Goal: Information Seeking & Learning: Learn about a topic

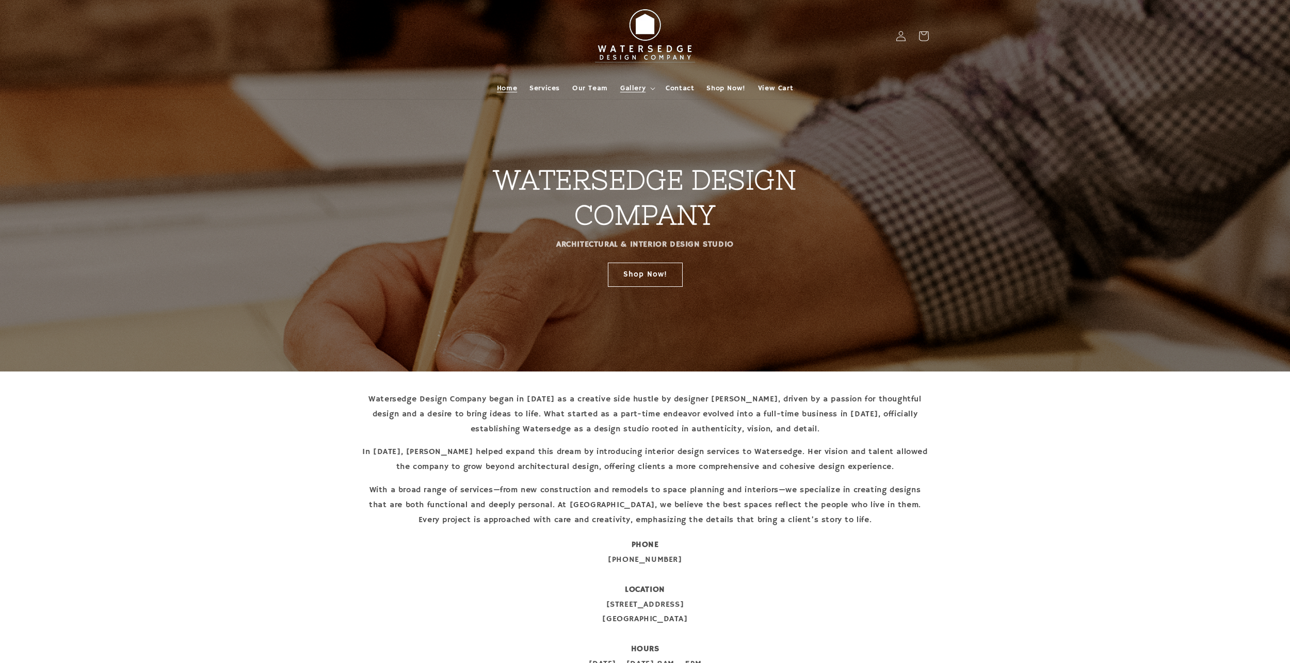
click at [646, 89] on summary "Gallery" at bounding box center [636, 88] width 45 height 22
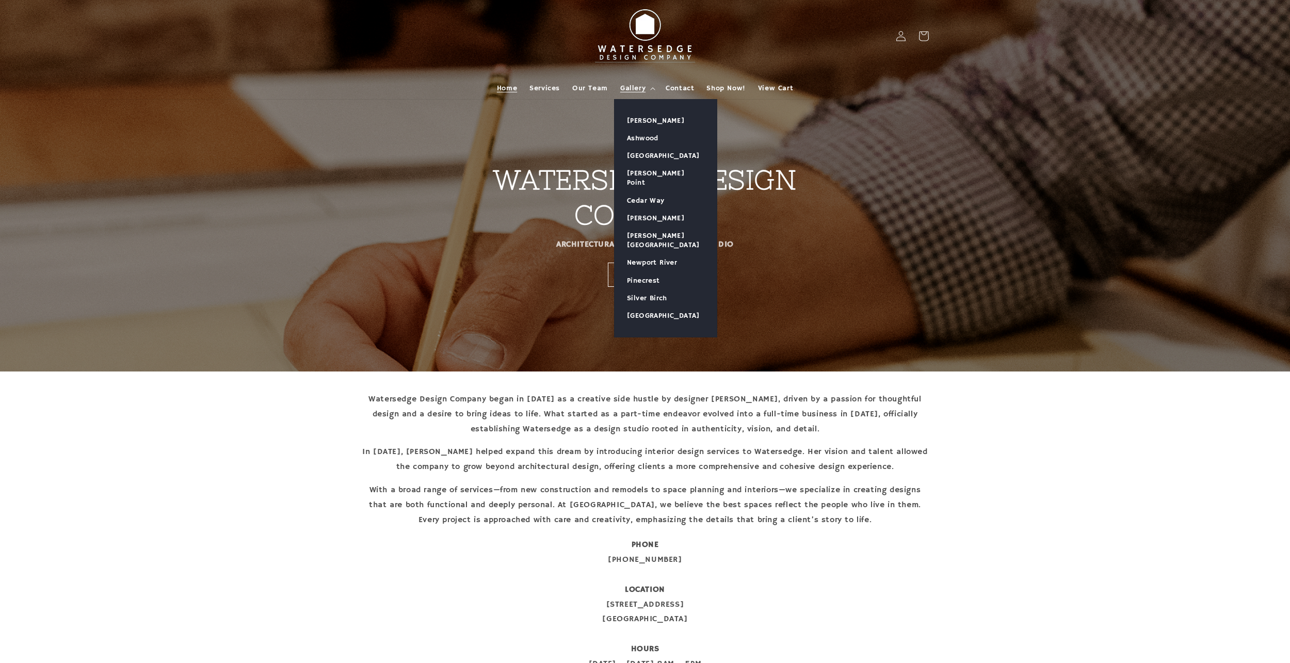
drag, startPoint x: 646, startPoint y: 89, endPoint x: 845, endPoint y: 1, distance: 217.9
click at [647, 88] on summary "Gallery" at bounding box center [636, 88] width 45 height 22
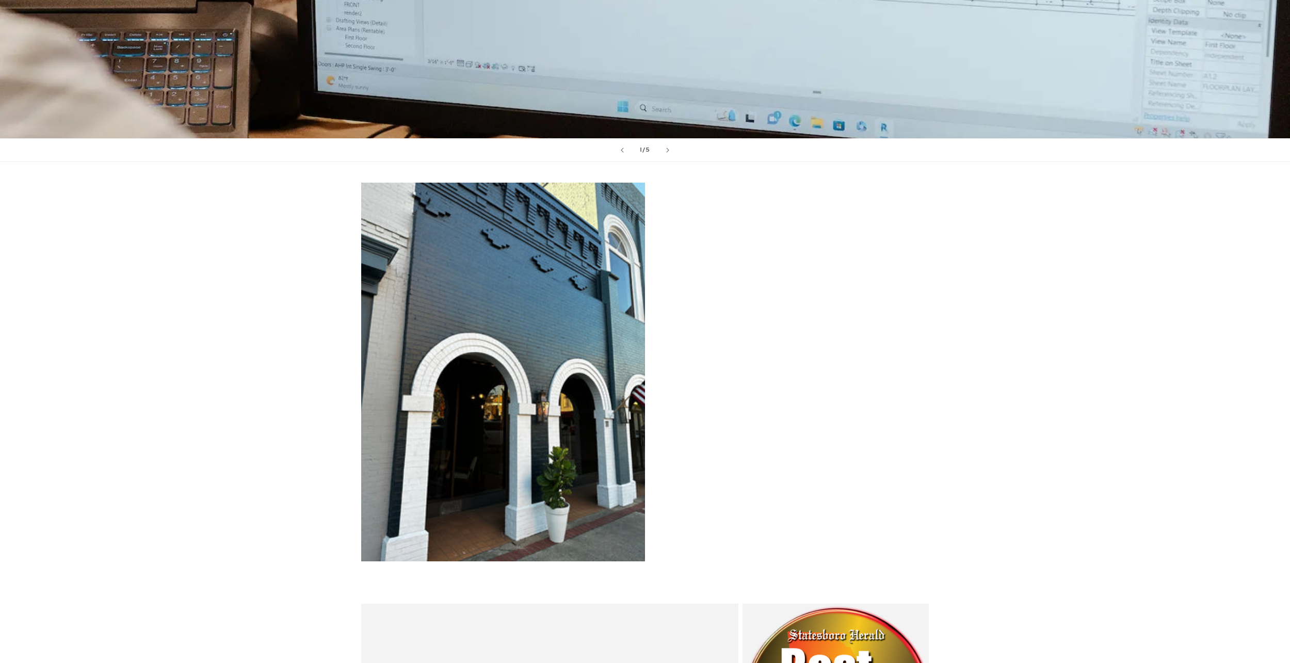
scroll to position [805, 0]
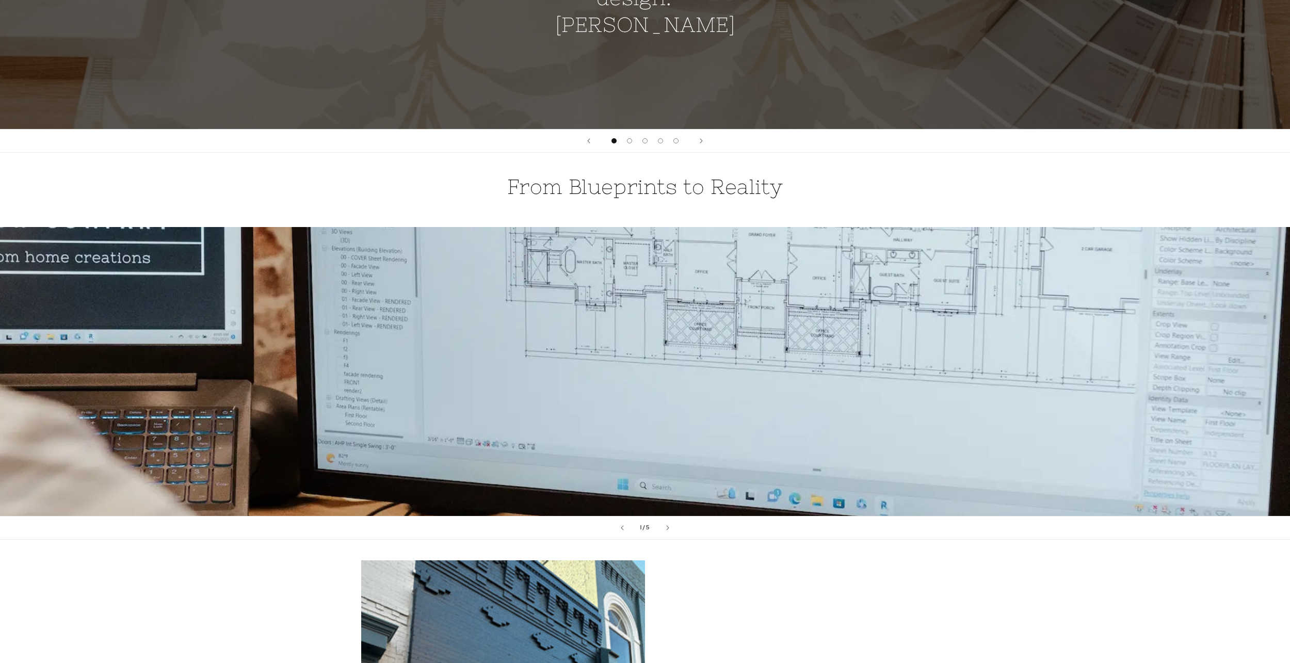
drag, startPoint x: 976, startPoint y: 424, endPoint x: 990, endPoint y: 324, distance: 101.1
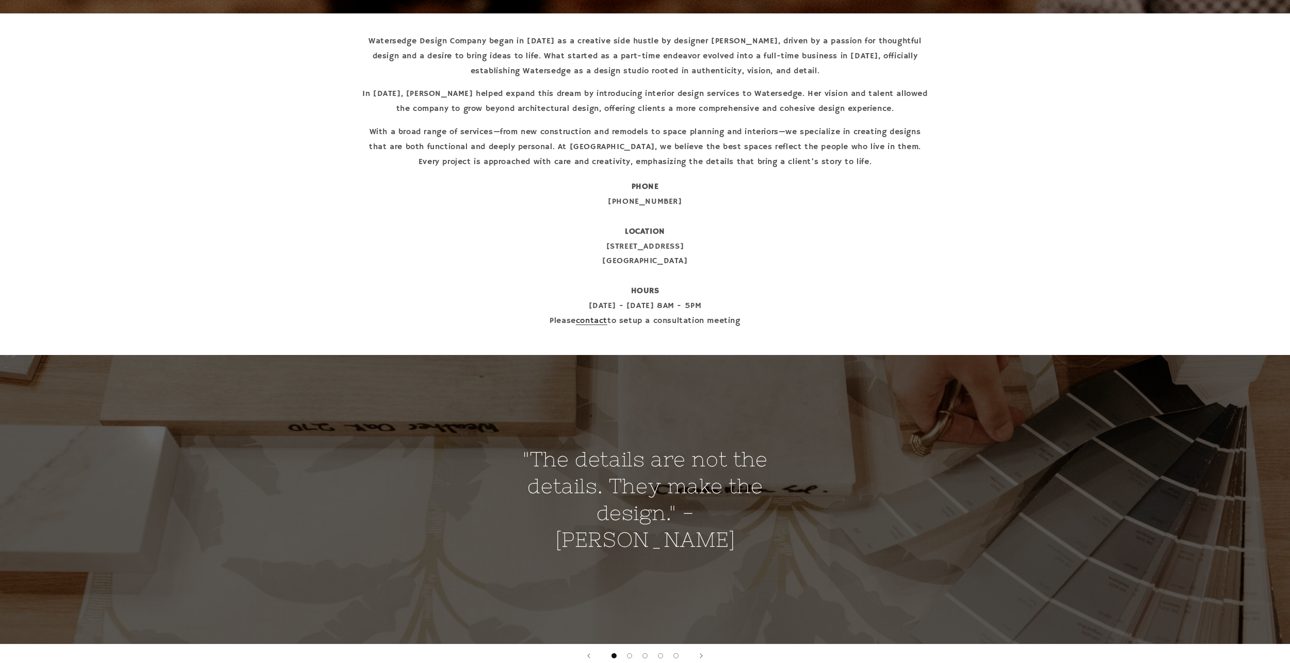
scroll to position [0, 0]
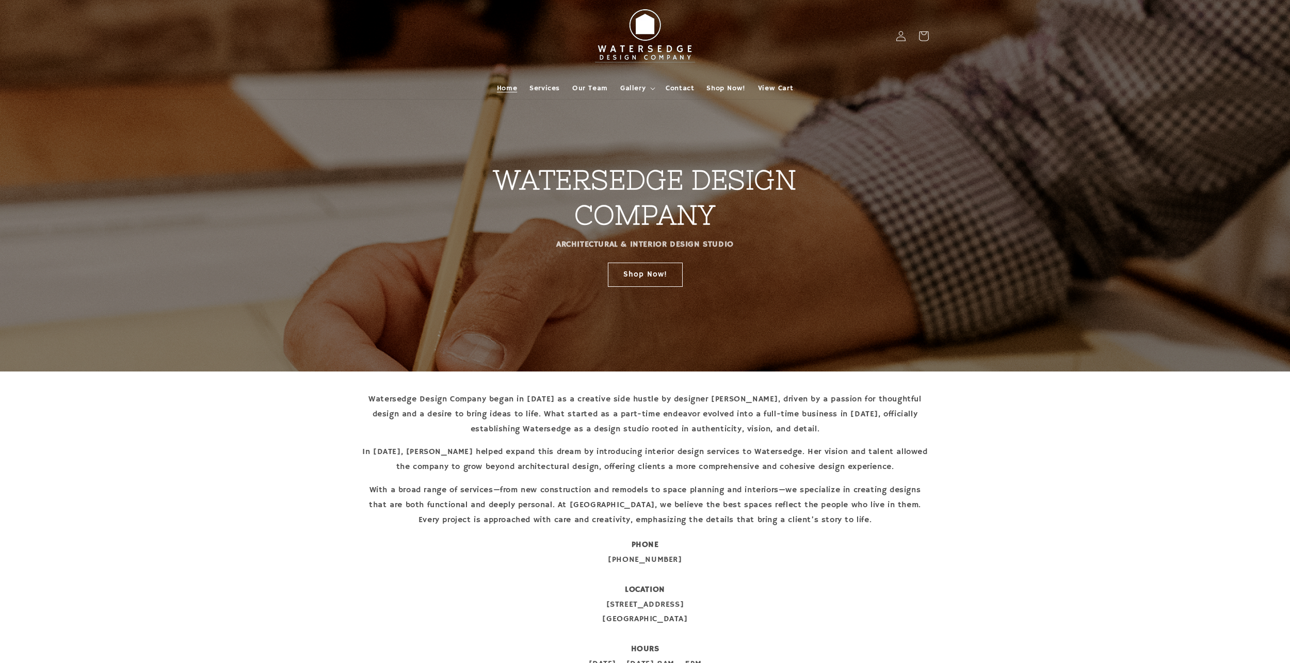
drag, startPoint x: 945, startPoint y: 459, endPoint x: 917, endPoint y: 312, distance: 149.3
click at [638, 85] on span "Gallery" at bounding box center [632, 88] width 25 height 9
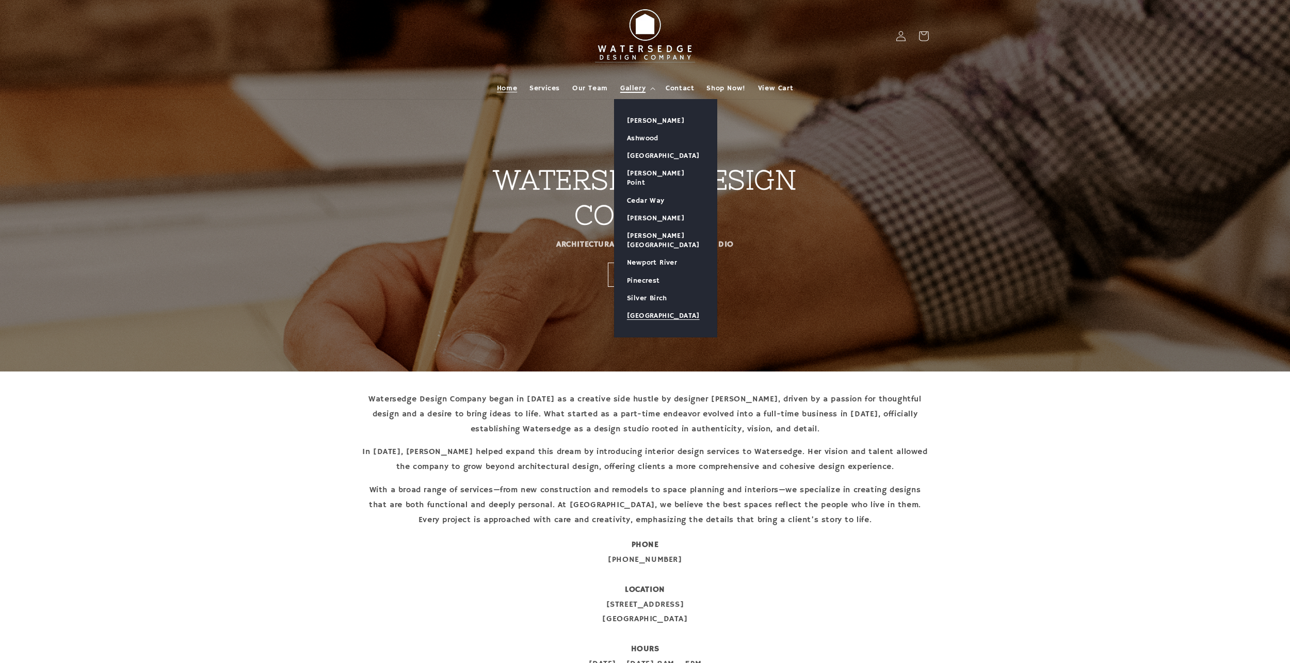
click at [647, 307] on link "[GEOGRAPHIC_DATA]" at bounding box center [666, 316] width 102 height 18
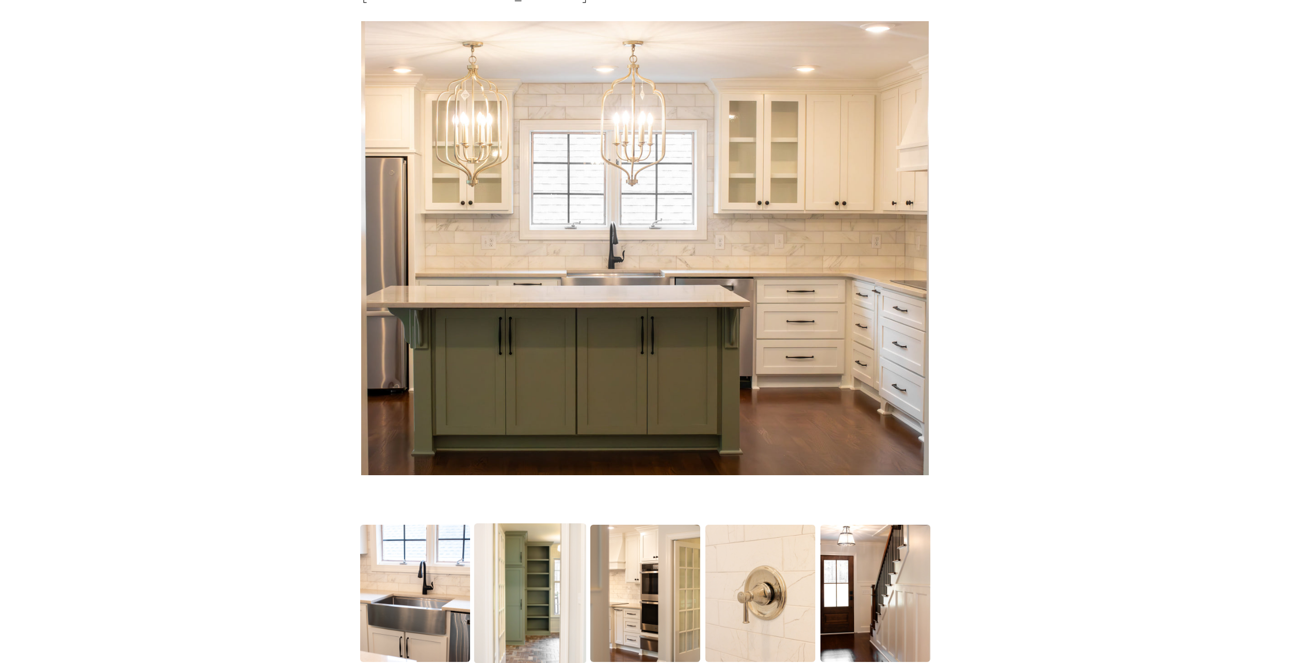
scroll to position [258, 0]
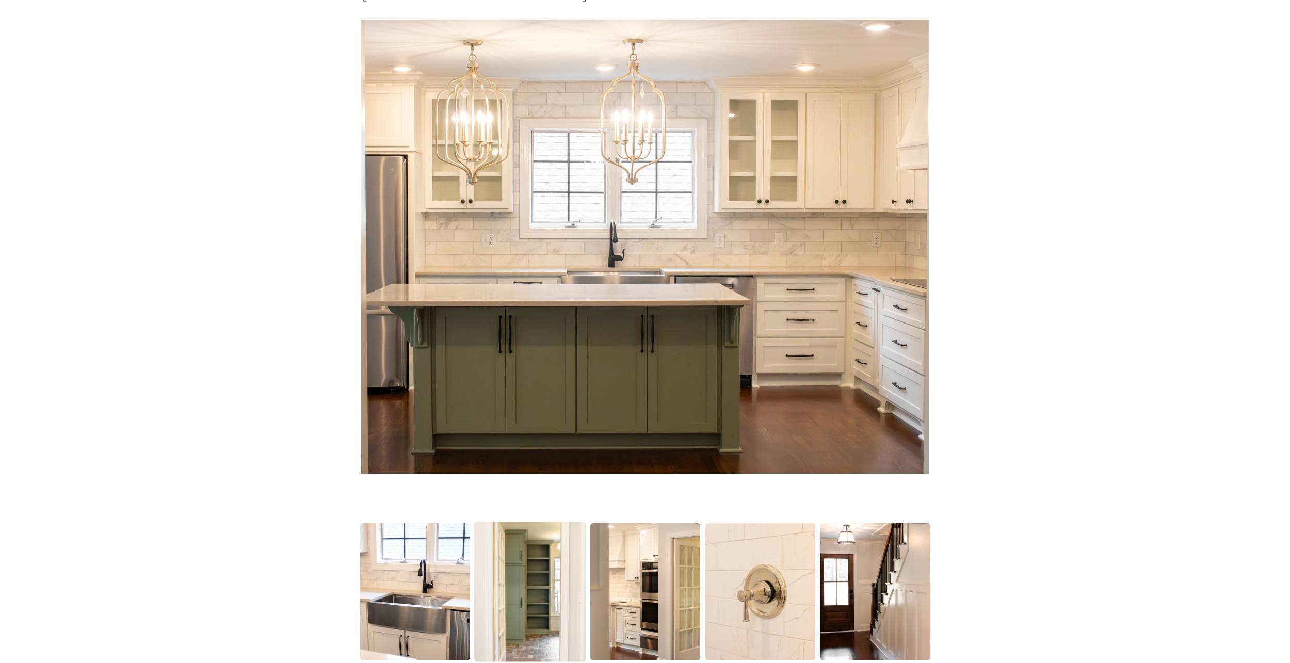
click at [547, 572] on img at bounding box center [530, 592] width 112 height 140
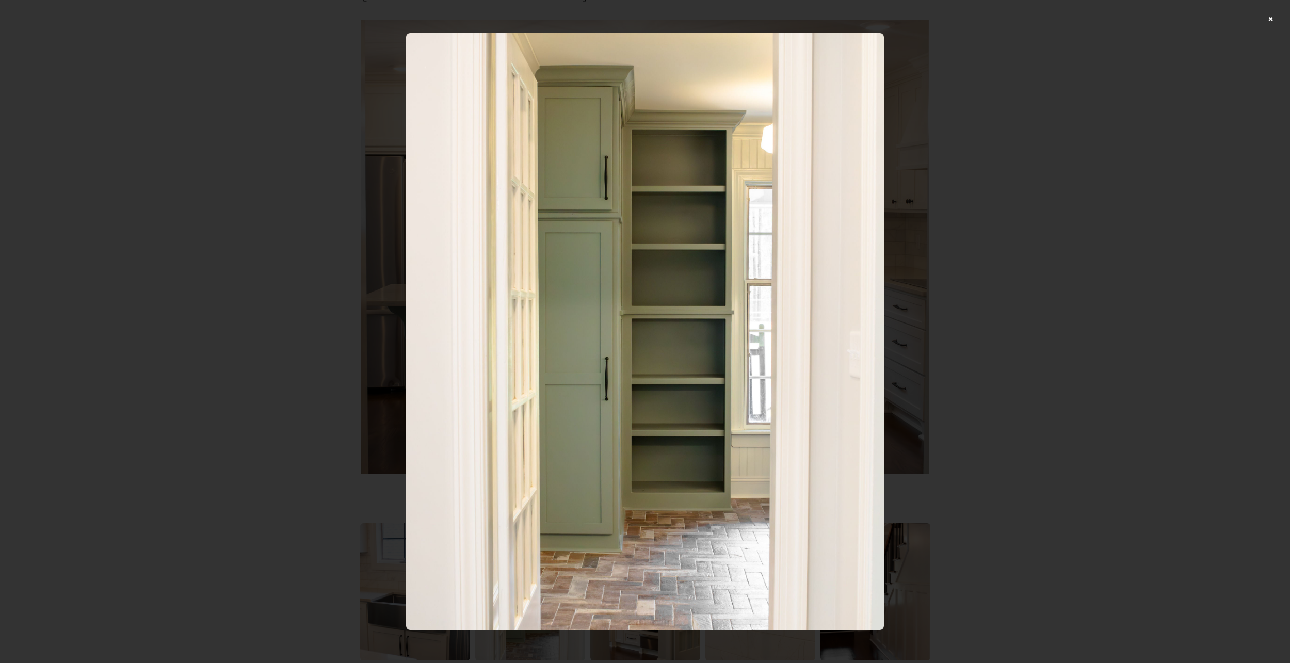
click at [637, 545] on img at bounding box center [644, 331] width 477 height 597
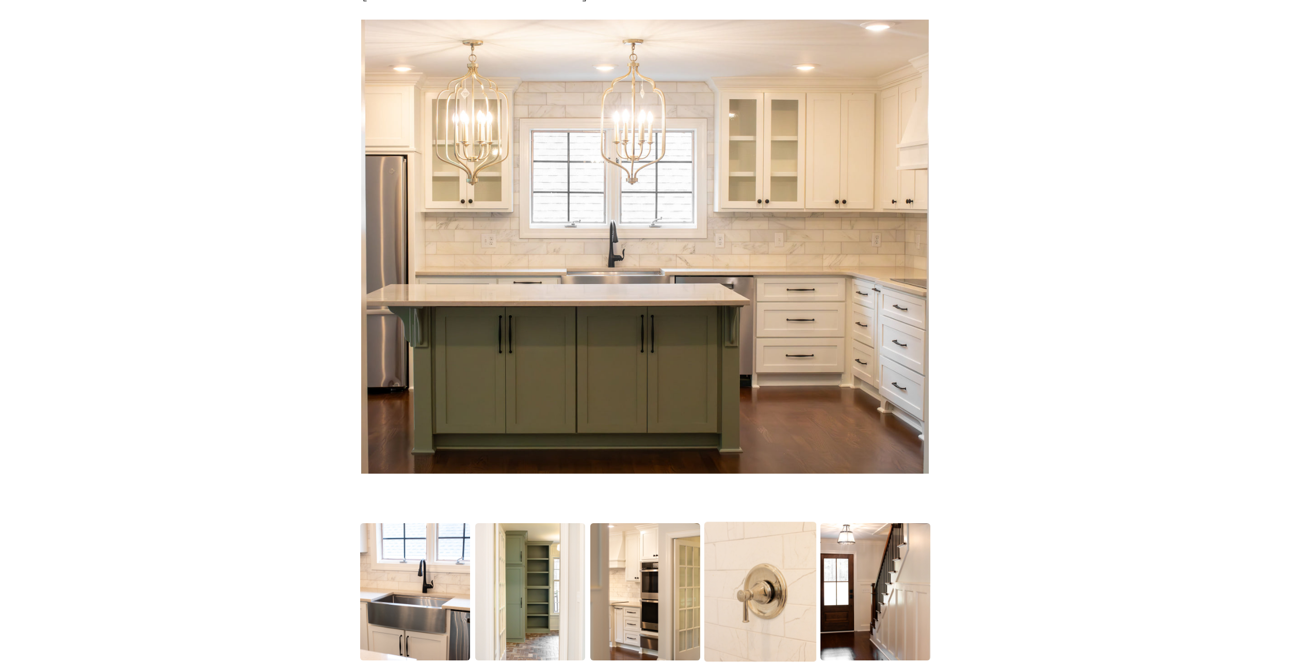
click at [706, 551] on img at bounding box center [760, 592] width 112 height 140
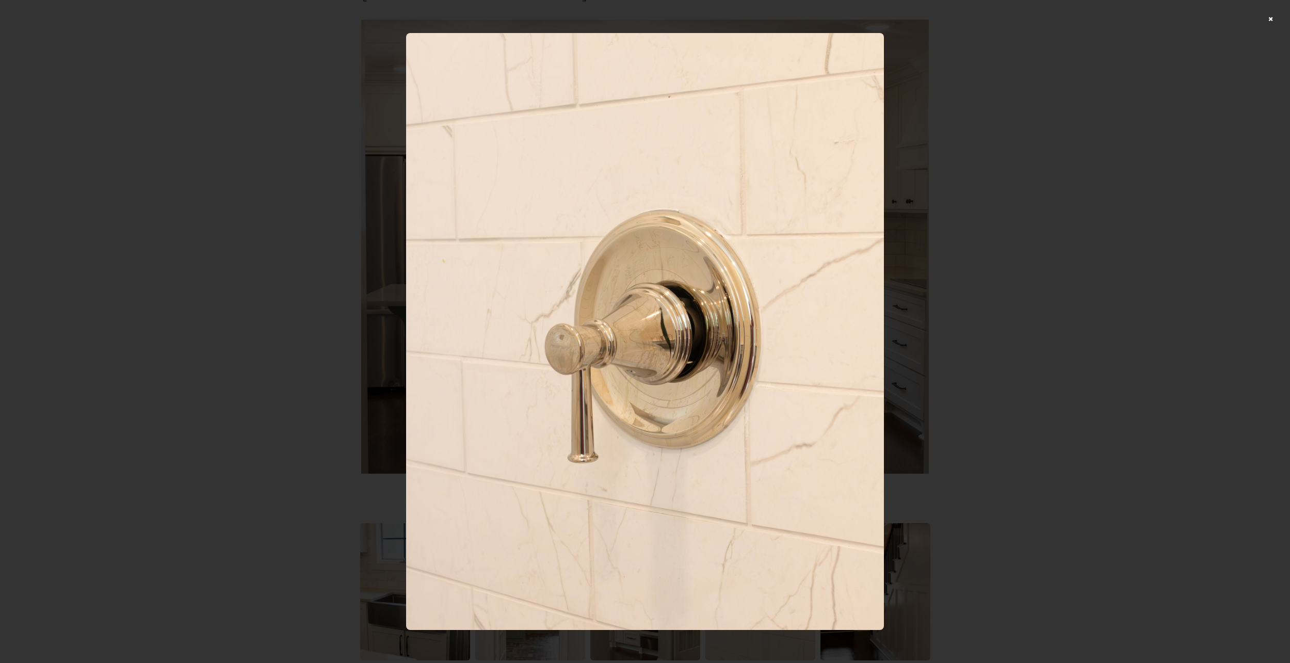
click at [756, 565] on img at bounding box center [644, 331] width 477 height 597
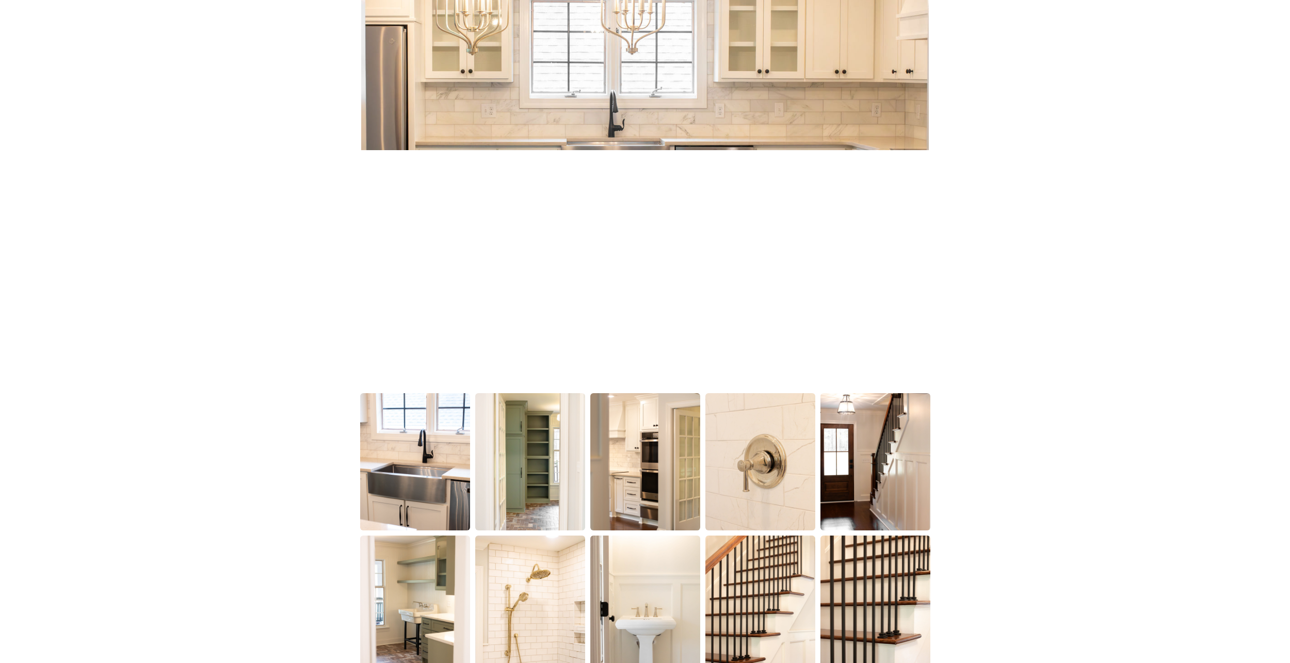
scroll to position [0, 0]
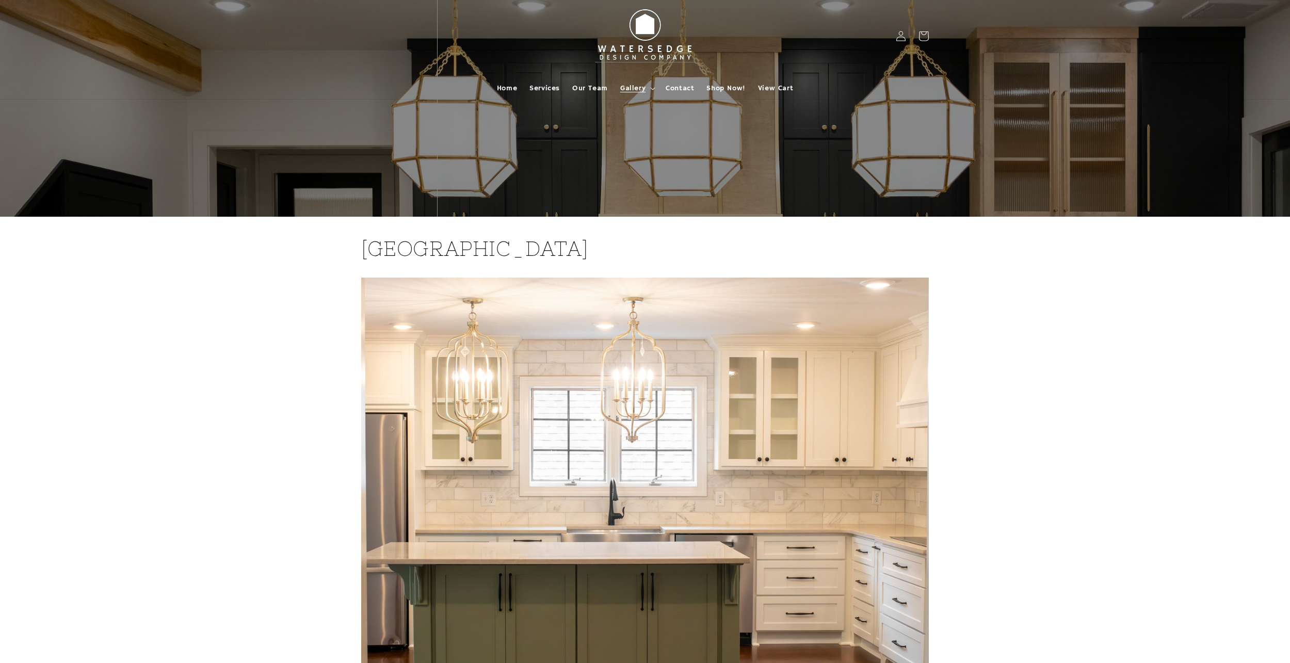
drag, startPoint x: 944, startPoint y: 511, endPoint x: 980, endPoint y: 345, distance: 170.5
click at [501, 88] on span "Home" at bounding box center [507, 88] width 20 height 9
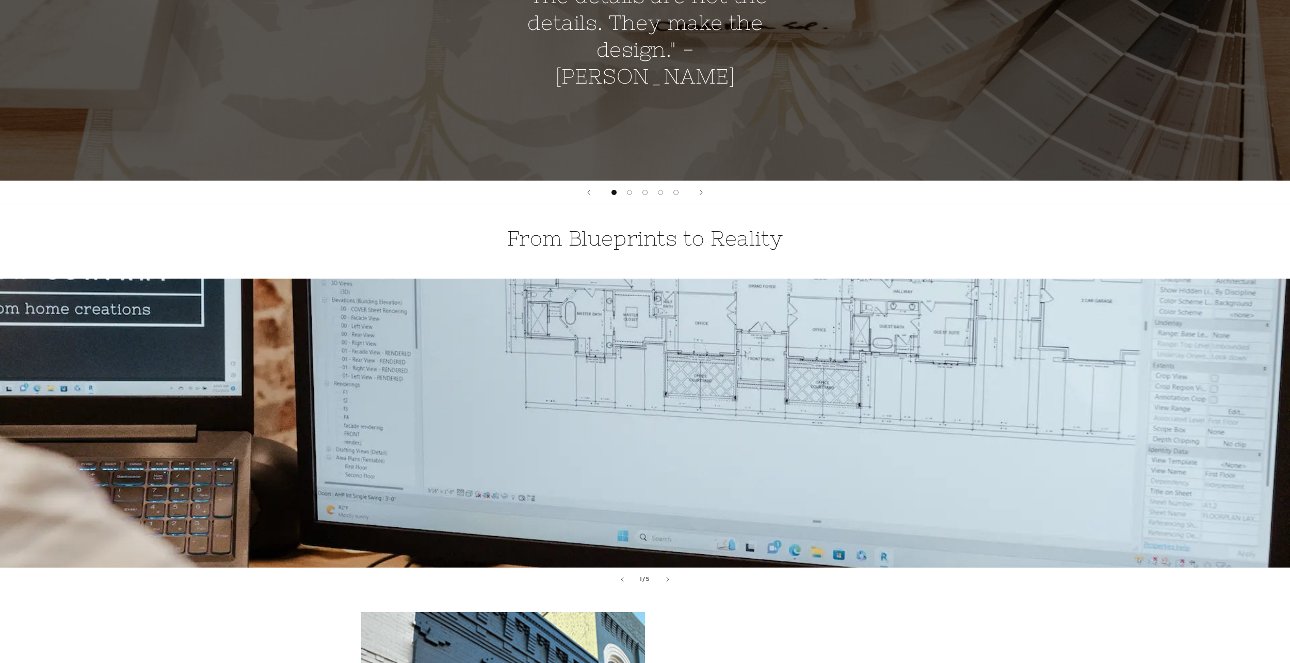
scroll to position [826, 0]
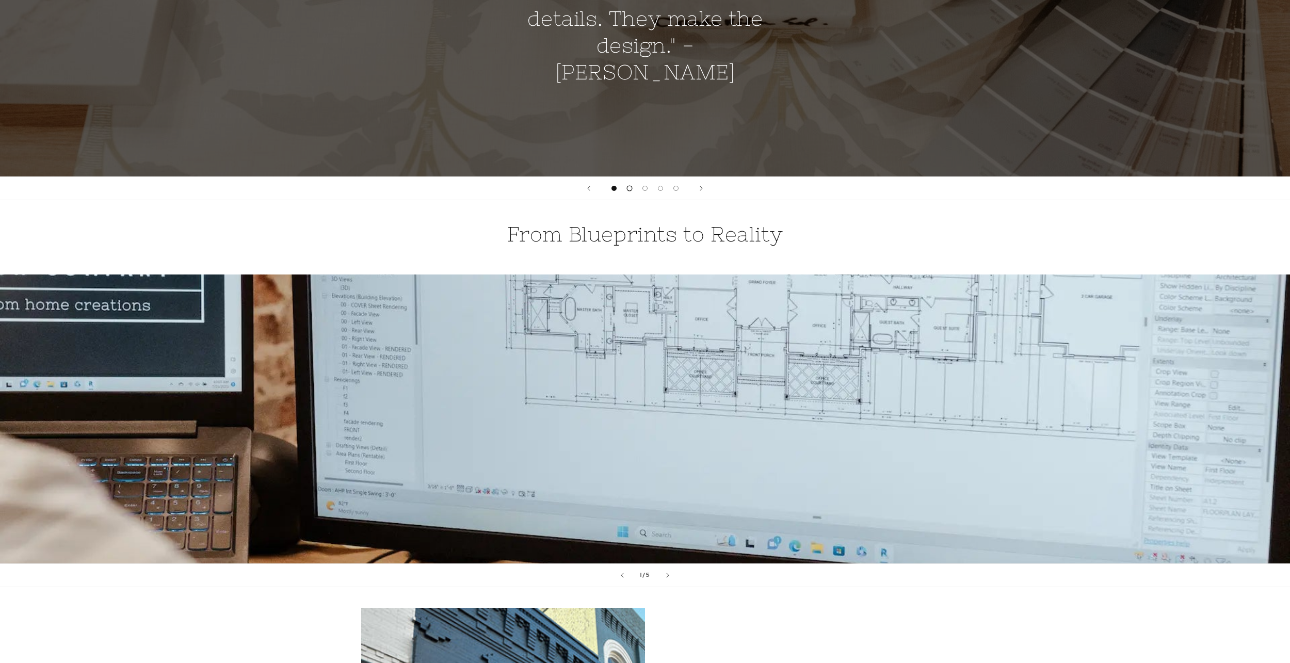
click at [629, 192] on button "Load slide 2 of 5" at bounding box center [629, 188] width 15 height 15
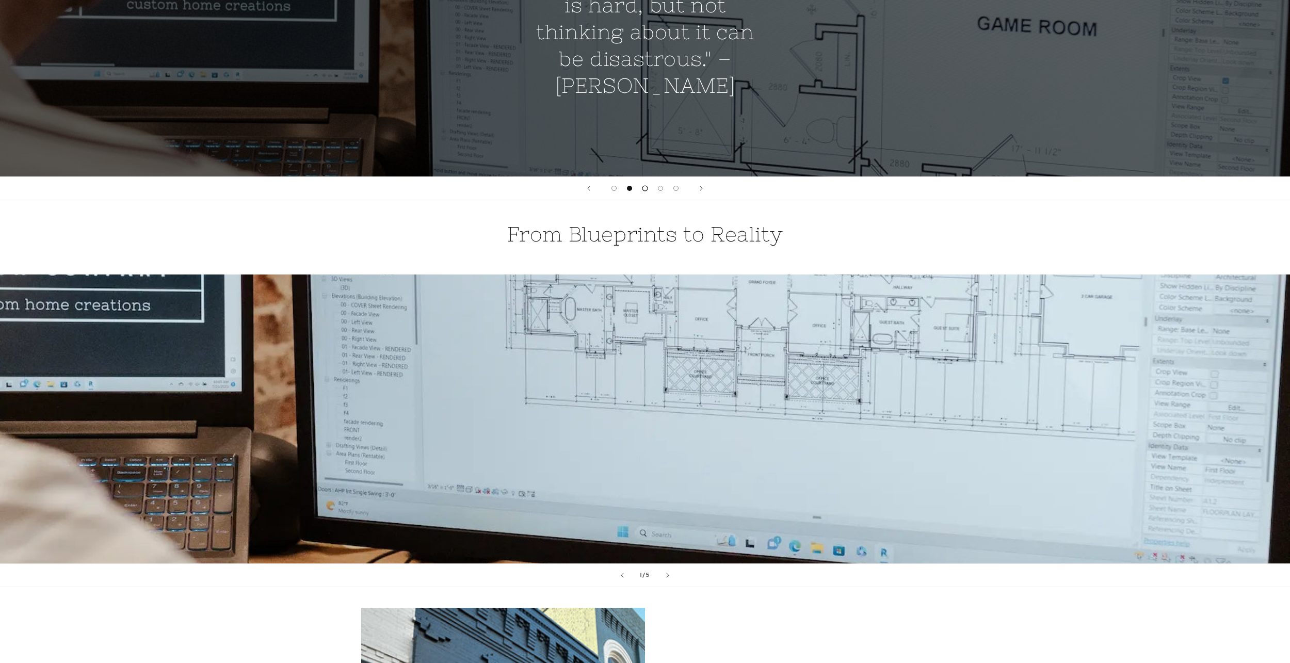
click at [643, 189] on span "Load slide 3 of 5" at bounding box center [645, 189] width 6 height 6
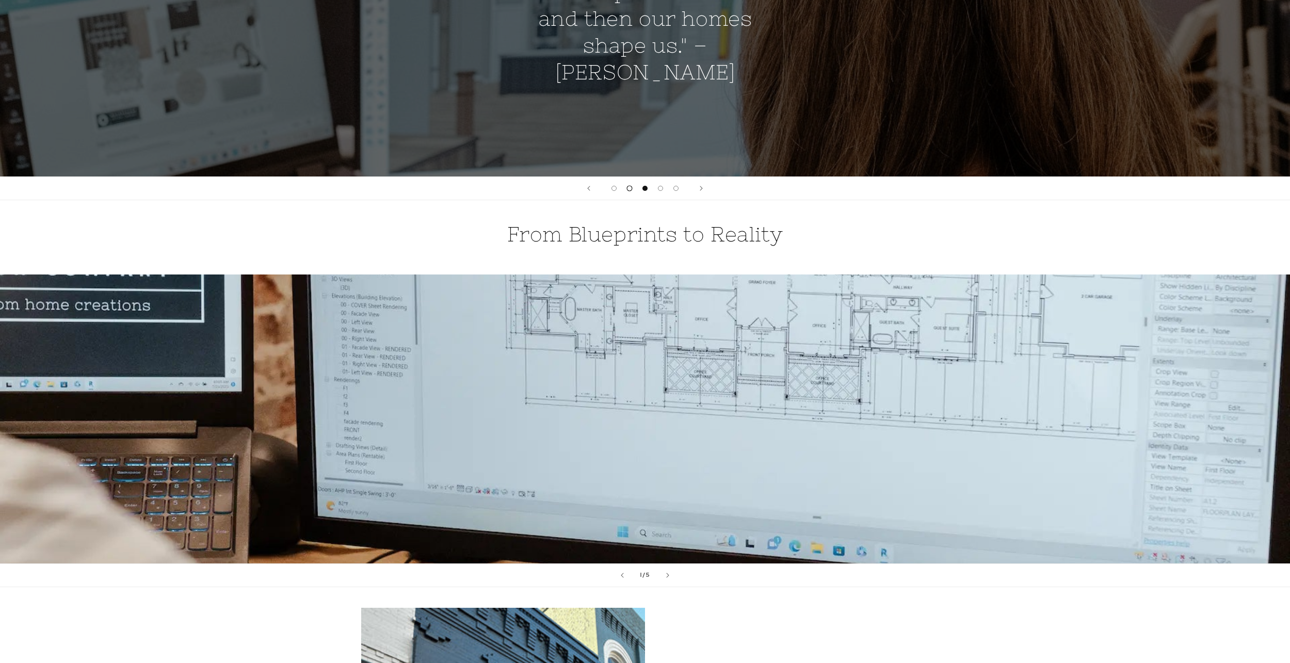
click at [632, 188] on span "Load slide 2 of 5" at bounding box center [630, 189] width 6 height 6
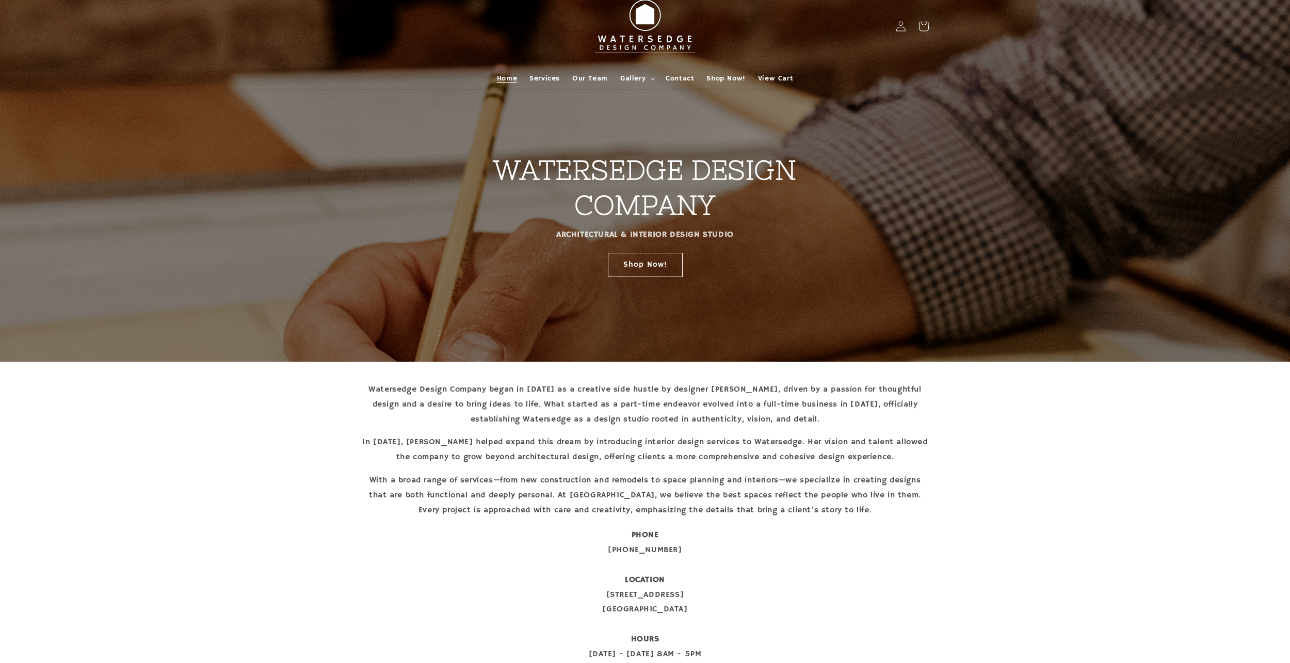
scroll to position [0, 0]
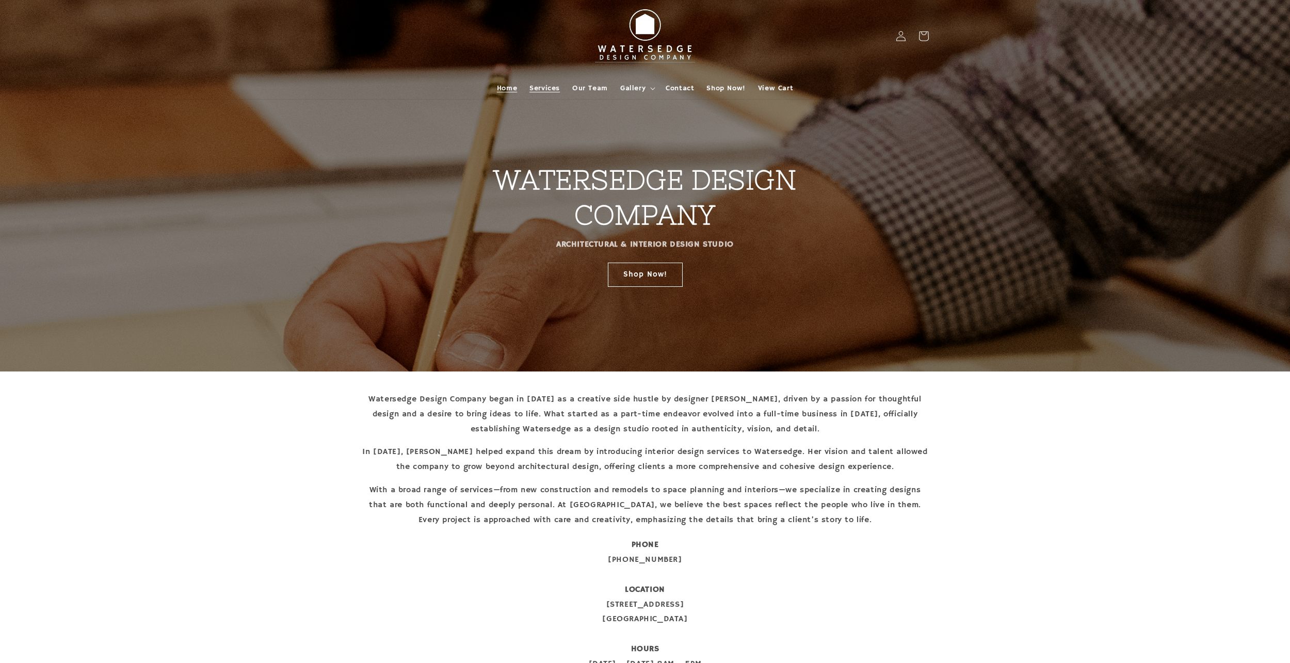
click at [550, 79] on link "Services" at bounding box center [544, 88] width 43 height 22
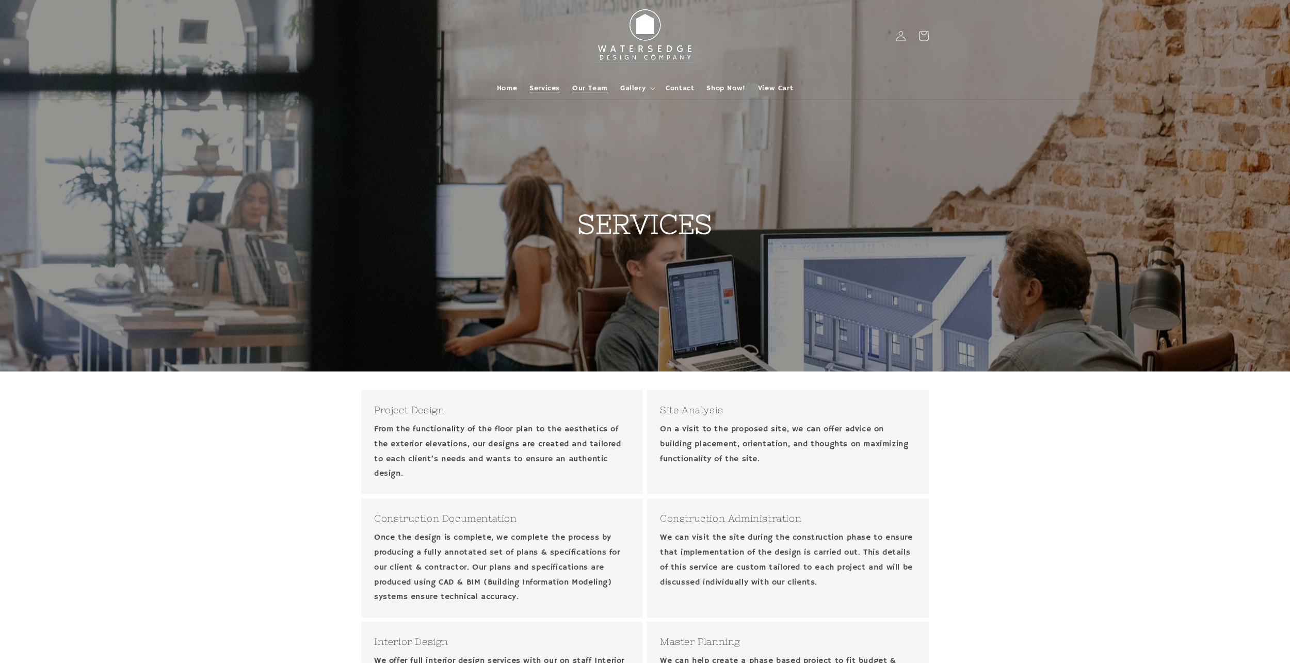
click at [587, 89] on span "Our Team" at bounding box center [590, 88] width 36 height 9
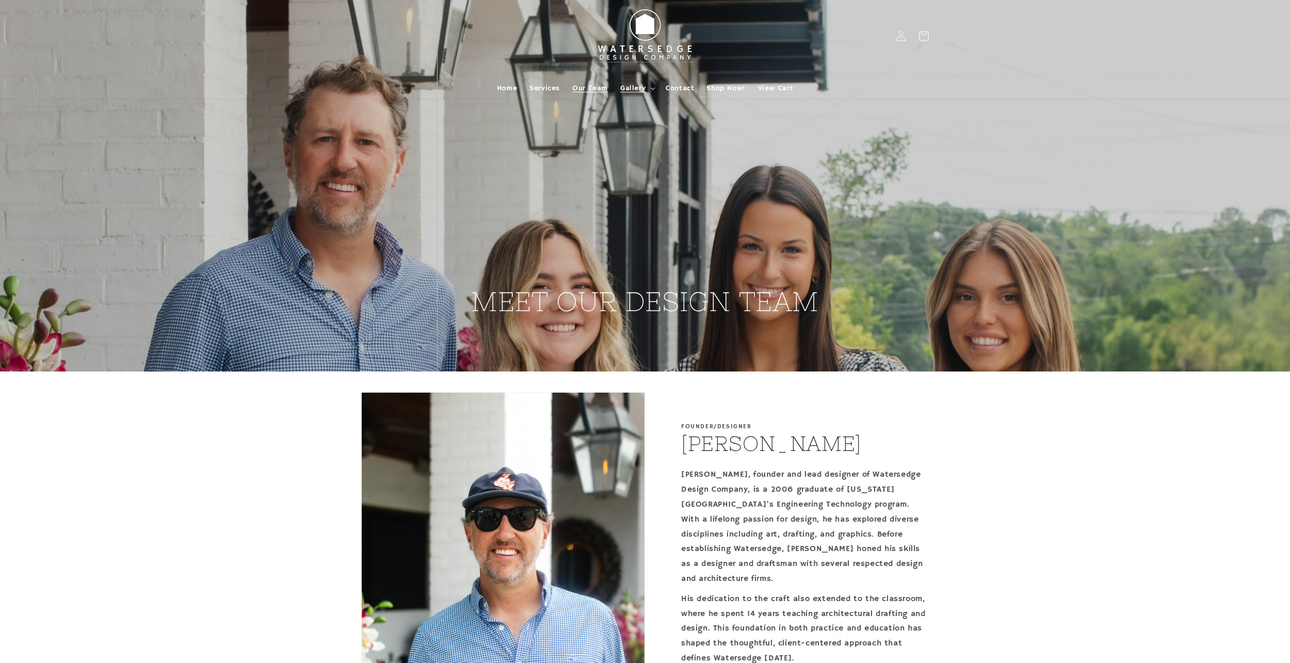
click at [616, 89] on summary "Gallery" at bounding box center [636, 88] width 45 height 22
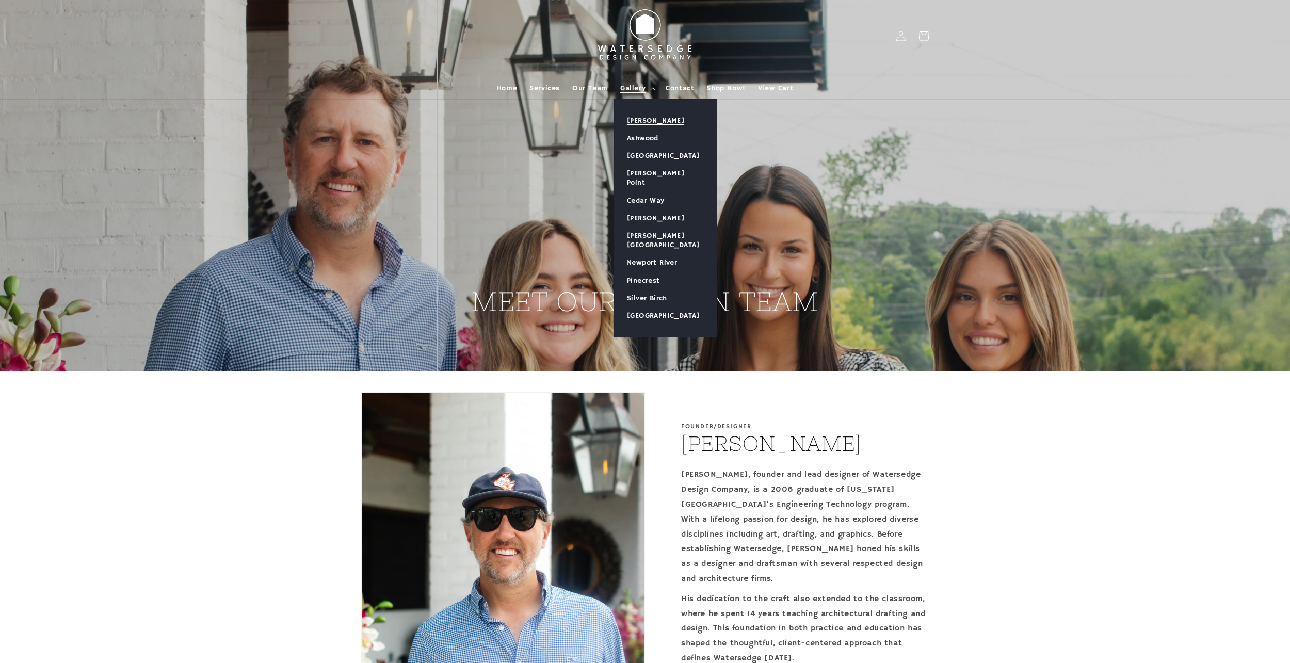
click at [650, 112] on link "[PERSON_NAME]" at bounding box center [666, 121] width 102 height 18
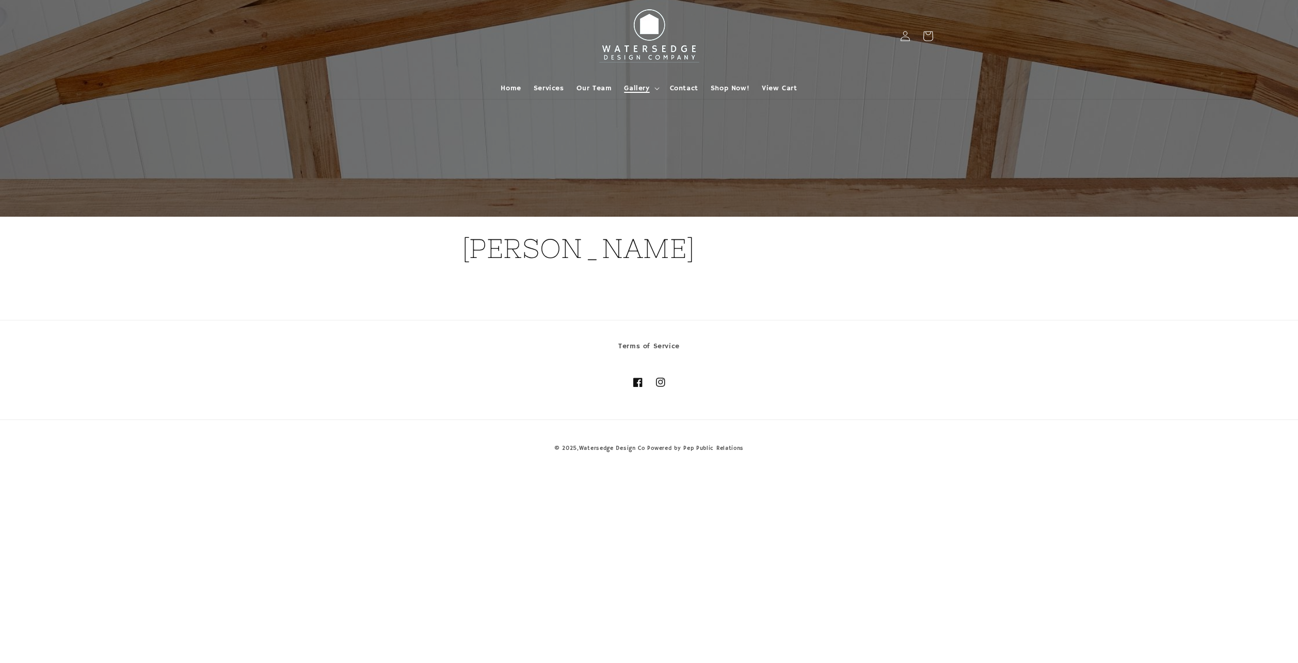
click at [643, 85] on span "Gallery" at bounding box center [636, 88] width 25 height 9
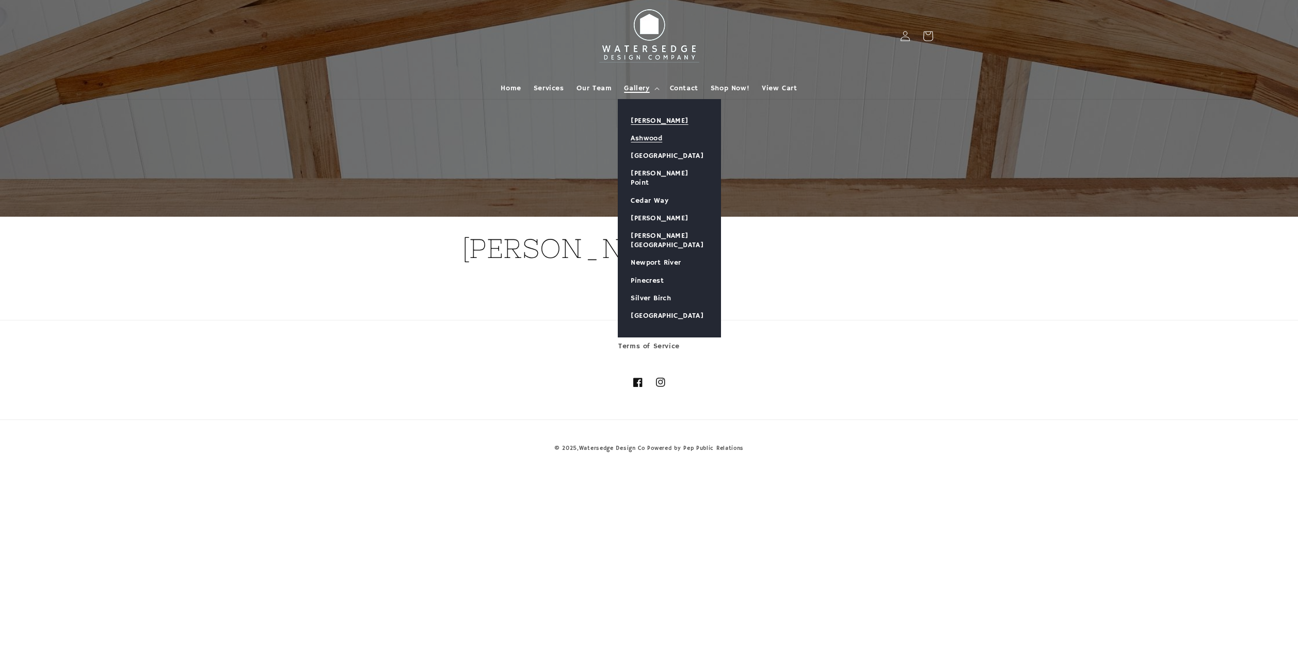
click at [653, 140] on link "Ashwood" at bounding box center [669, 139] width 102 height 18
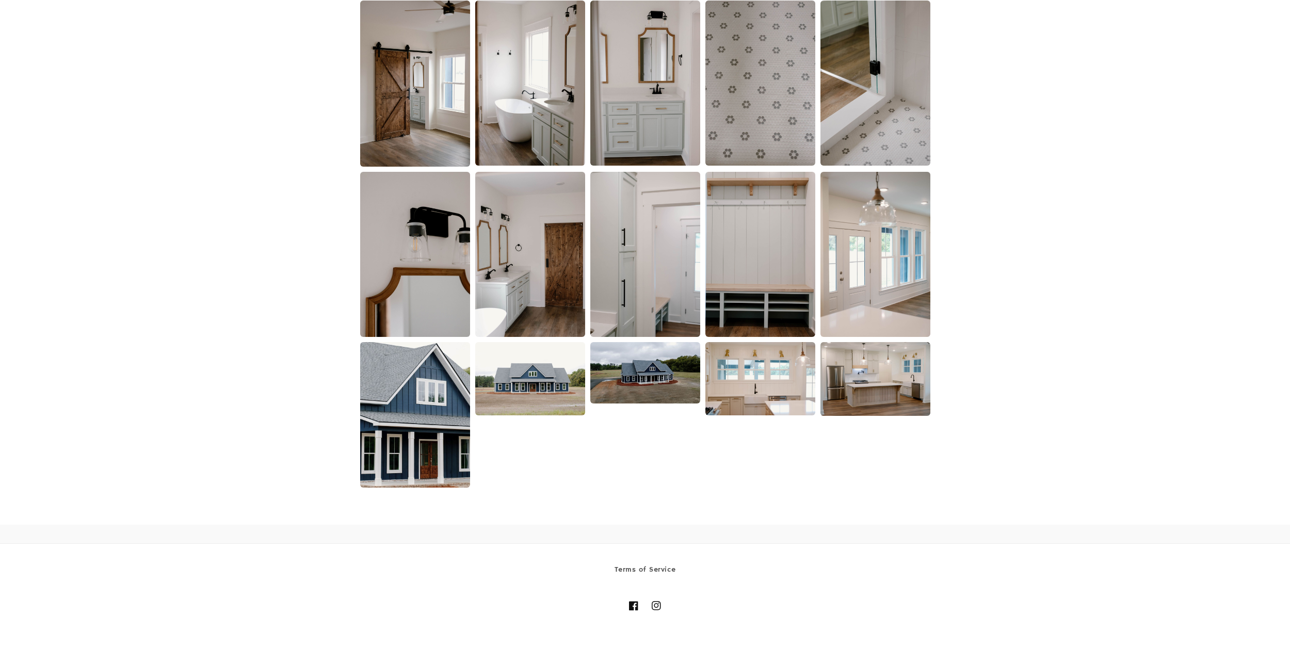
scroll to position [1393, 0]
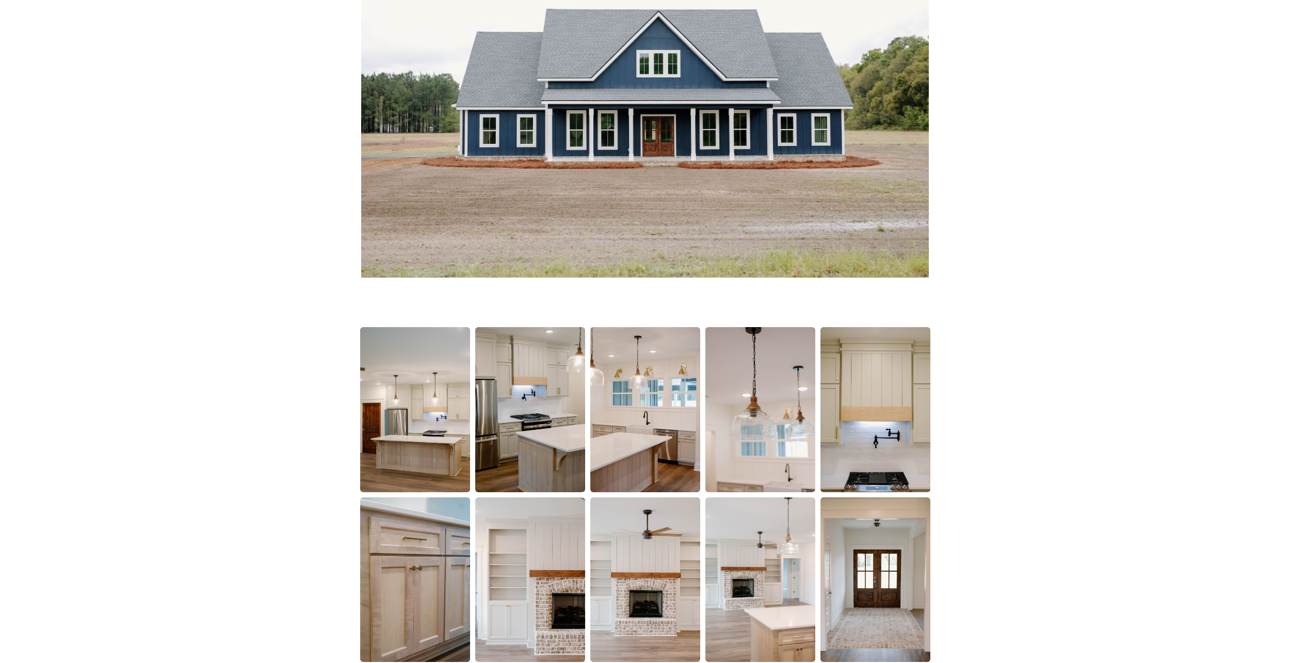
drag, startPoint x: 812, startPoint y: 313, endPoint x: 795, endPoint y: 185, distance: 128.5
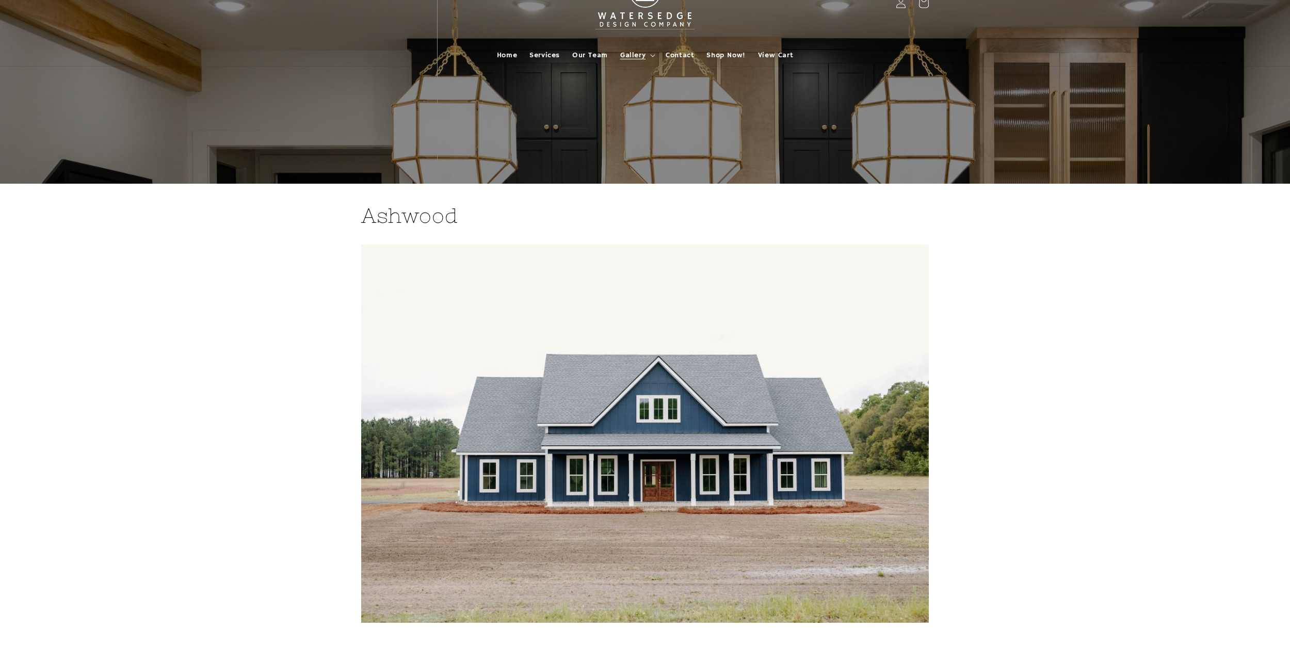
scroll to position [0, 0]
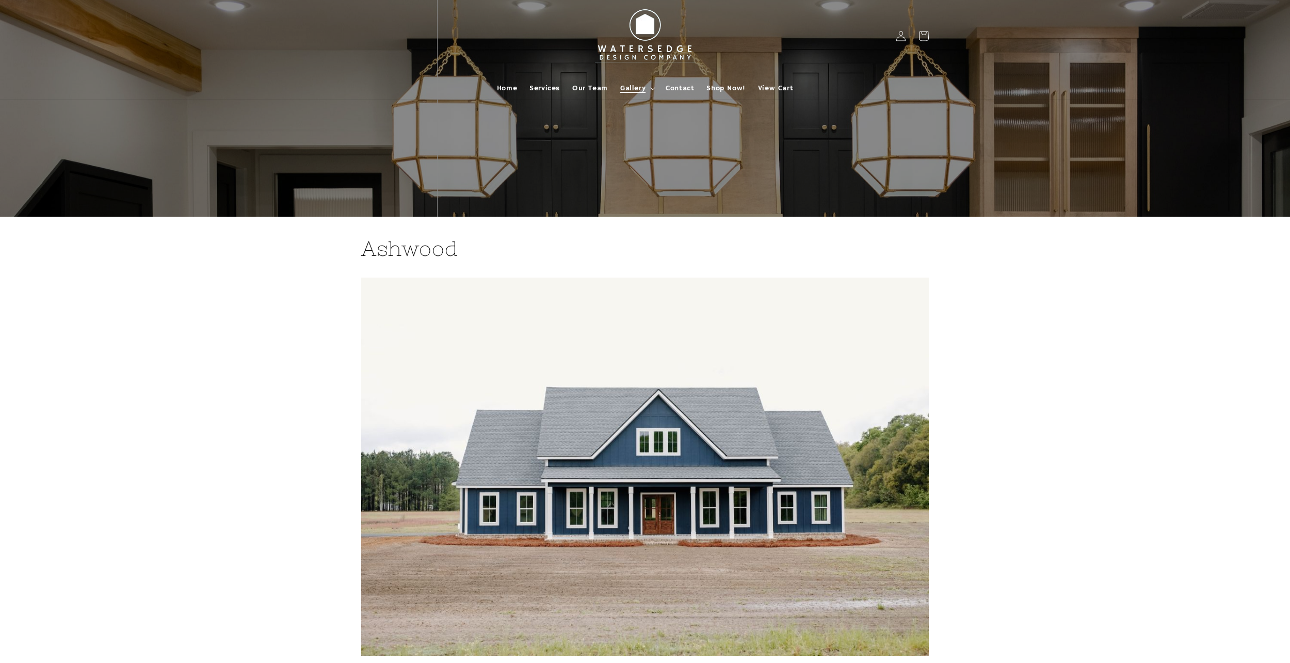
click at [642, 90] on span "Gallery" at bounding box center [632, 88] width 25 height 9
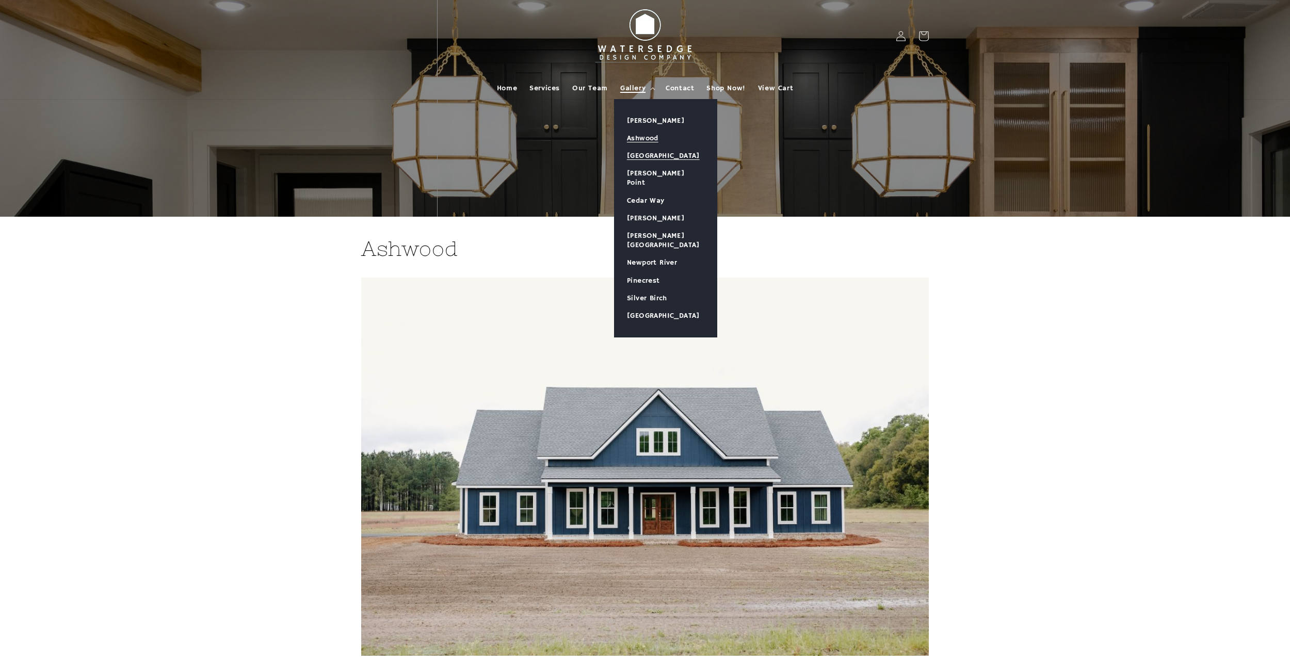
click at [646, 156] on link "[GEOGRAPHIC_DATA]" at bounding box center [666, 156] width 102 height 18
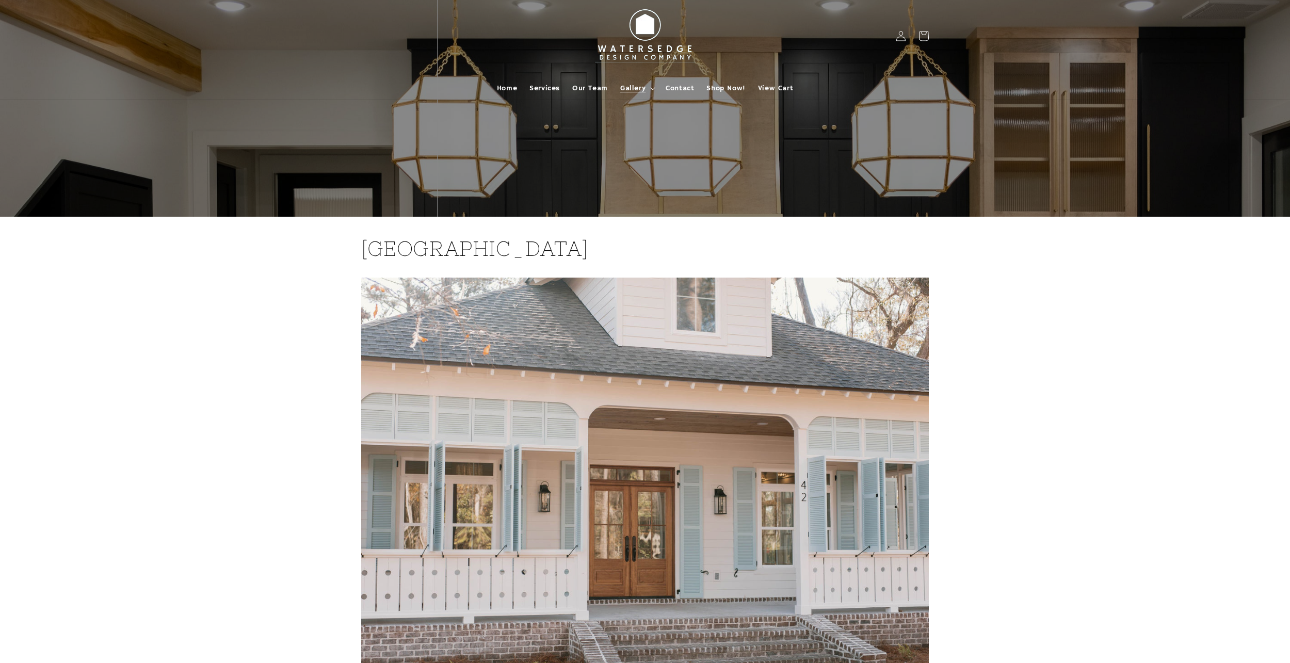
drag, startPoint x: 939, startPoint y: 317, endPoint x: 937, endPoint y: 207, distance: 109.9
click at [641, 90] on span "Gallery" at bounding box center [632, 88] width 25 height 9
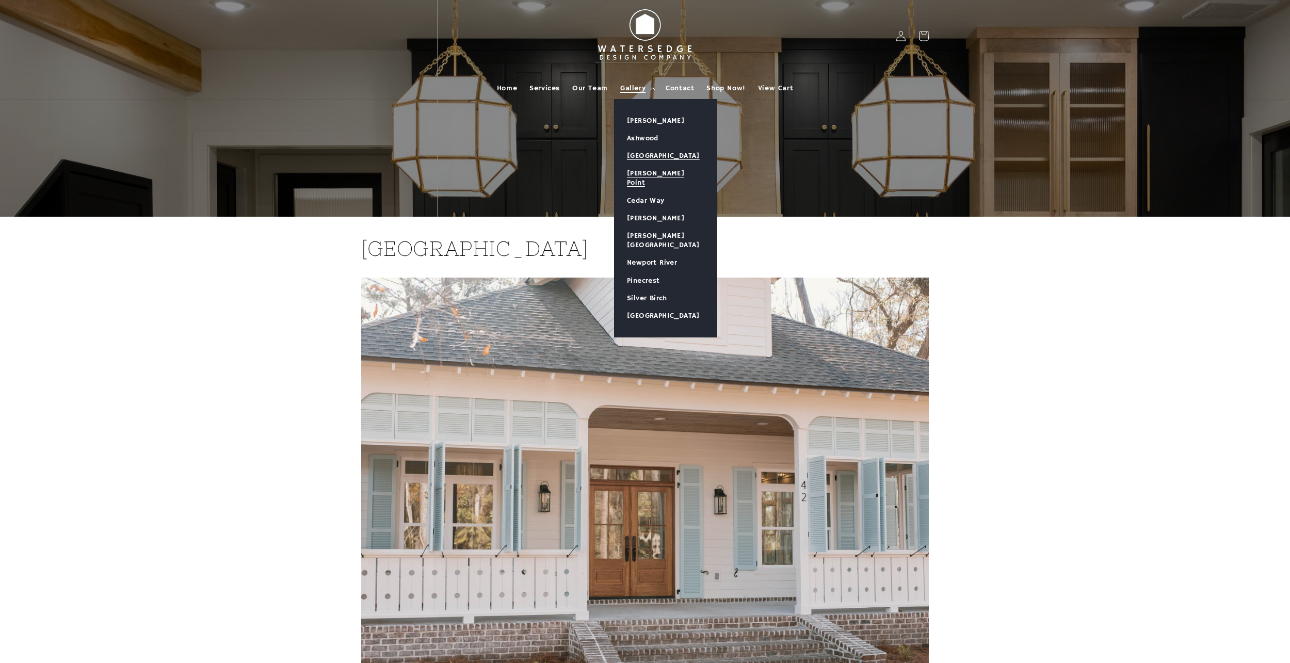
click at [643, 166] on link "[PERSON_NAME] Point" at bounding box center [666, 178] width 102 height 27
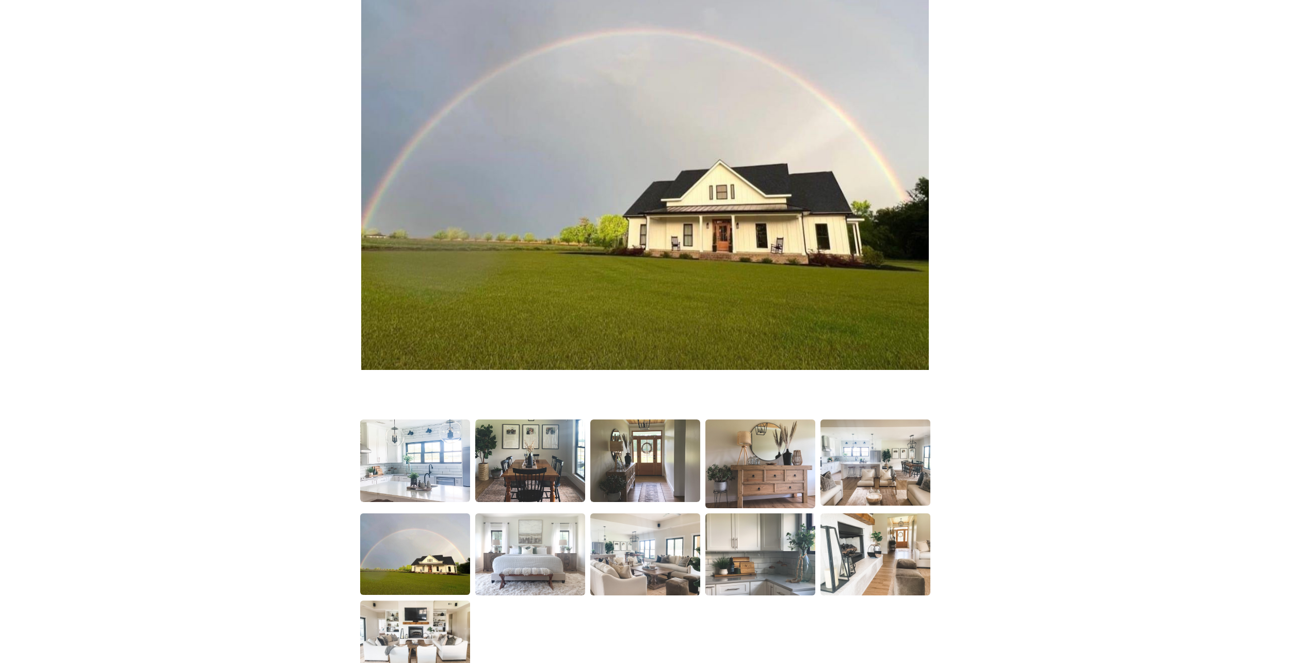
drag, startPoint x: 936, startPoint y: 308, endPoint x: 940, endPoint y: 312, distance: 5.9
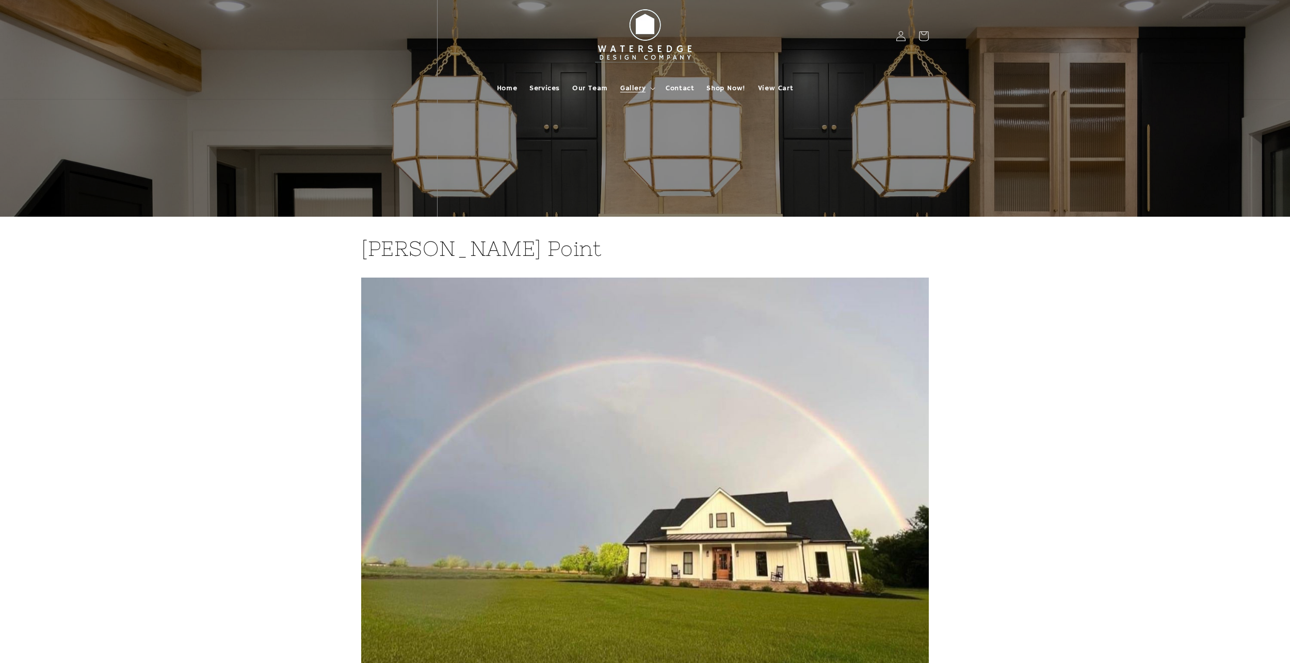
drag, startPoint x: 946, startPoint y: 430, endPoint x: 934, endPoint y: 349, distance: 81.4
click at [643, 92] on span "Gallery" at bounding box center [632, 88] width 25 height 9
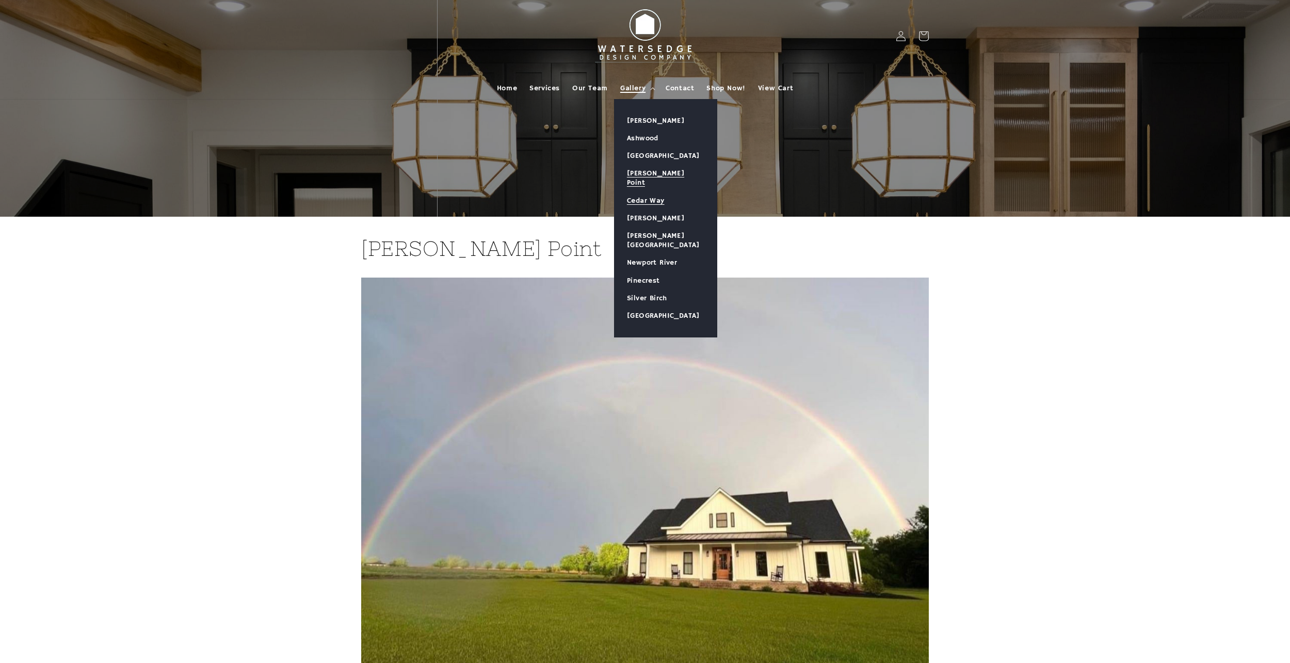
click at [662, 192] on link "Cedar Way" at bounding box center [666, 201] width 102 height 18
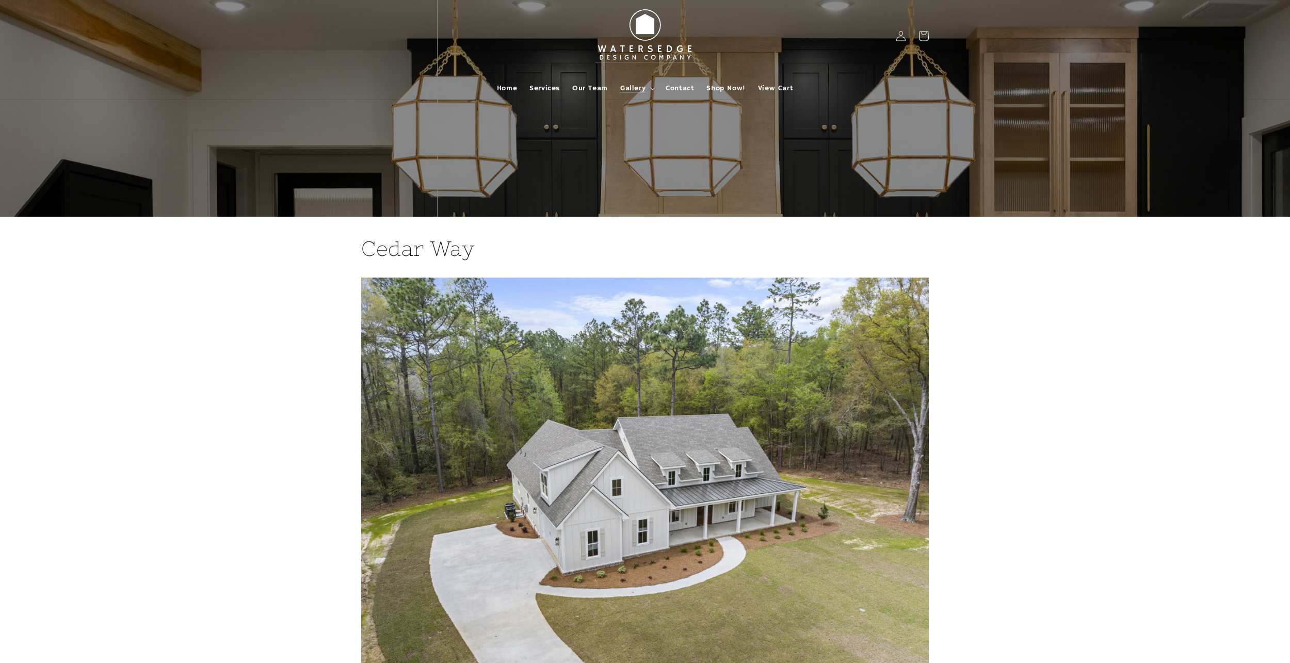
drag, startPoint x: 926, startPoint y: 383, endPoint x: 934, endPoint y: 272, distance: 111.2
click at [653, 92] on summary "Gallery" at bounding box center [636, 88] width 45 height 22
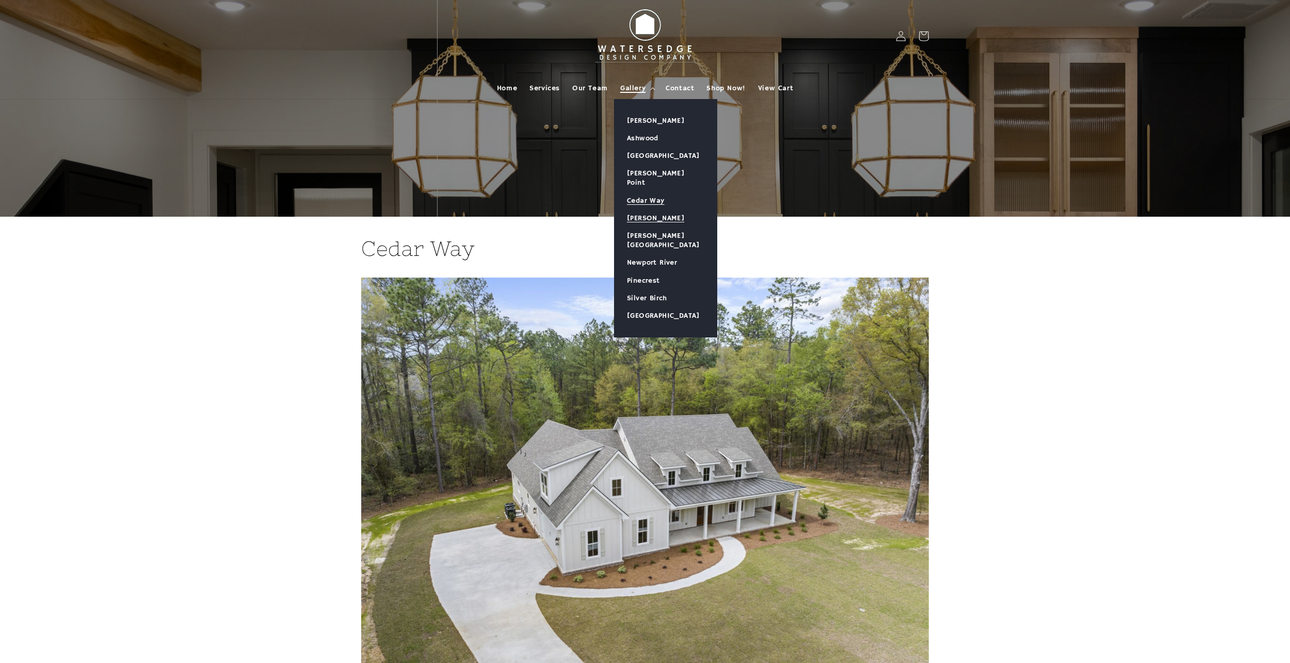
click at [665, 210] on link "[PERSON_NAME]" at bounding box center [666, 219] width 102 height 18
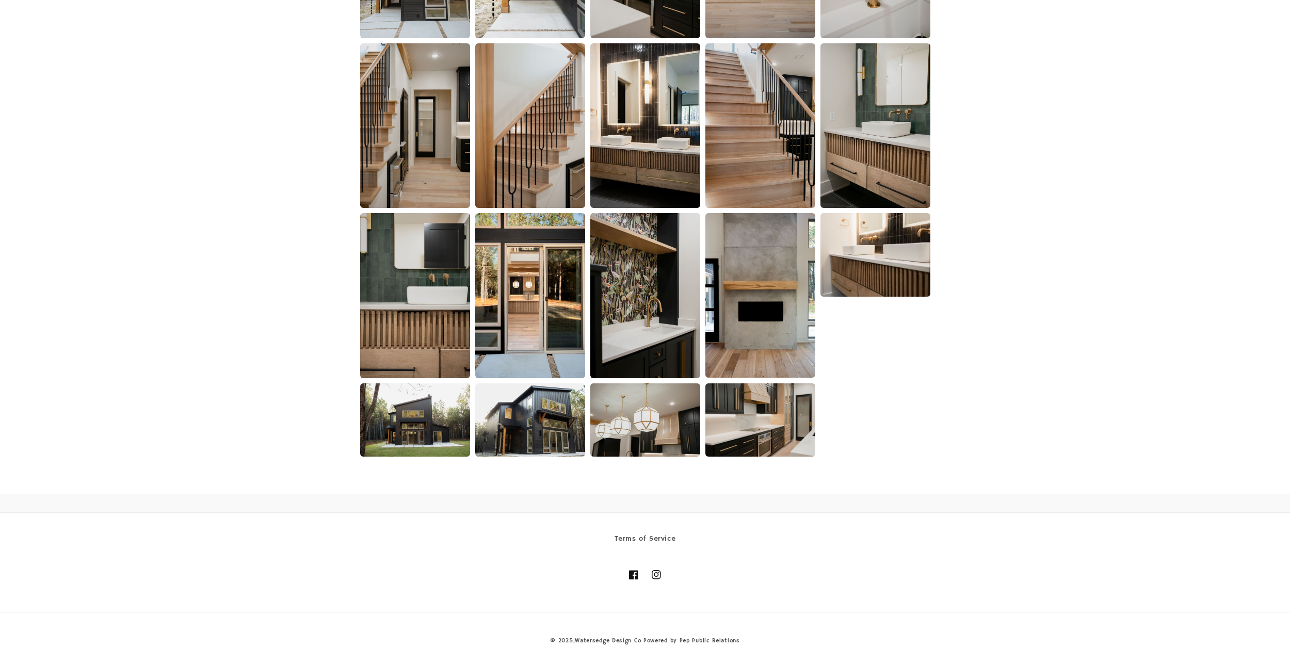
scroll to position [834, 0]
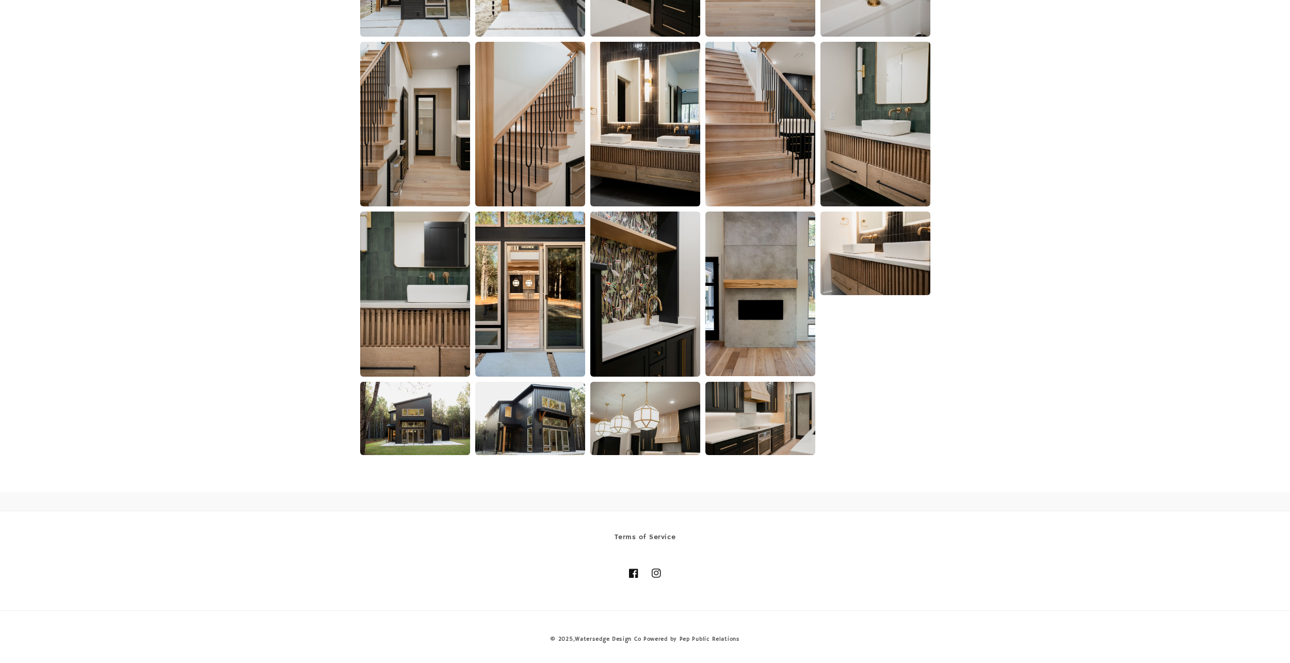
drag, startPoint x: 951, startPoint y: 348, endPoint x: 957, endPoint y: 367, distance: 19.6
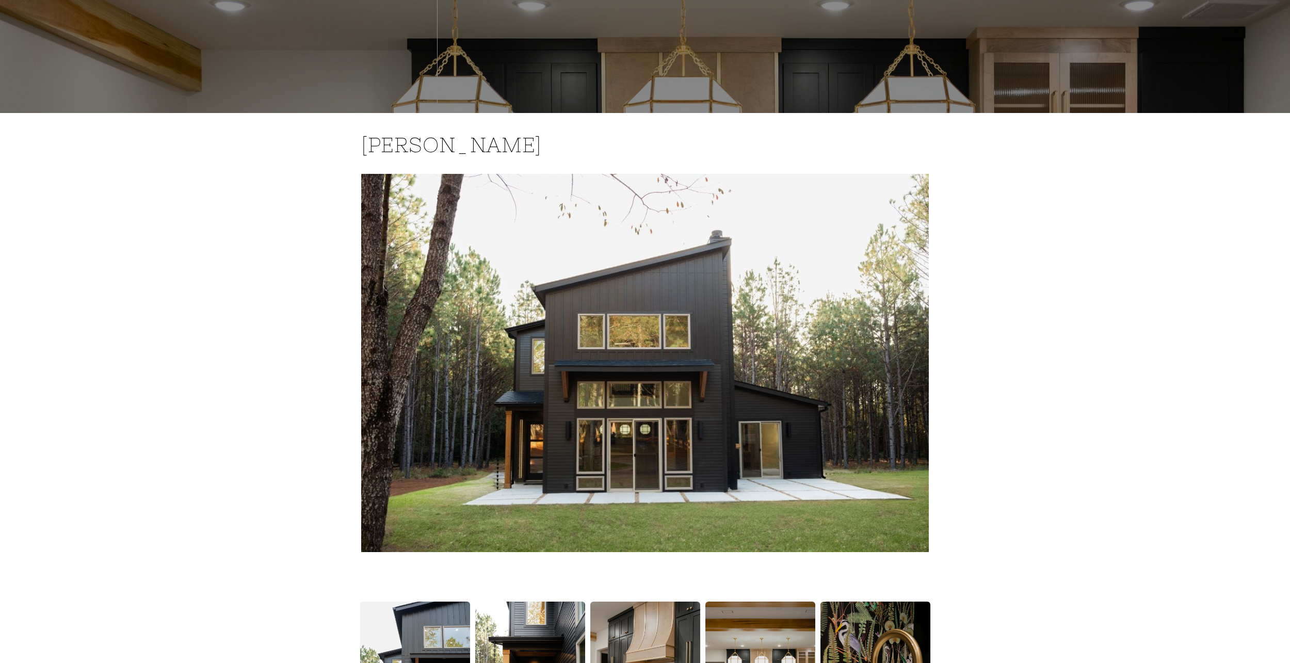
scroll to position [0, 0]
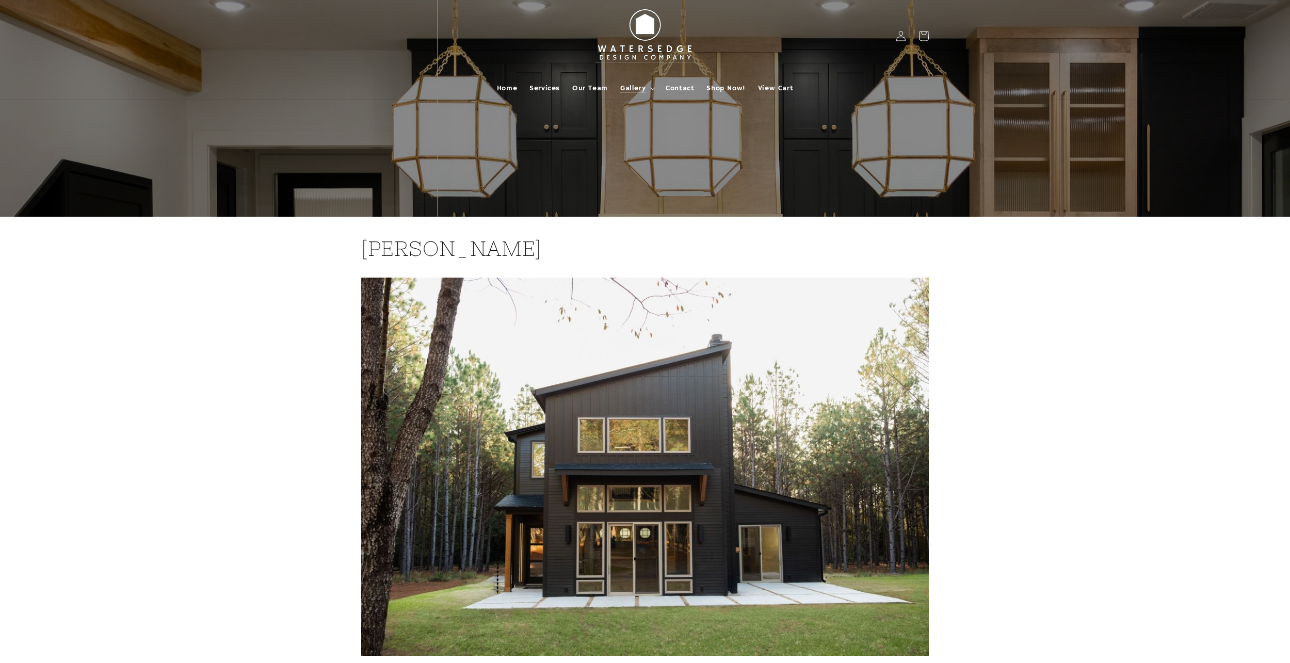
drag, startPoint x: 939, startPoint y: 375, endPoint x: 934, endPoint y: 304, distance: 70.8
click at [639, 86] on span "Gallery" at bounding box center [632, 88] width 25 height 9
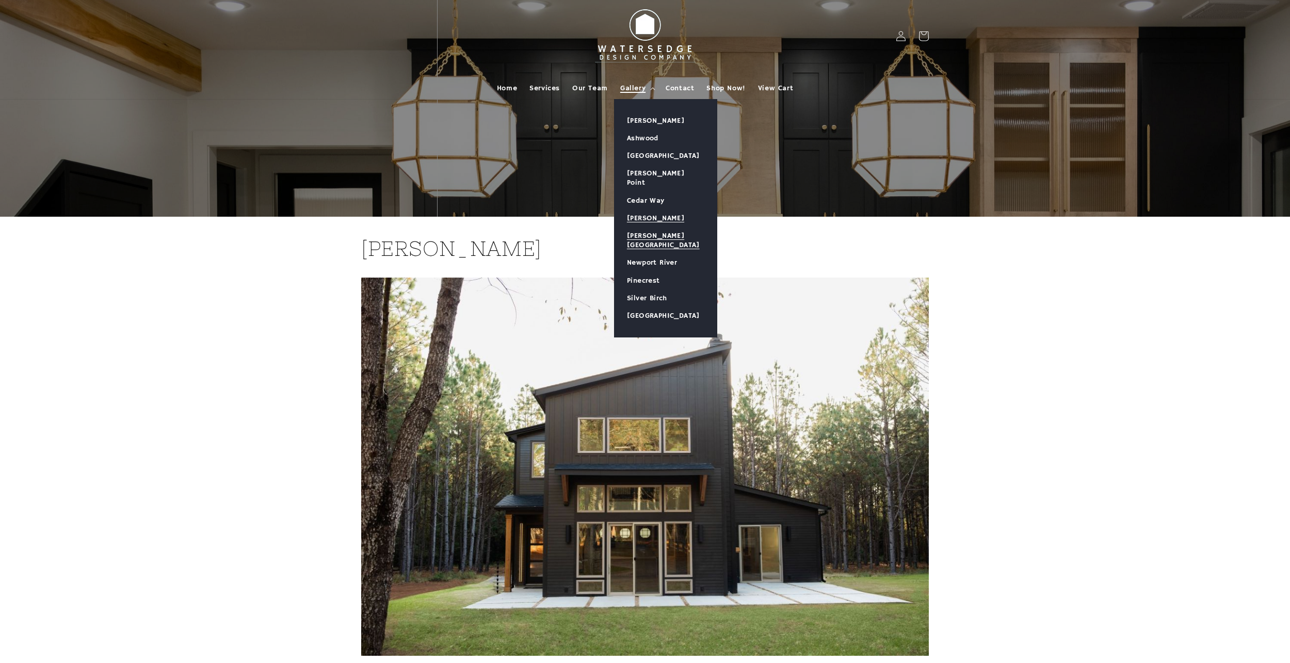
click at [651, 227] on link "[PERSON_NAME][GEOGRAPHIC_DATA]" at bounding box center [666, 240] width 102 height 27
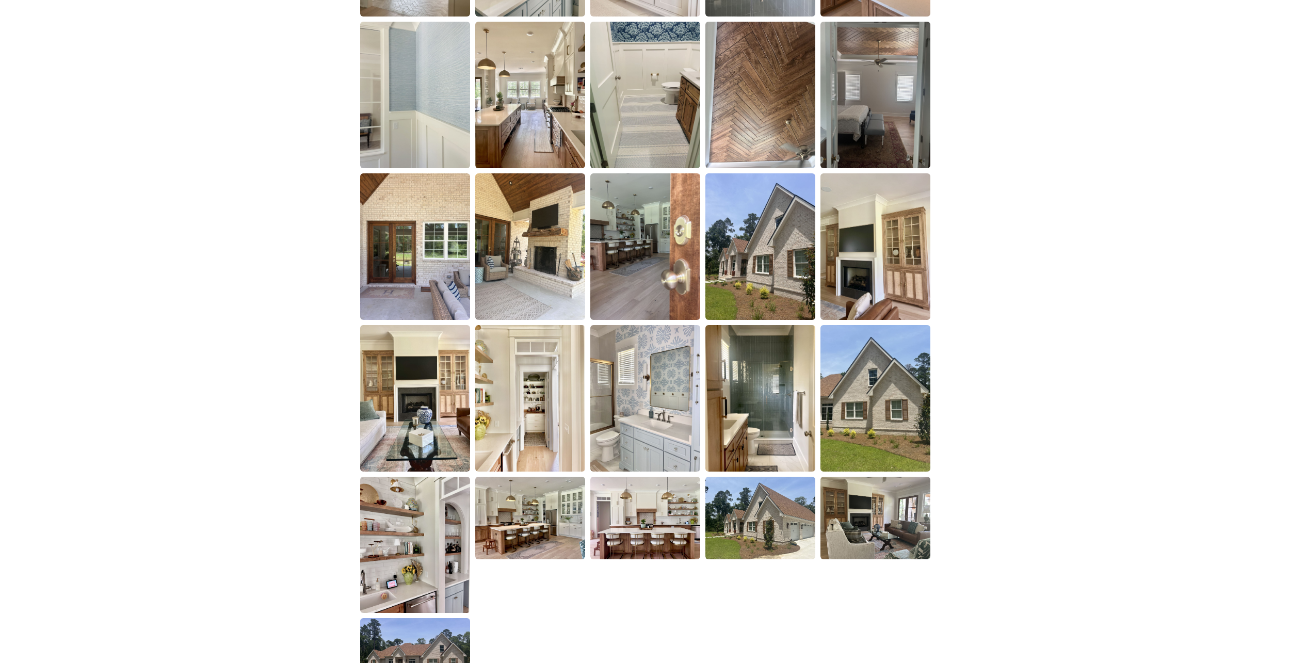
scroll to position [1295, 0]
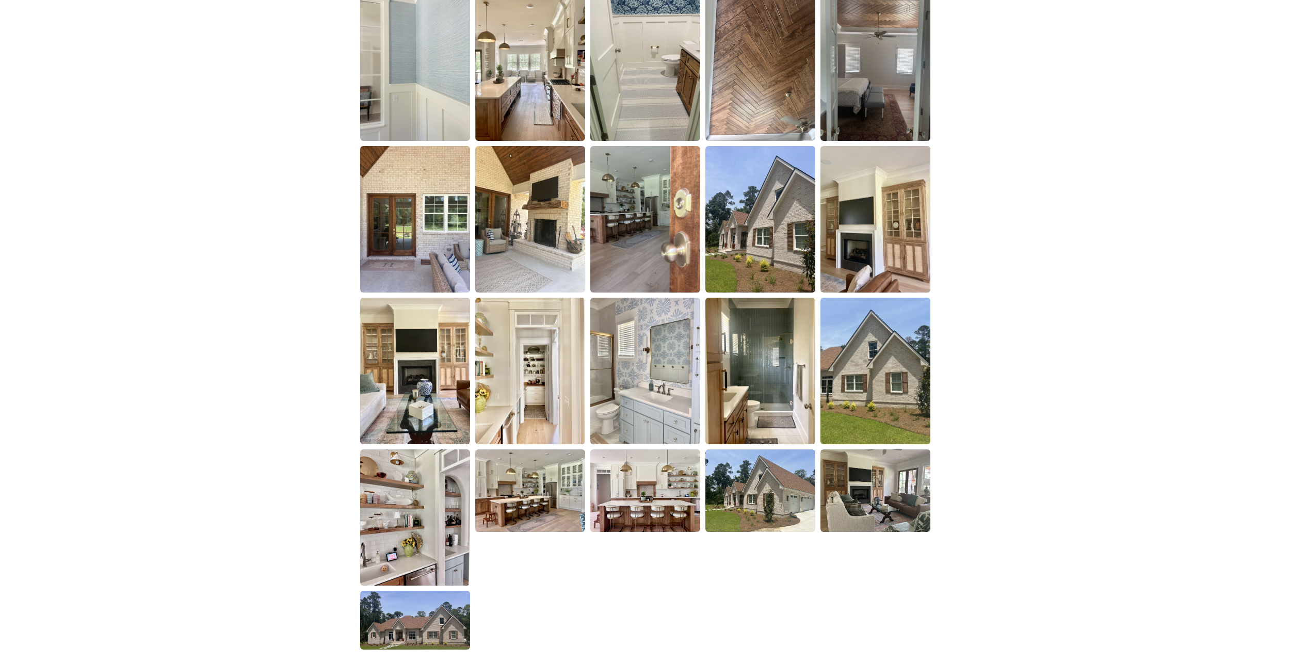
drag, startPoint x: 936, startPoint y: 406, endPoint x: 954, endPoint y: 439, distance: 37.9
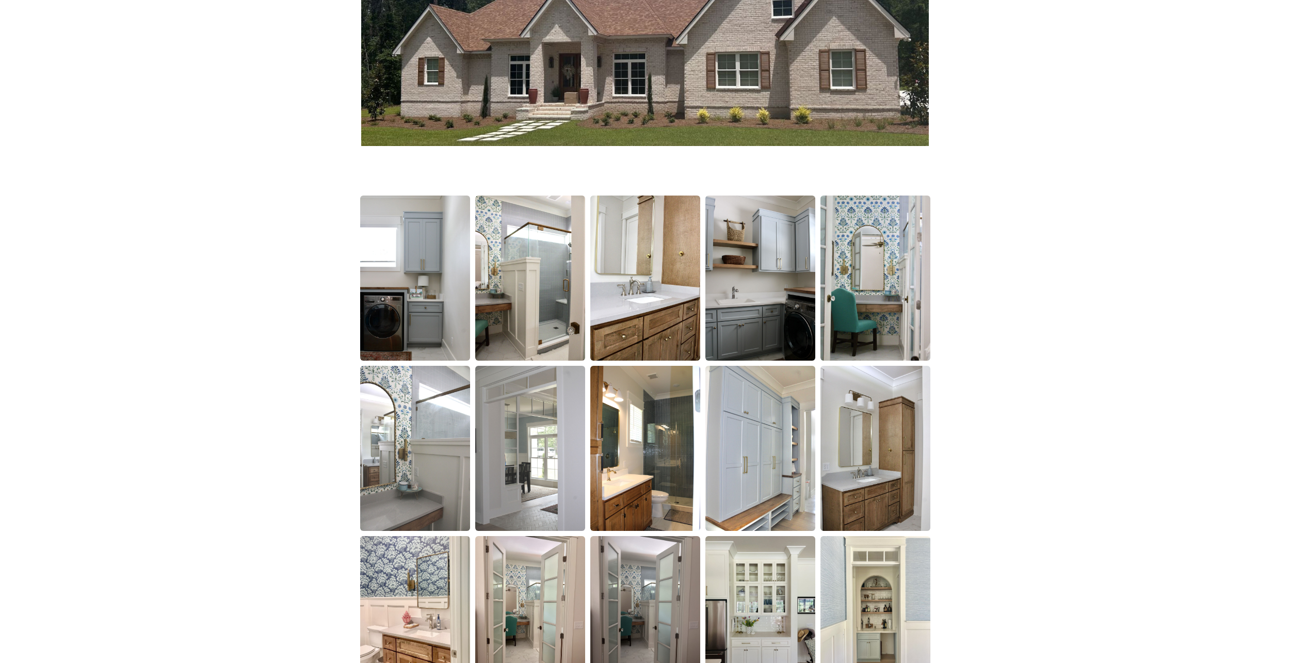
scroll to position [0, 0]
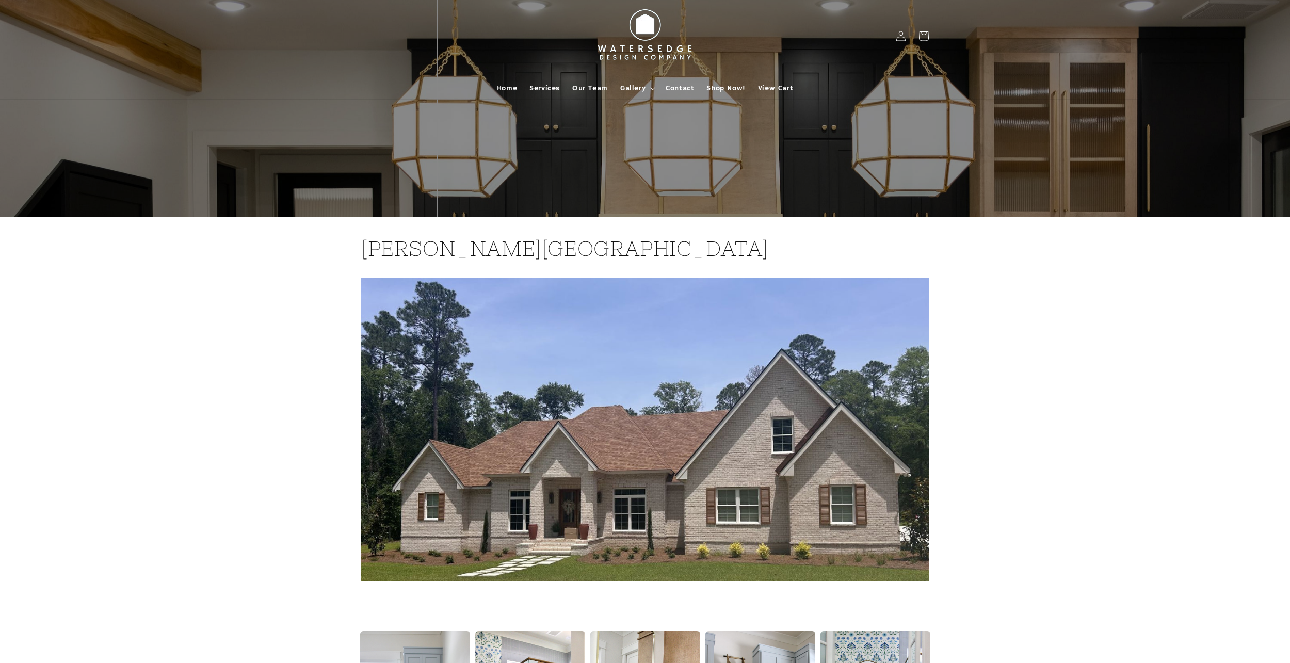
drag, startPoint x: 927, startPoint y: 410, endPoint x: 916, endPoint y: 266, distance: 144.4
click at [637, 89] on span "Gallery" at bounding box center [632, 88] width 25 height 9
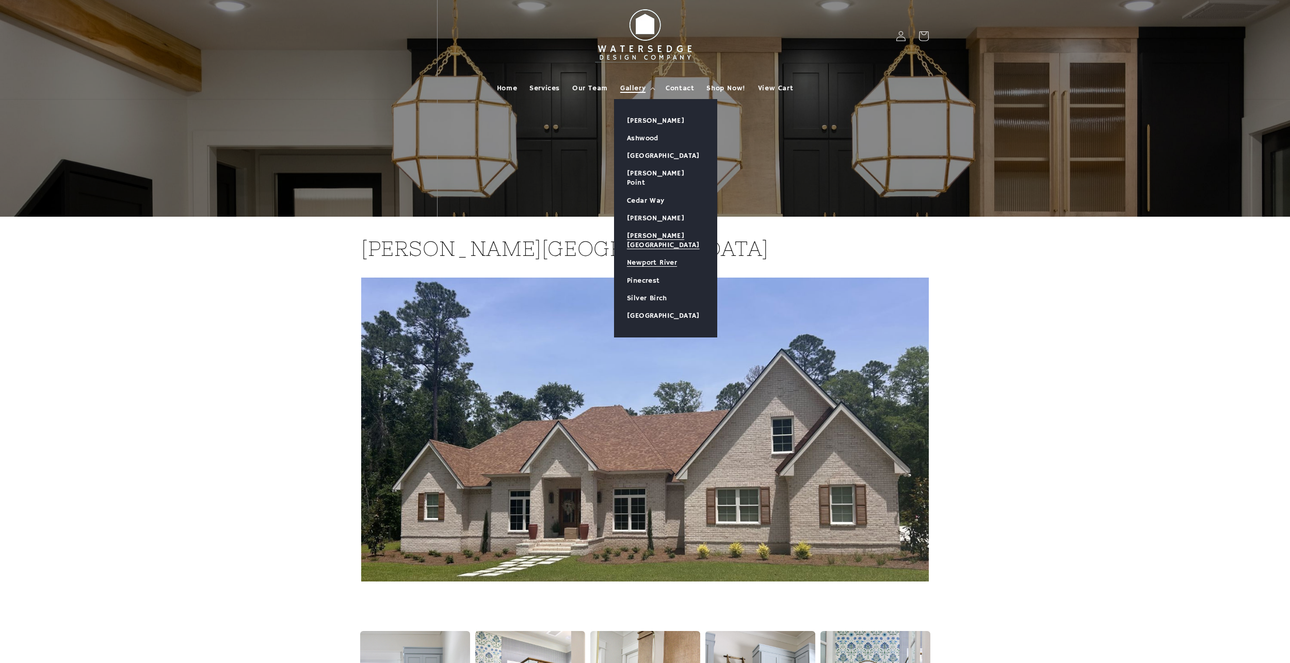
click at [665, 254] on link "Newport River" at bounding box center [666, 263] width 102 height 18
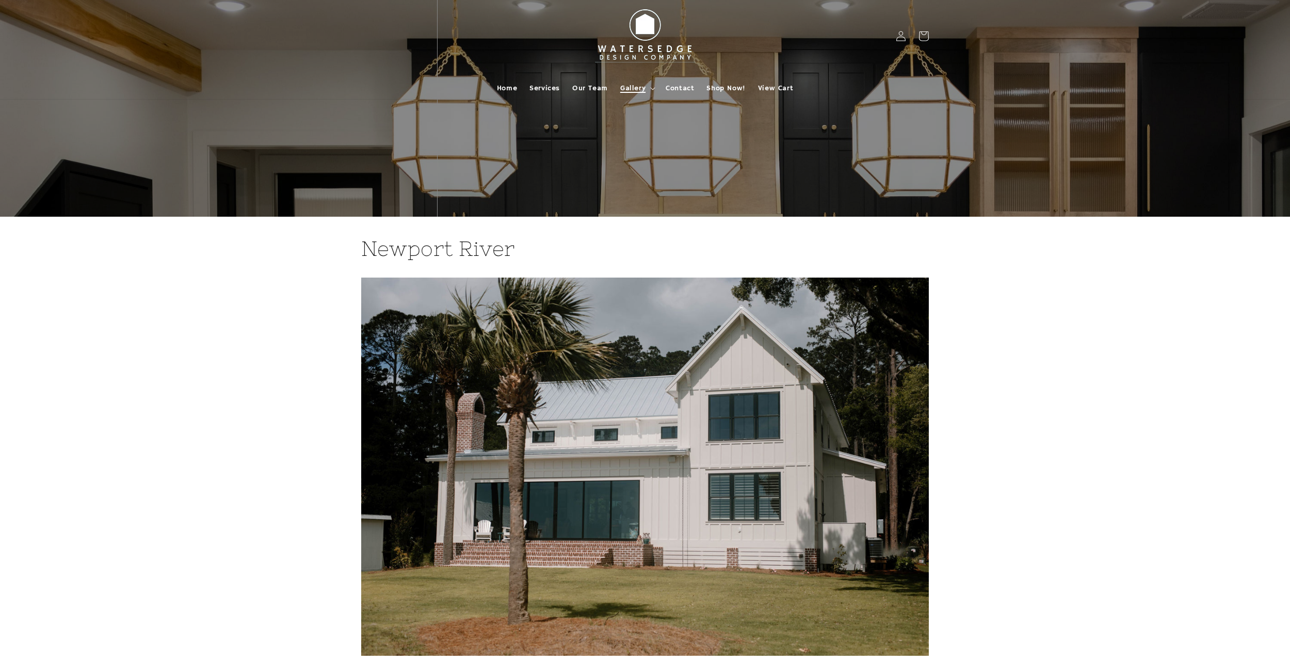
click at [649, 82] on summary "Gallery" at bounding box center [636, 88] width 45 height 22
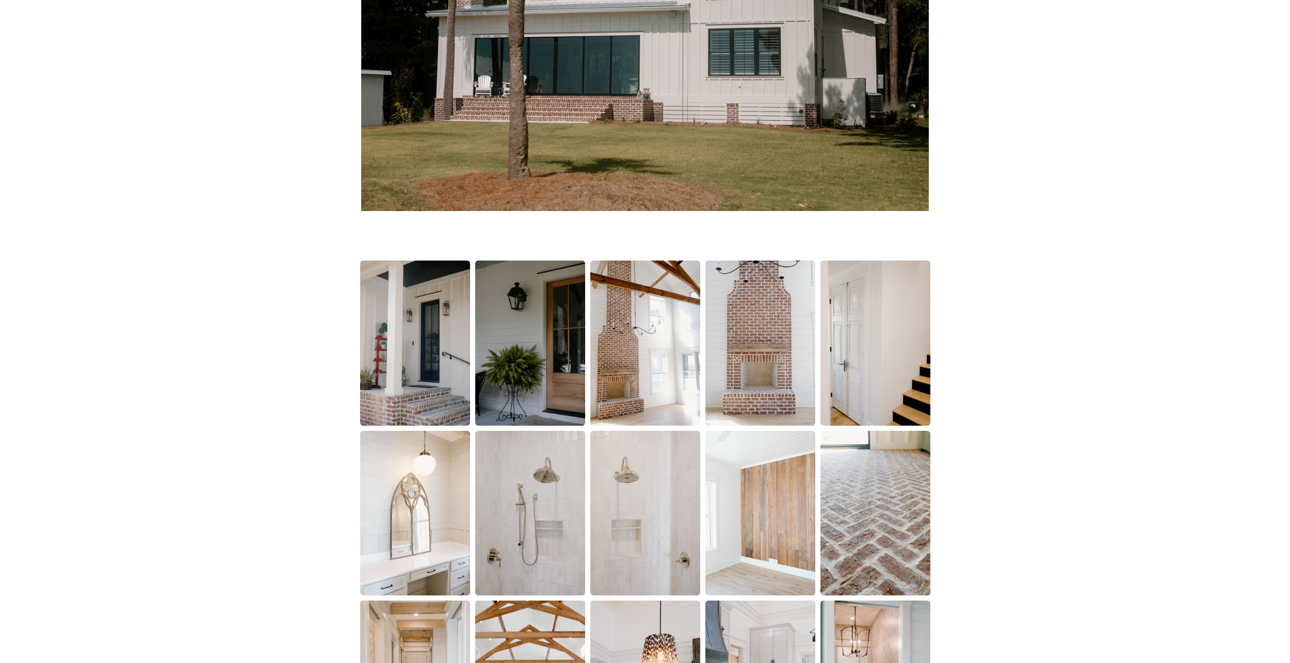
scroll to position [568, 0]
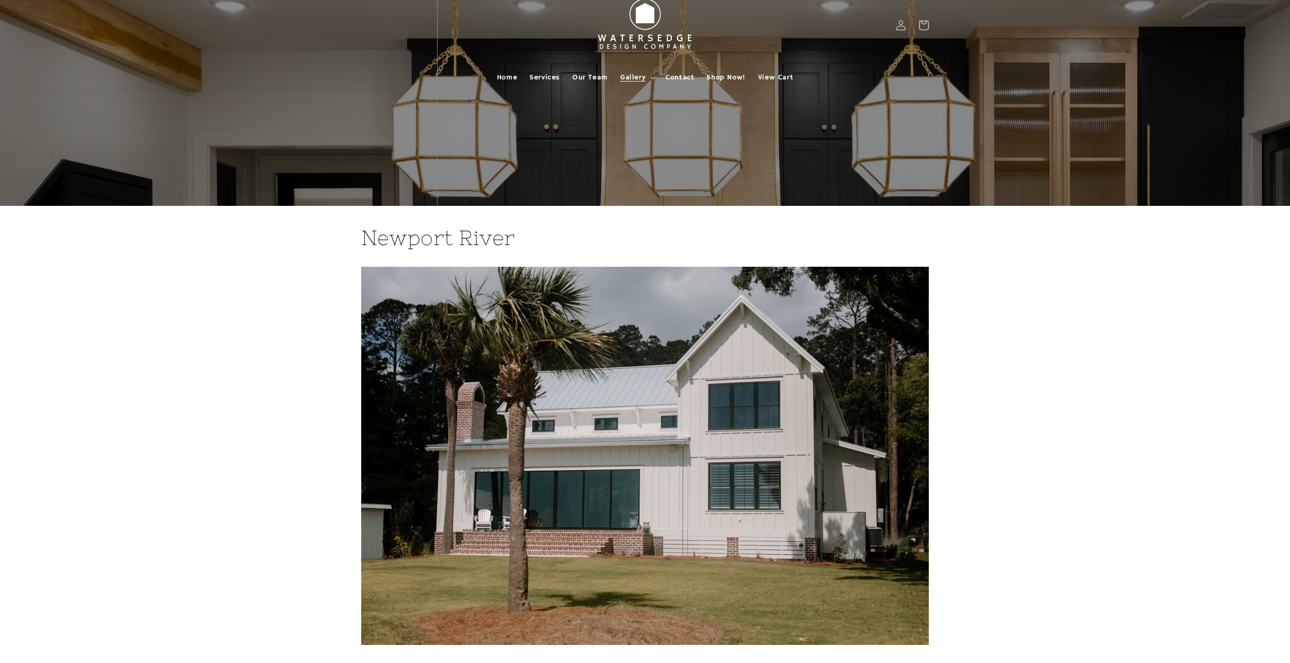
scroll to position [0, 0]
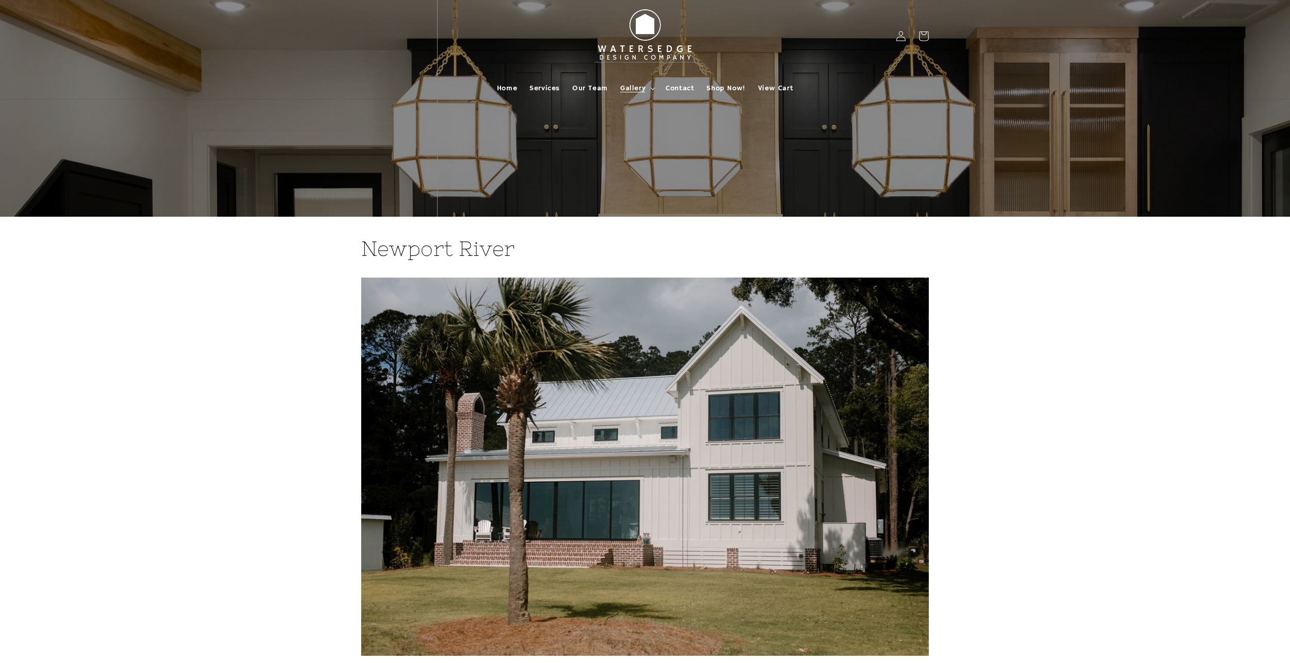
drag, startPoint x: 975, startPoint y: 439, endPoint x: 964, endPoint y: 394, distance: 45.7
drag, startPoint x: 917, startPoint y: 453, endPoint x: 938, endPoint y: 384, distance: 72.0
click at [639, 90] on span "Gallery" at bounding box center [632, 88] width 25 height 9
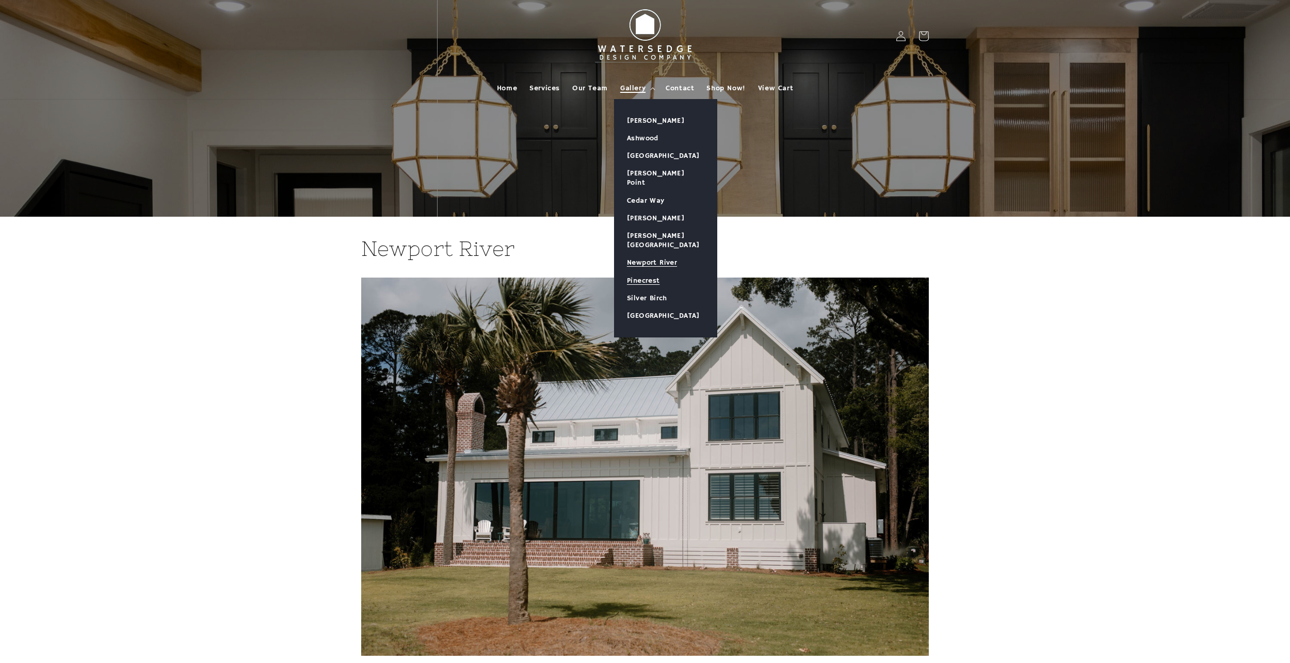
click at [654, 272] on link "Pinecrest" at bounding box center [666, 281] width 102 height 18
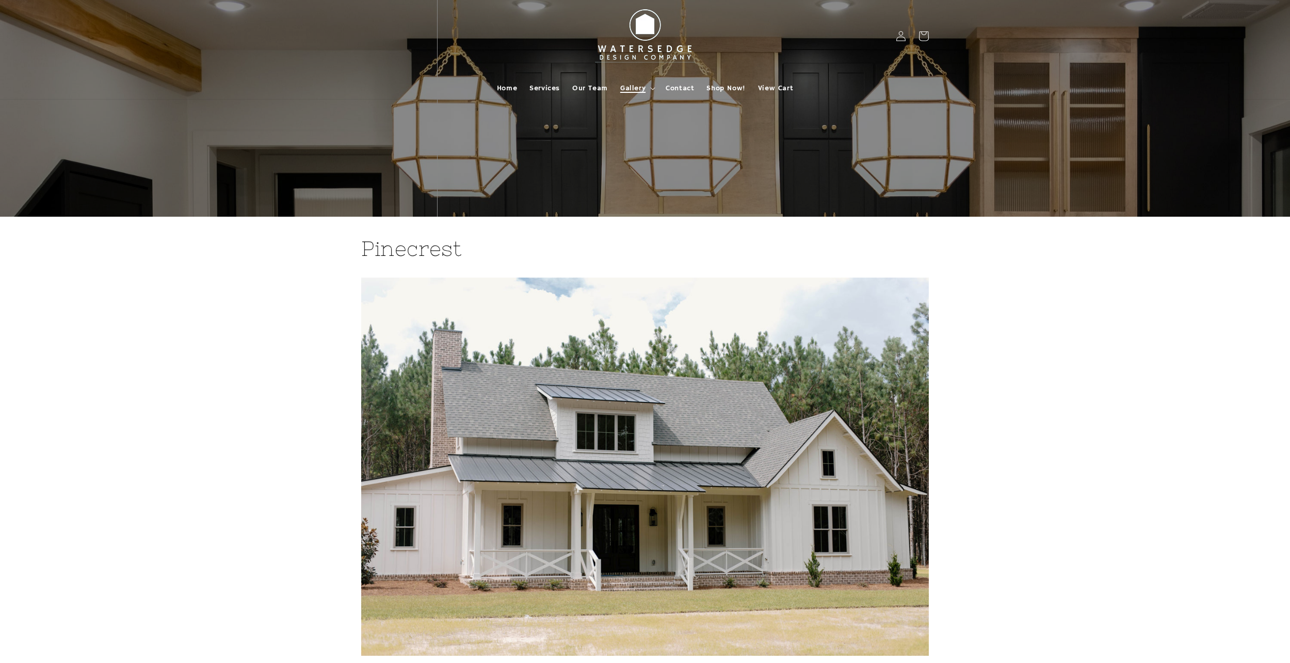
click at [637, 94] on summary "Gallery" at bounding box center [636, 88] width 45 height 22
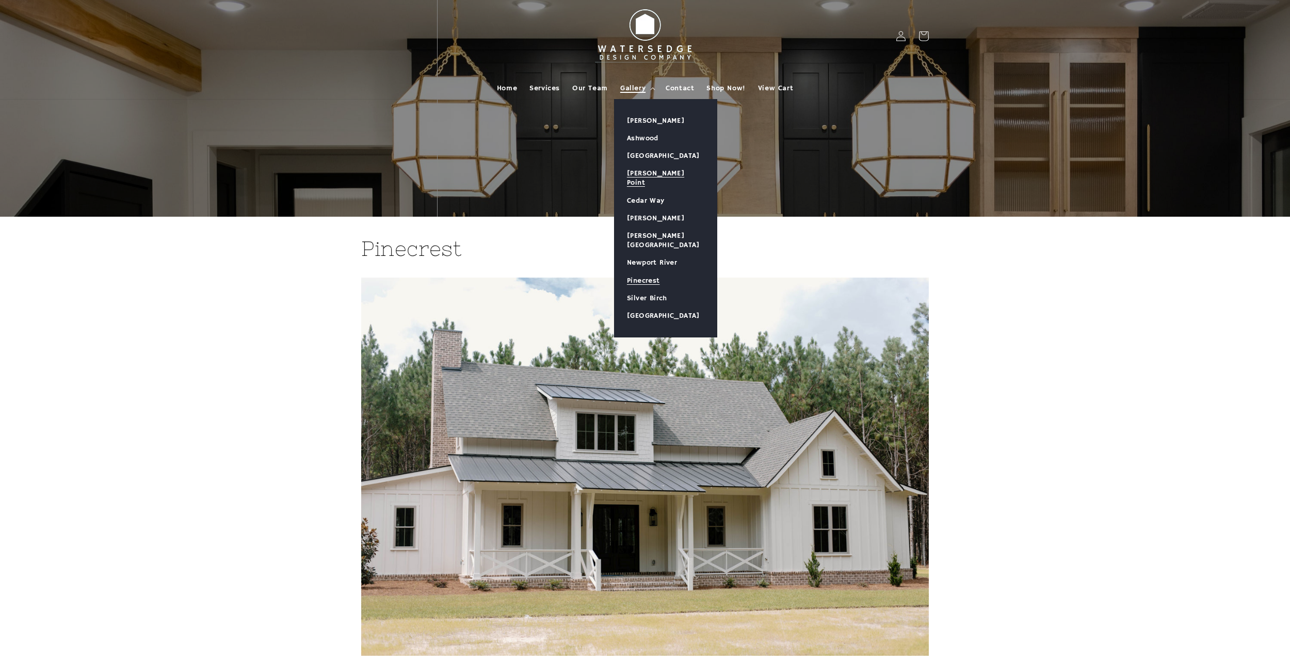
click at [666, 171] on link "[PERSON_NAME] Point" at bounding box center [666, 178] width 102 height 27
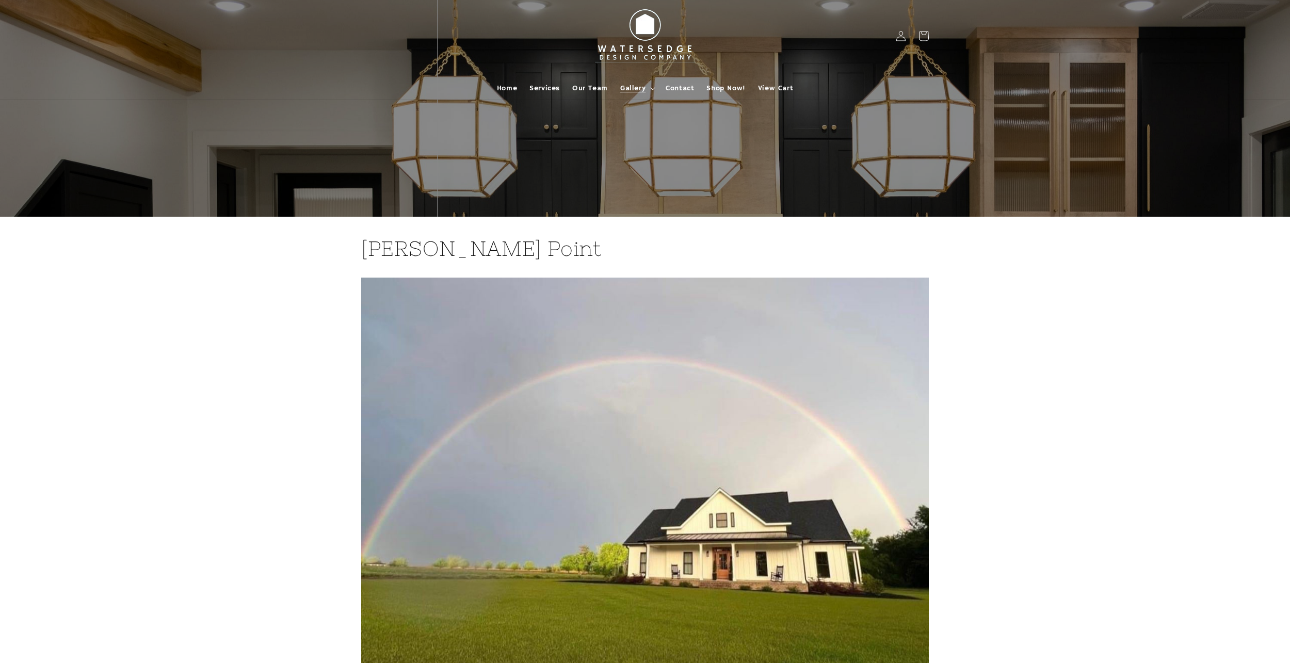
drag, startPoint x: 985, startPoint y: 413, endPoint x: 973, endPoint y: 205, distance: 208.3
click at [637, 87] on span "Gallery" at bounding box center [632, 88] width 25 height 9
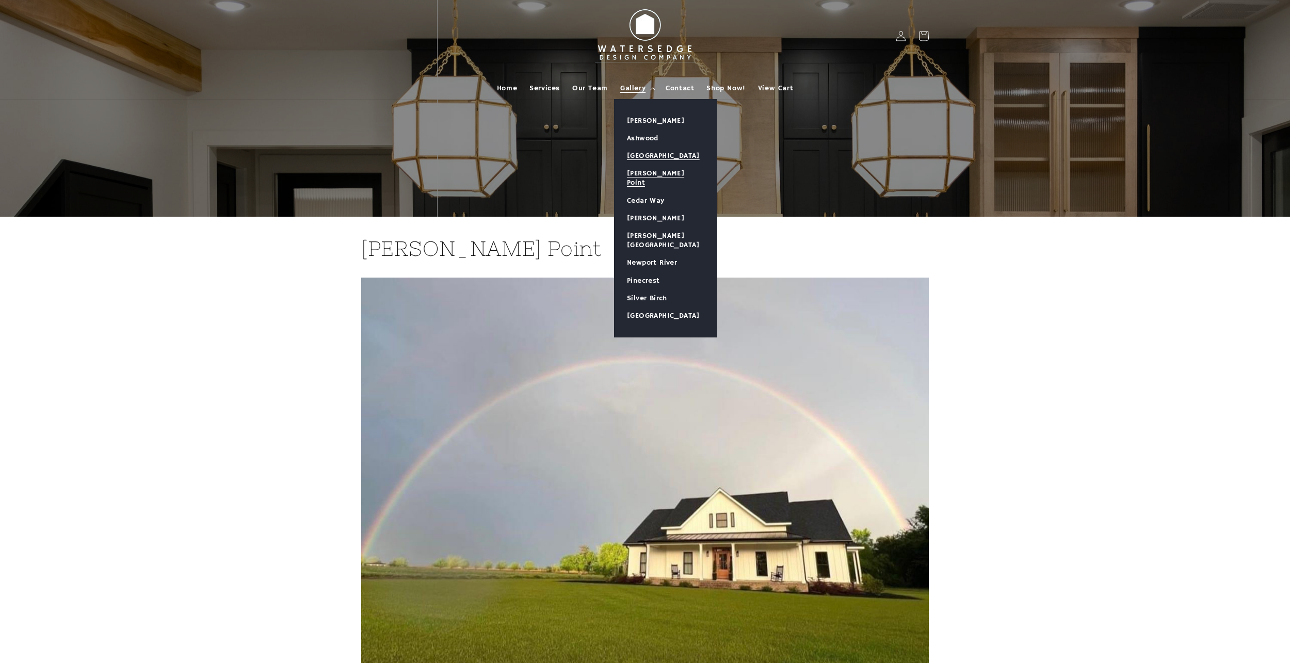
click at [659, 162] on link "[GEOGRAPHIC_DATA]" at bounding box center [666, 156] width 102 height 18
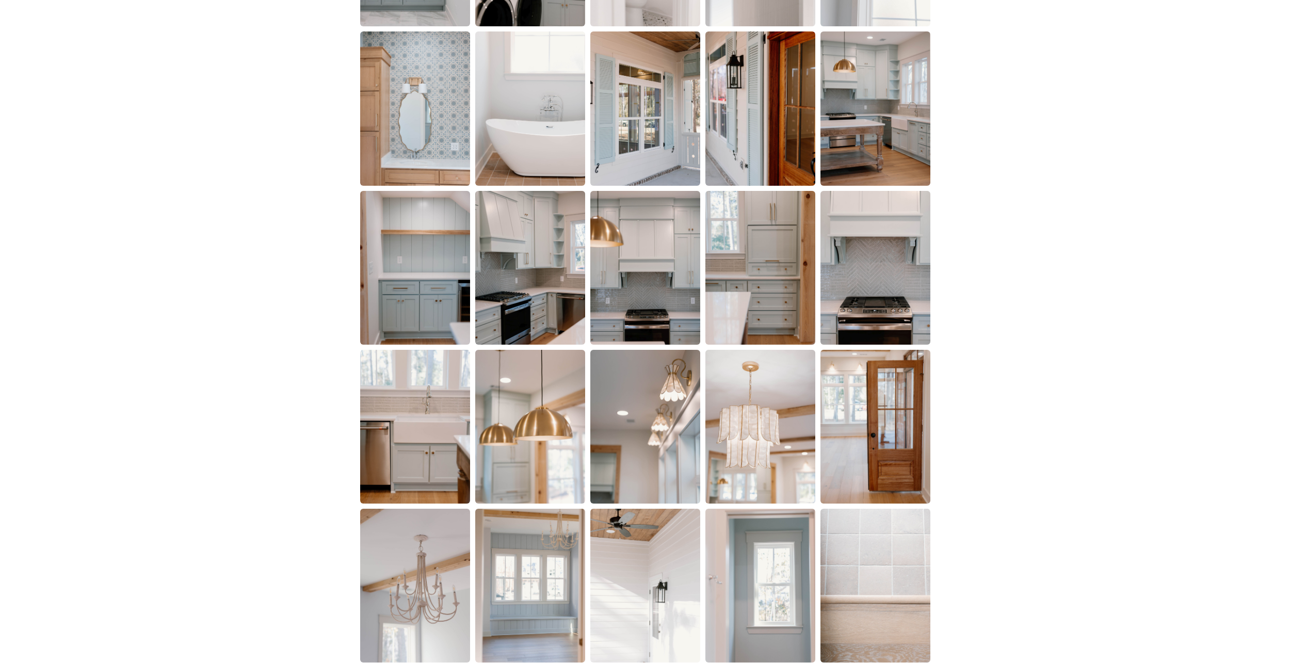
drag, startPoint x: 965, startPoint y: 298, endPoint x: 965, endPoint y: 391, distance: 93.4
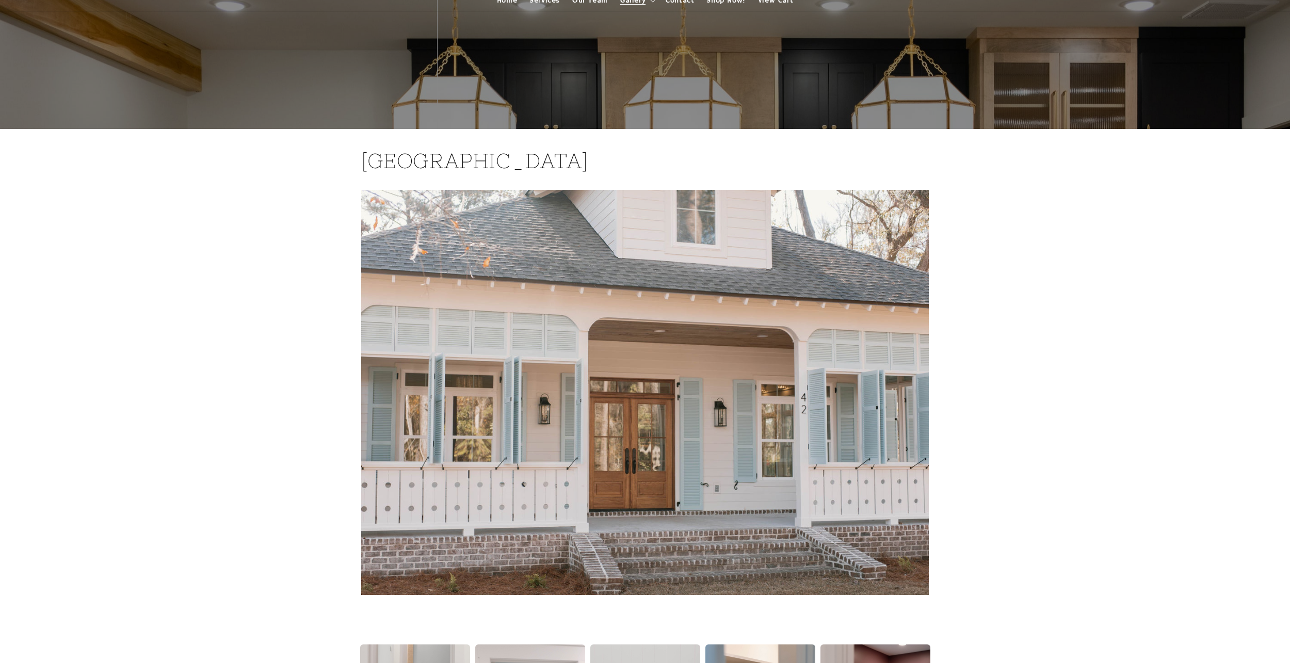
drag, startPoint x: 965, startPoint y: 412, endPoint x: 967, endPoint y: 166, distance: 246.2
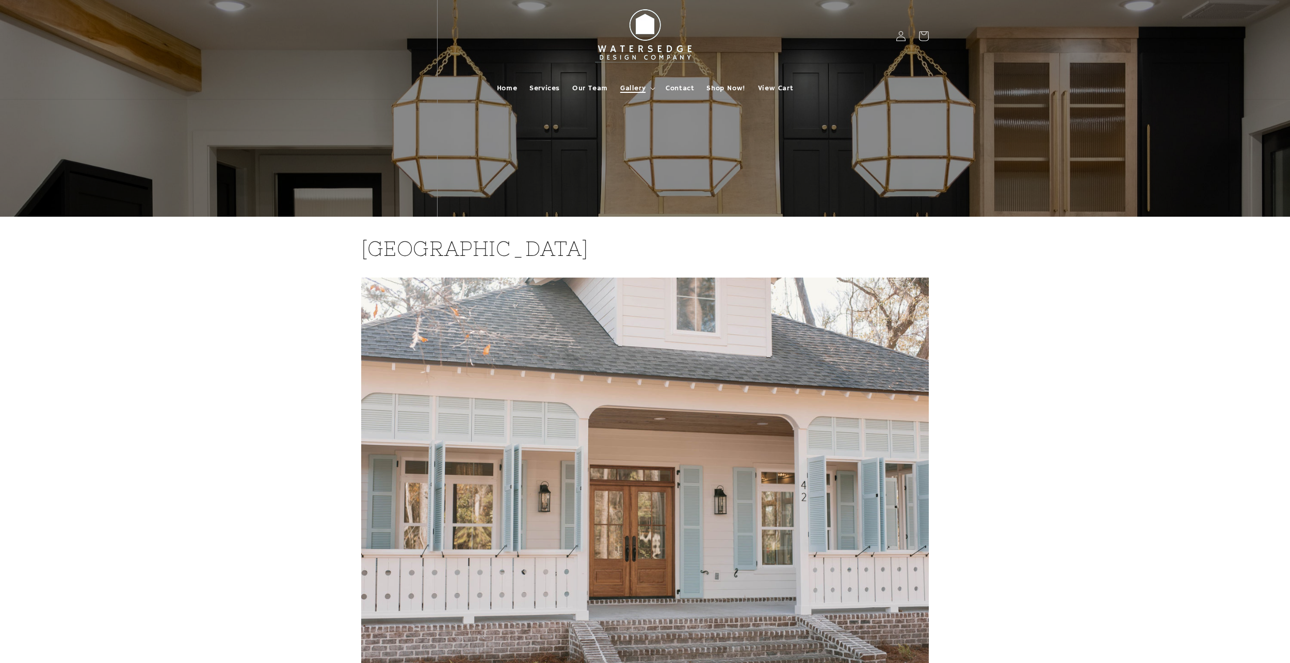
click at [626, 92] on span "Gallery" at bounding box center [632, 88] width 25 height 9
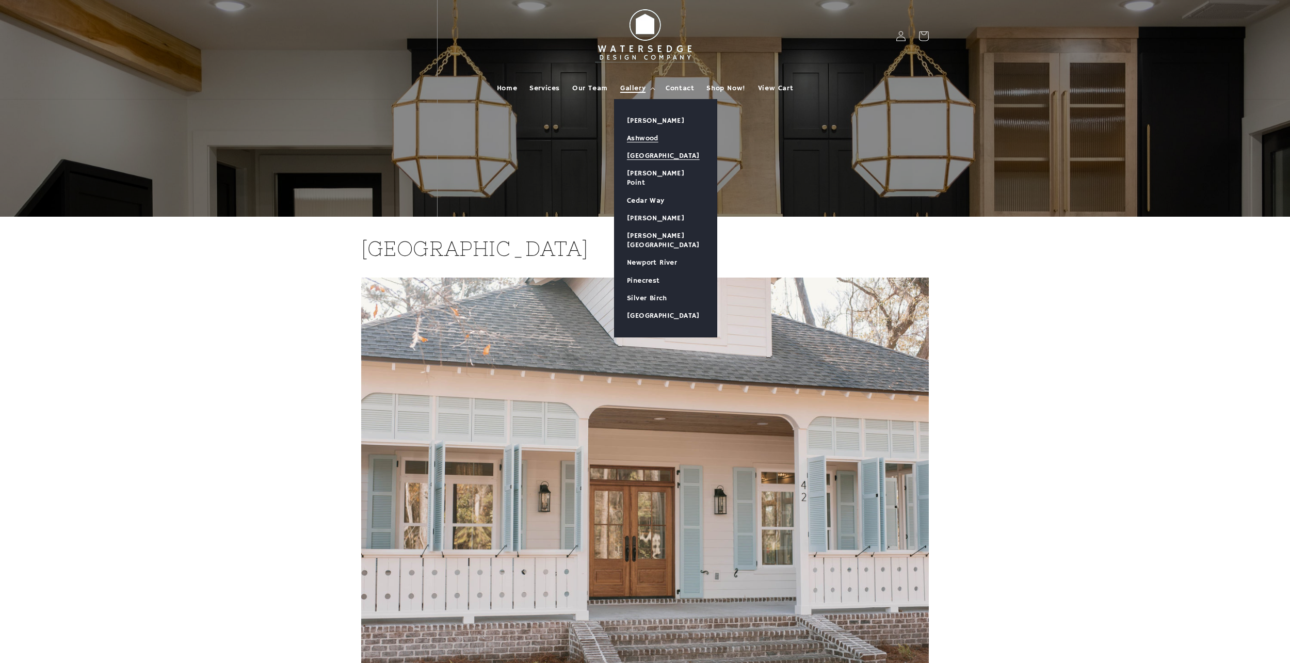
click at [651, 138] on link "Ashwood" at bounding box center [666, 139] width 102 height 18
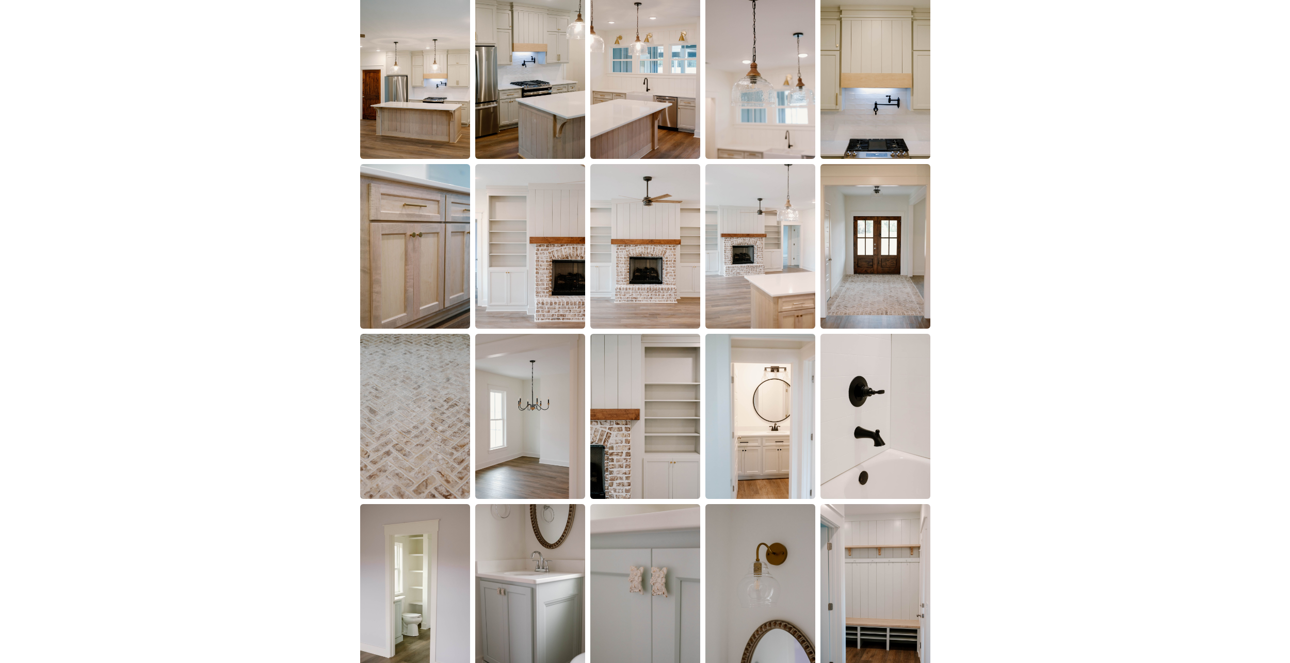
drag, startPoint x: 931, startPoint y: 254, endPoint x: 927, endPoint y: 102, distance: 152.3
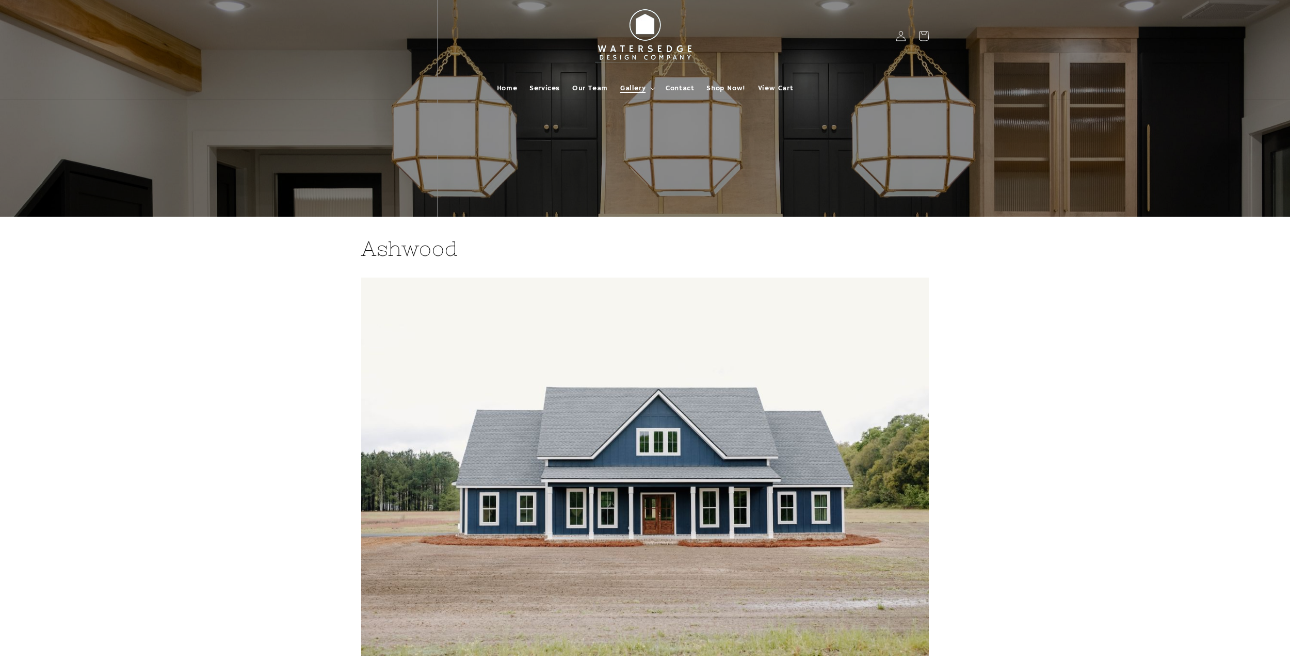
click at [641, 83] on summary "Gallery" at bounding box center [636, 88] width 45 height 22
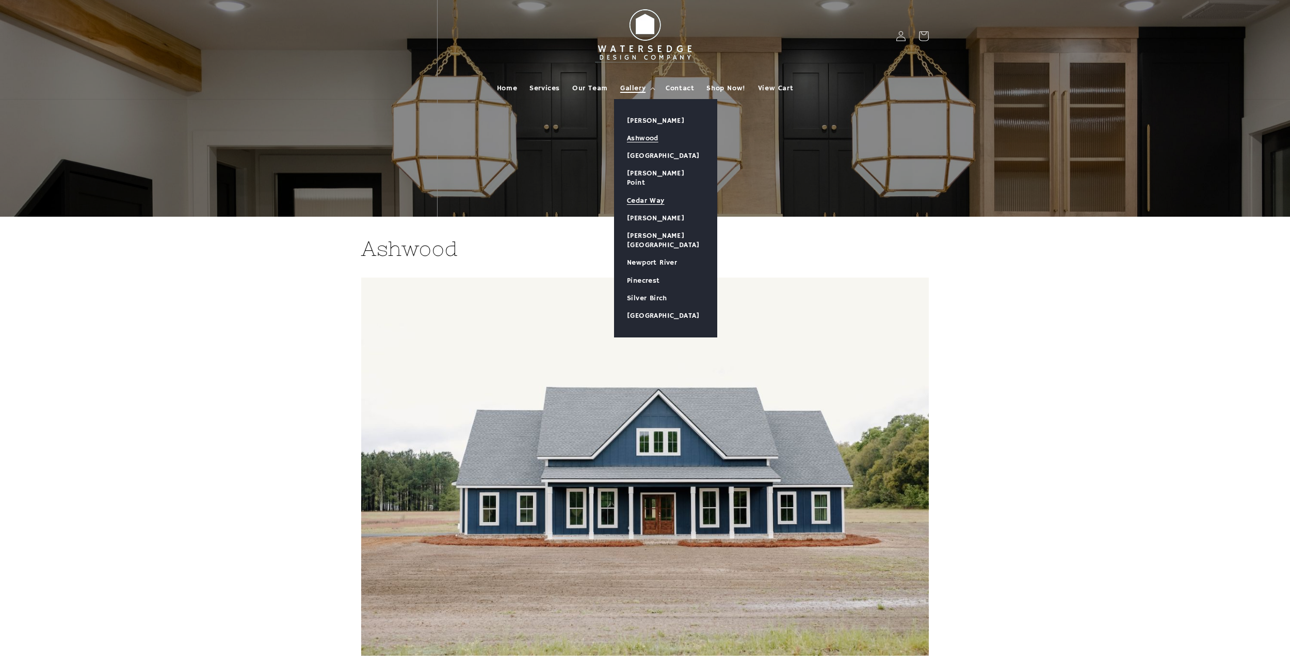
click at [649, 192] on link "Cedar Way" at bounding box center [666, 201] width 102 height 18
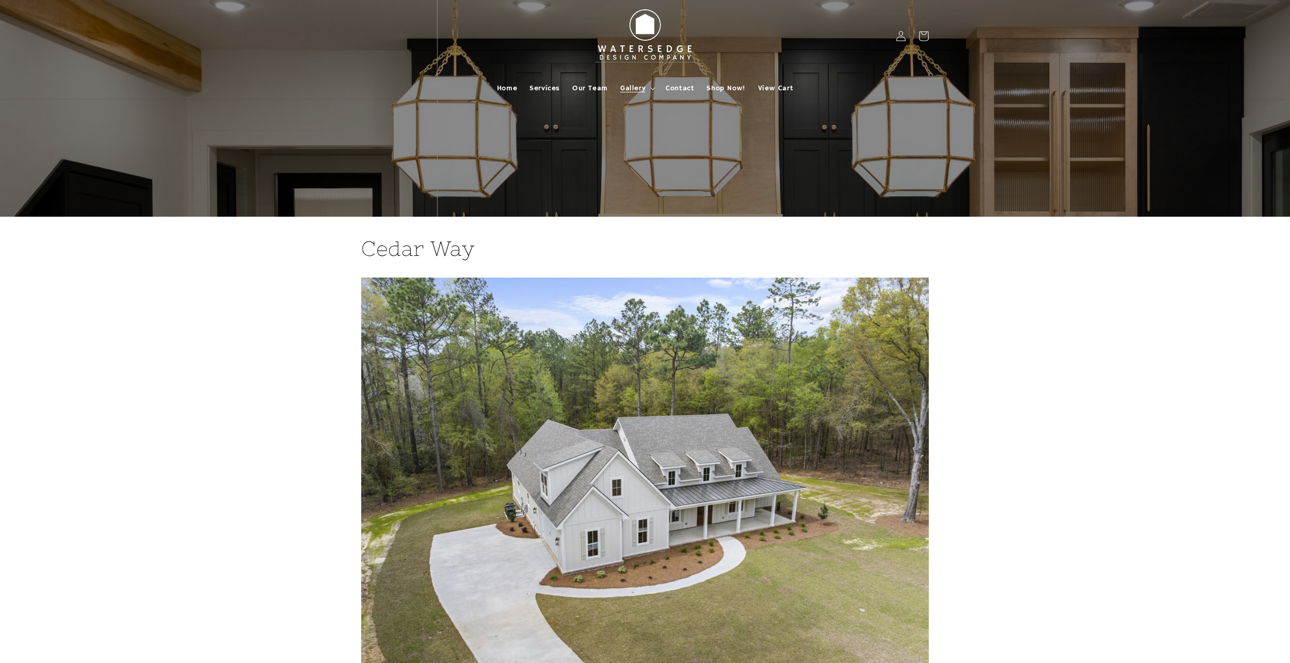
drag, startPoint x: 977, startPoint y: 224, endPoint x: 953, endPoint y: 100, distance: 126.7
click at [649, 87] on summary "Gallery" at bounding box center [636, 88] width 45 height 22
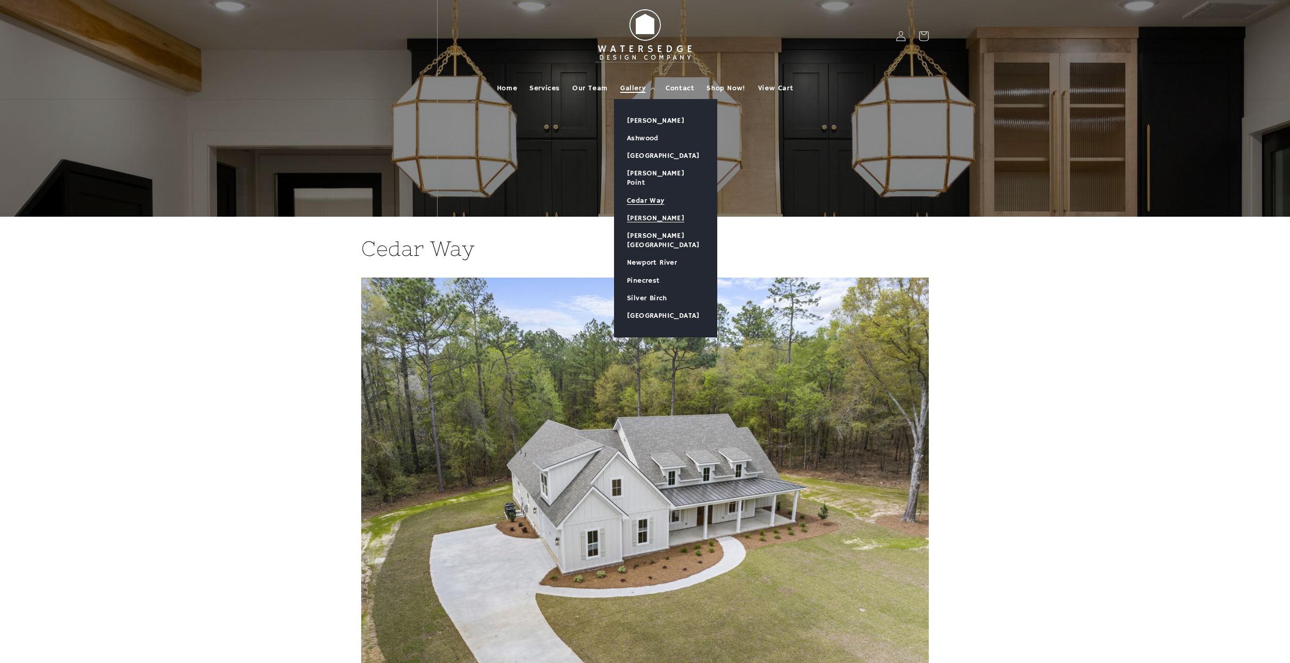
click at [650, 210] on link "[PERSON_NAME]" at bounding box center [666, 219] width 102 height 18
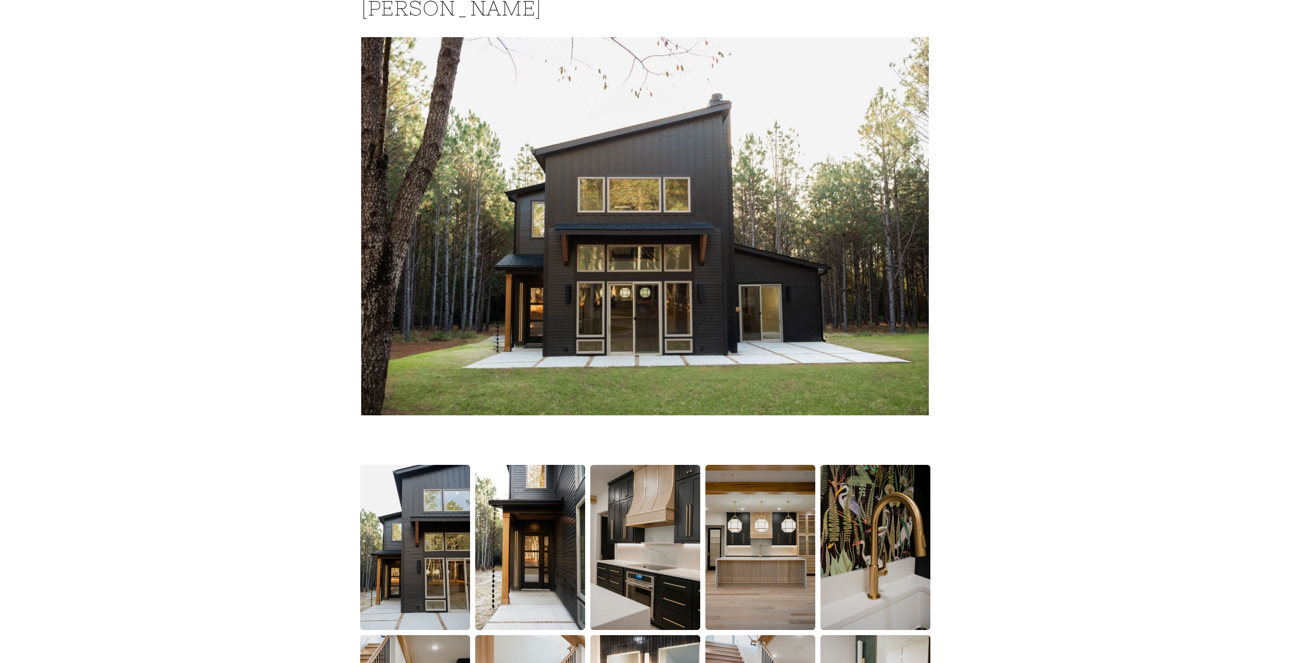
drag, startPoint x: 930, startPoint y: 309, endPoint x: 934, endPoint y: 373, distance: 63.6
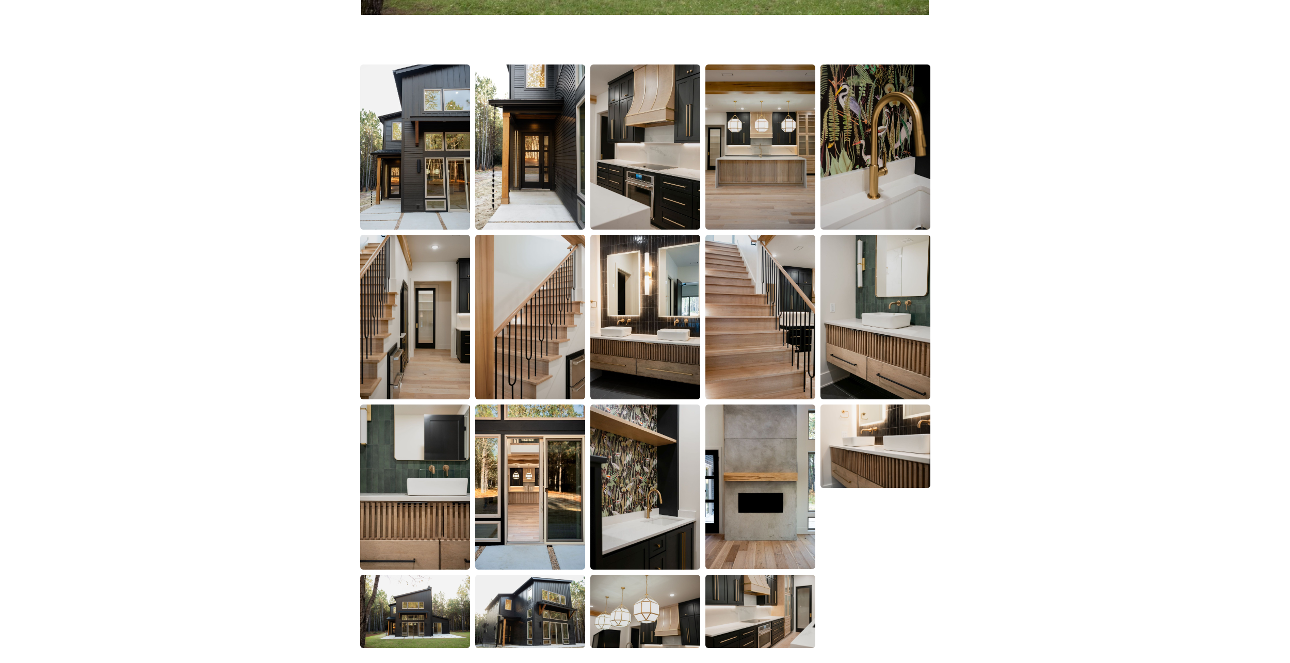
scroll to position [613, 0]
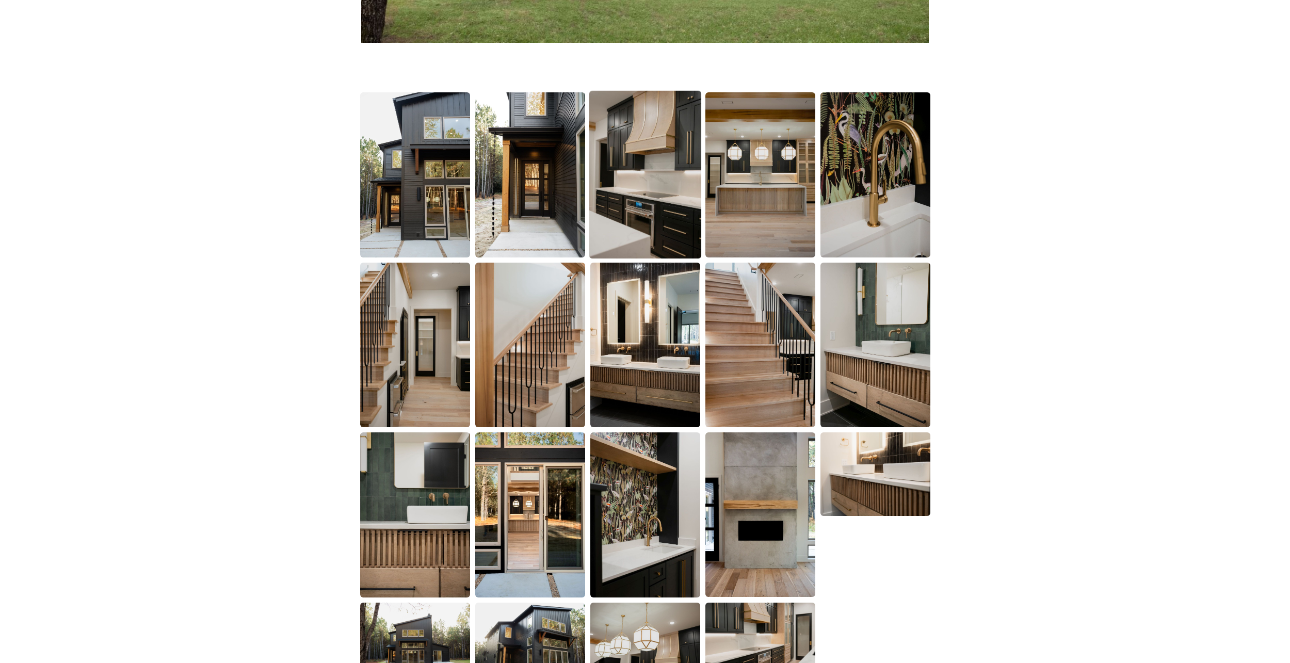
click at [671, 167] on img at bounding box center [645, 175] width 112 height 168
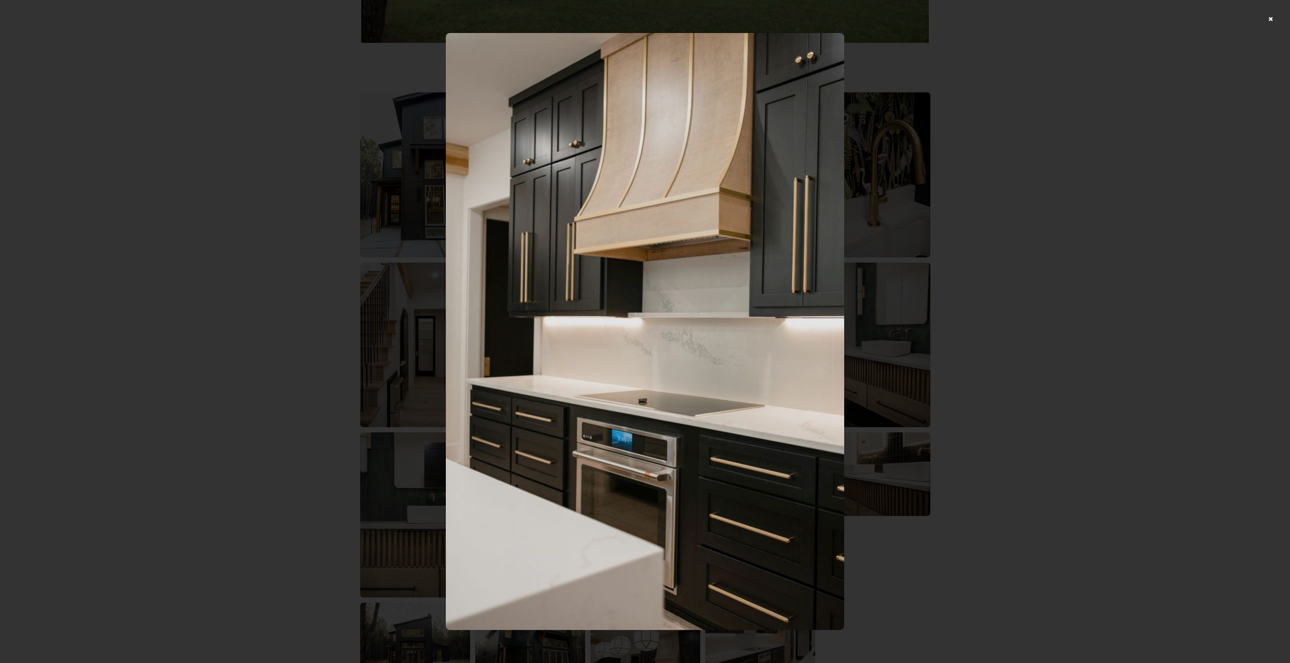
click at [908, 287] on div at bounding box center [645, 331] width 1290 height 663
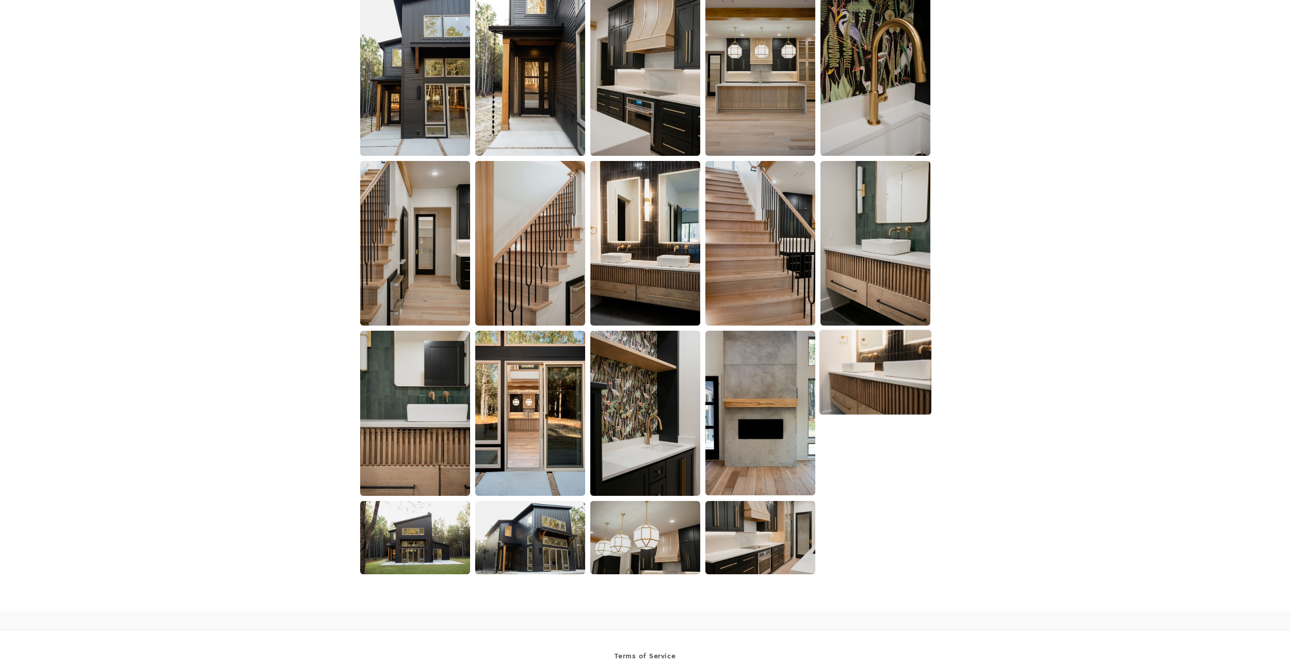
scroll to position [716, 0]
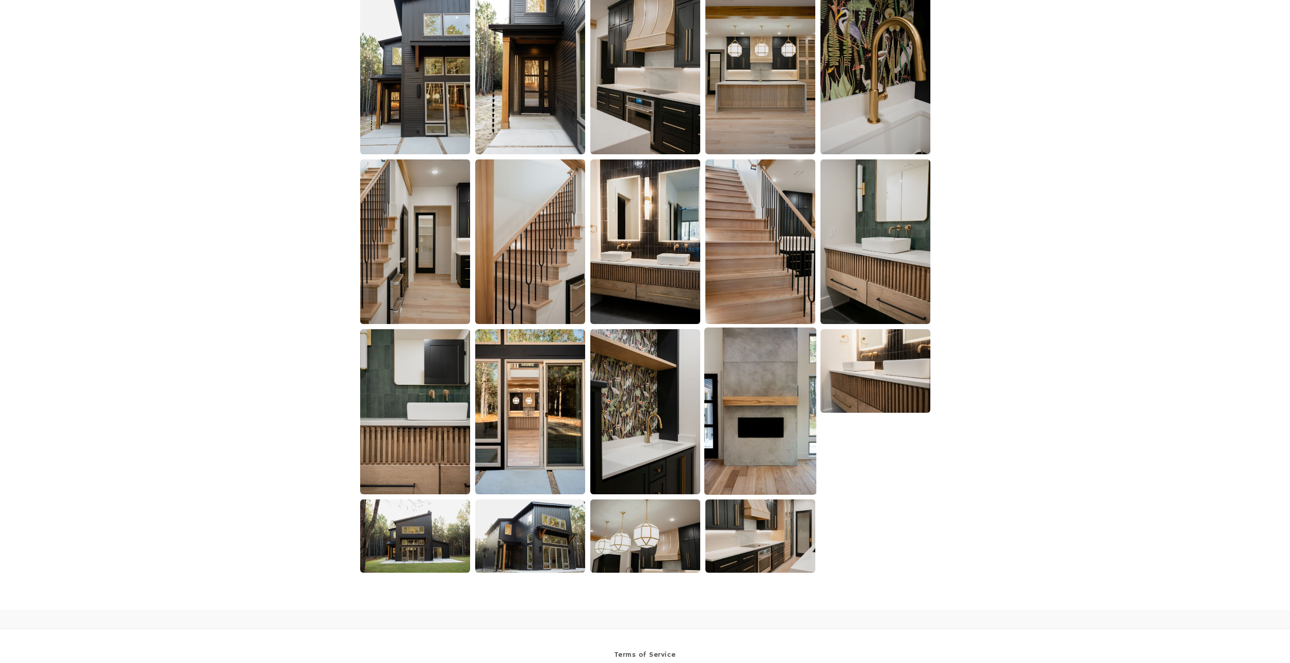
click at [788, 396] on img at bounding box center [760, 412] width 112 height 168
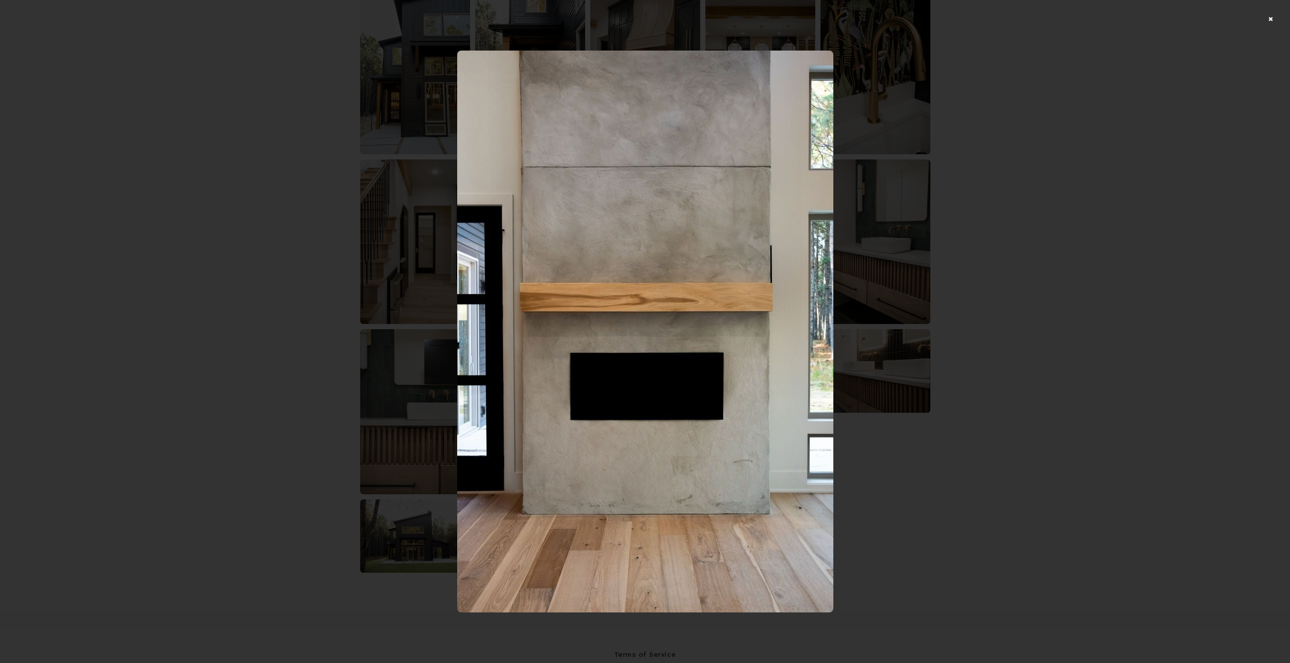
click at [892, 489] on div at bounding box center [645, 331] width 1290 height 663
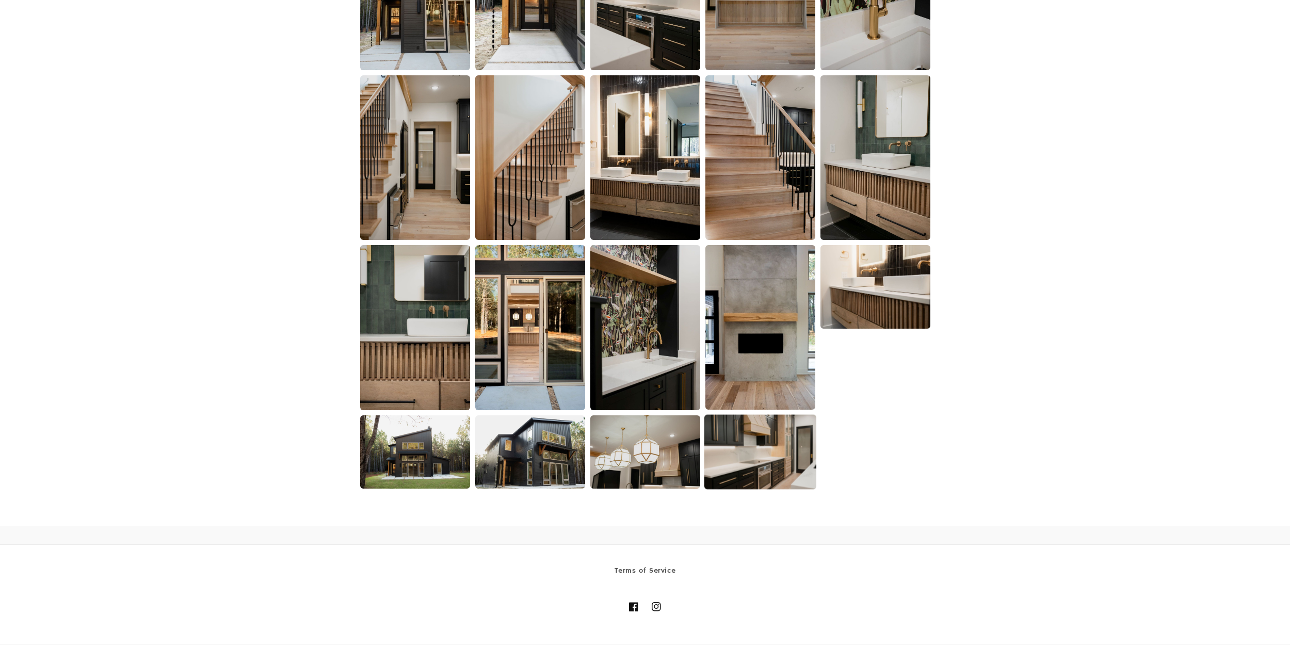
scroll to position [834, 0]
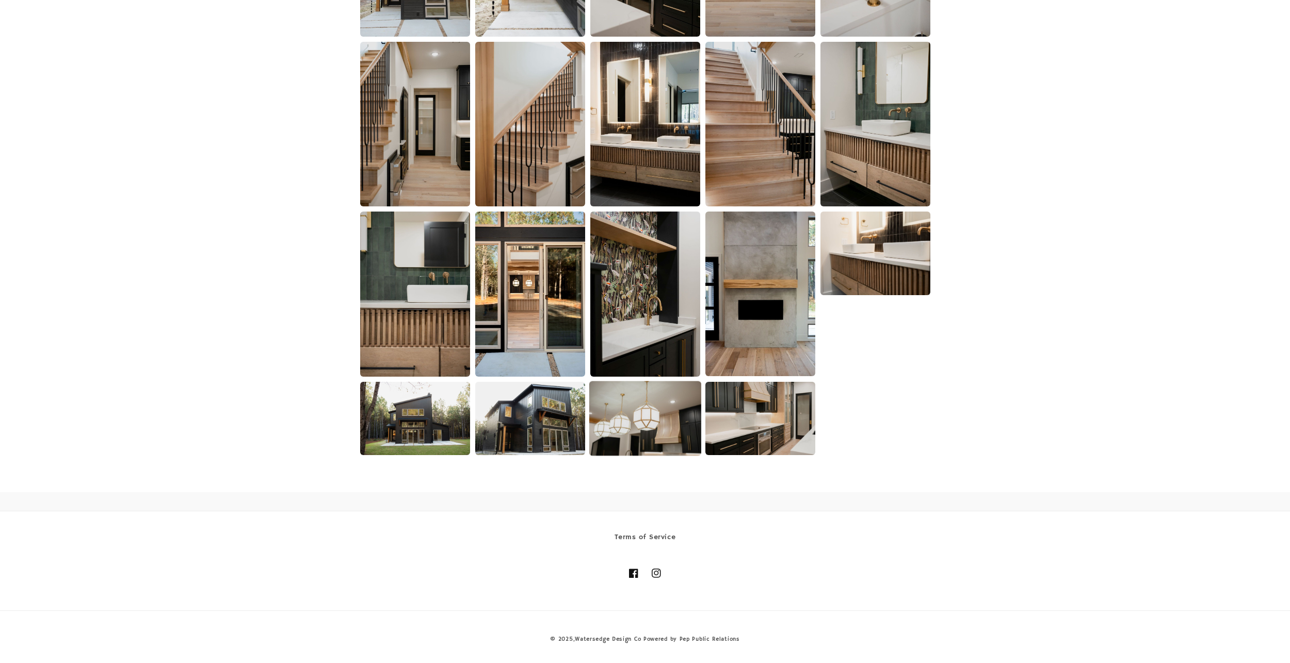
click at [647, 418] on img at bounding box center [645, 418] width 112 height 75
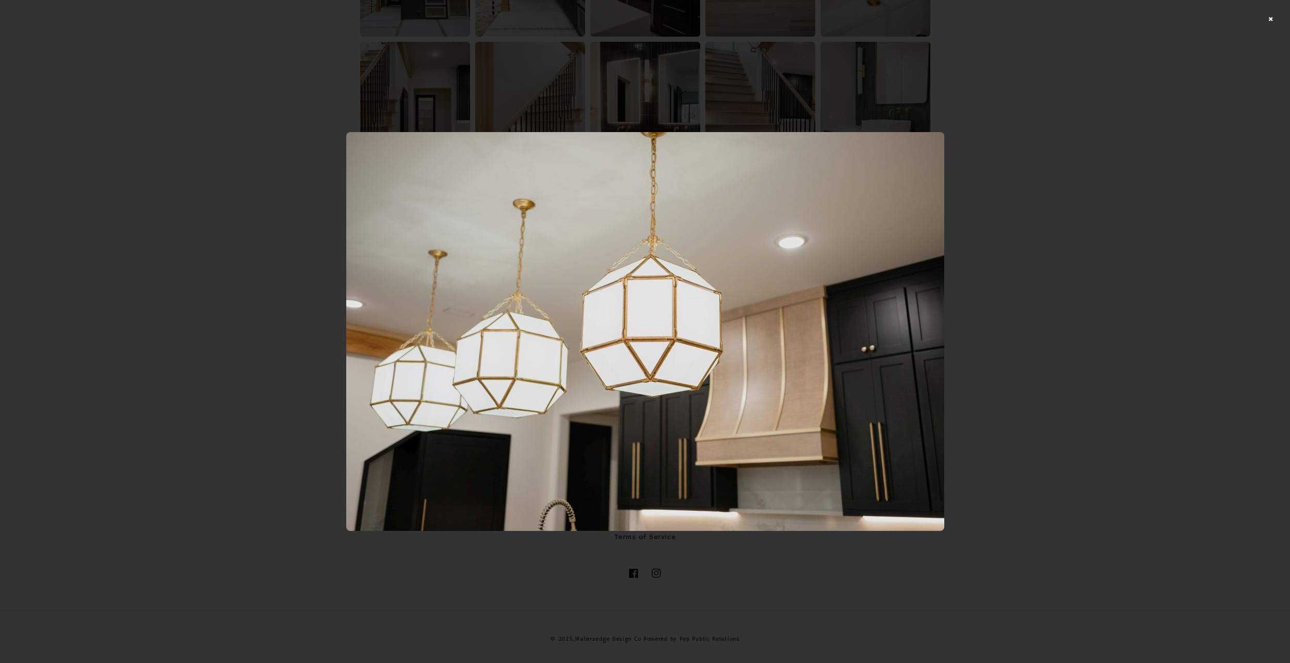
click at [956, 408] on div at bounding box center [645, 331] width 1290 height 663
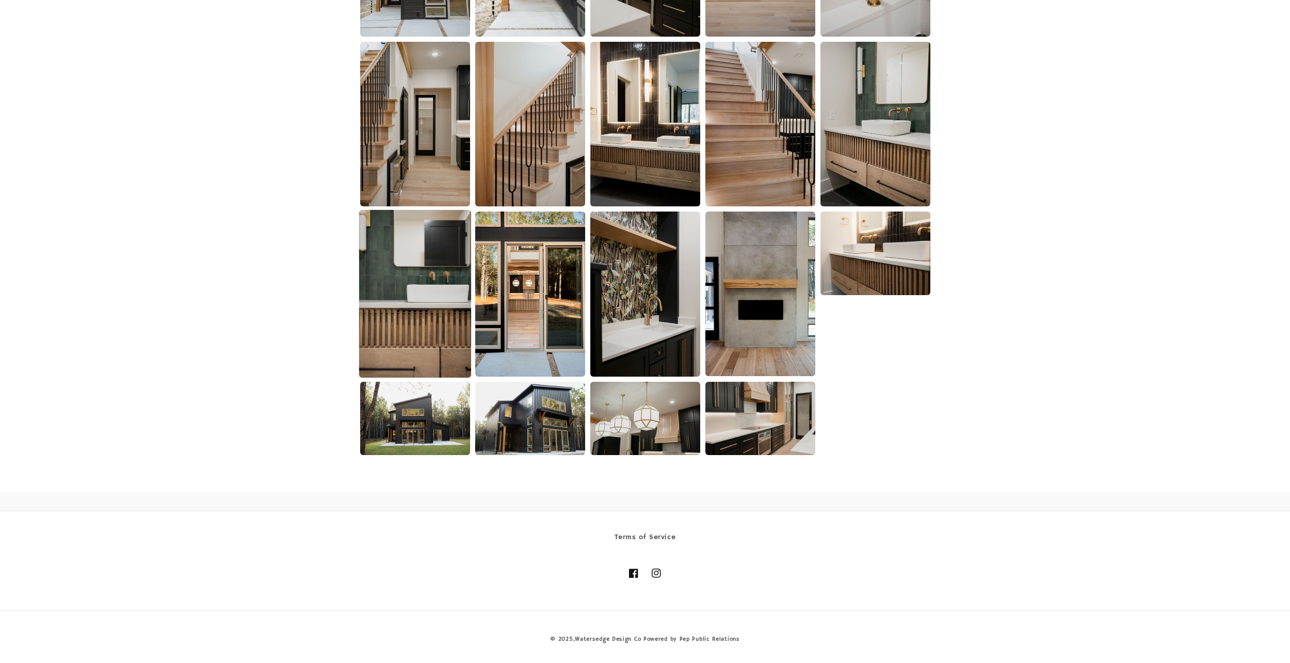
click at [442, 277] on img at bounding box center [415, 294] width 112 height 168
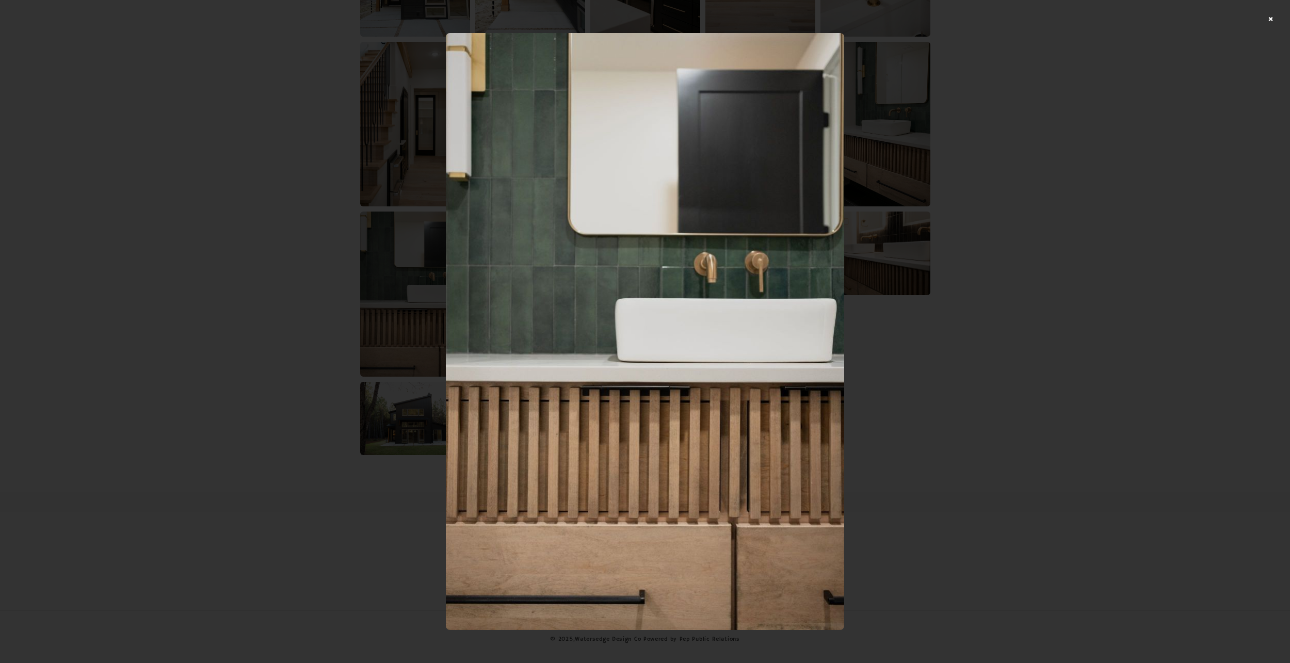
click at [864, 342] on div at bounding box center [645, 331] width 1290 height 663
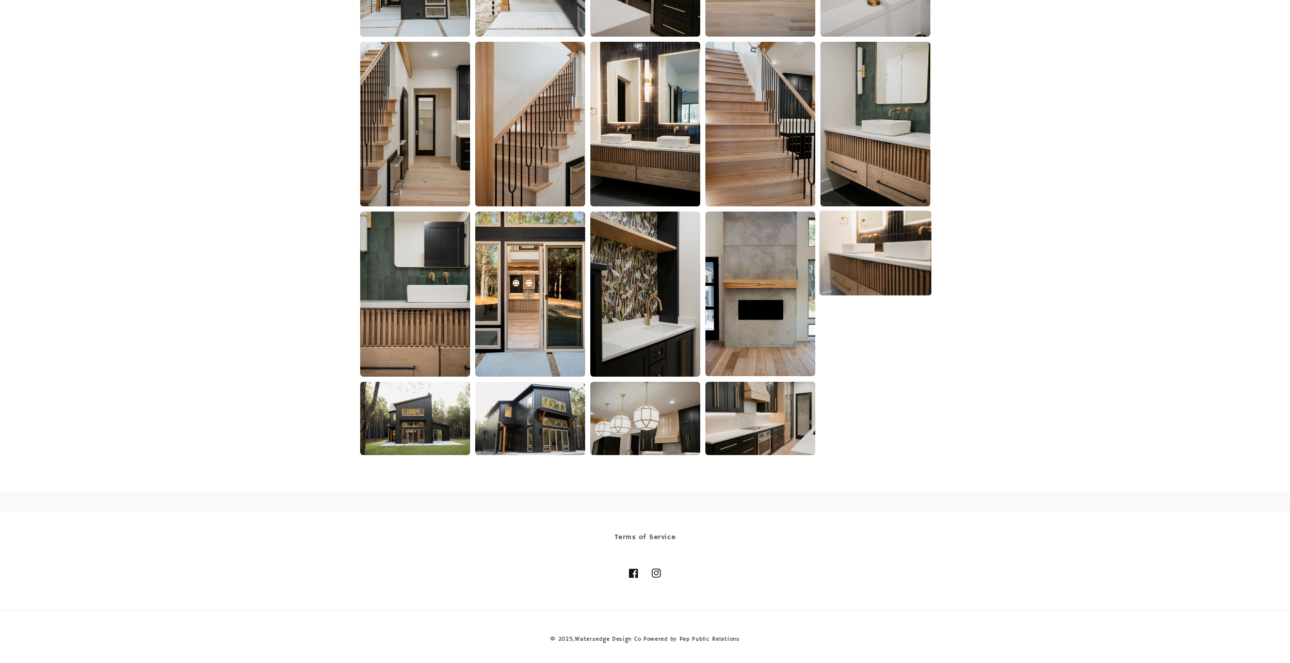
click at [879, 259] on img at bounding box center [875, 253] width 112 height 85
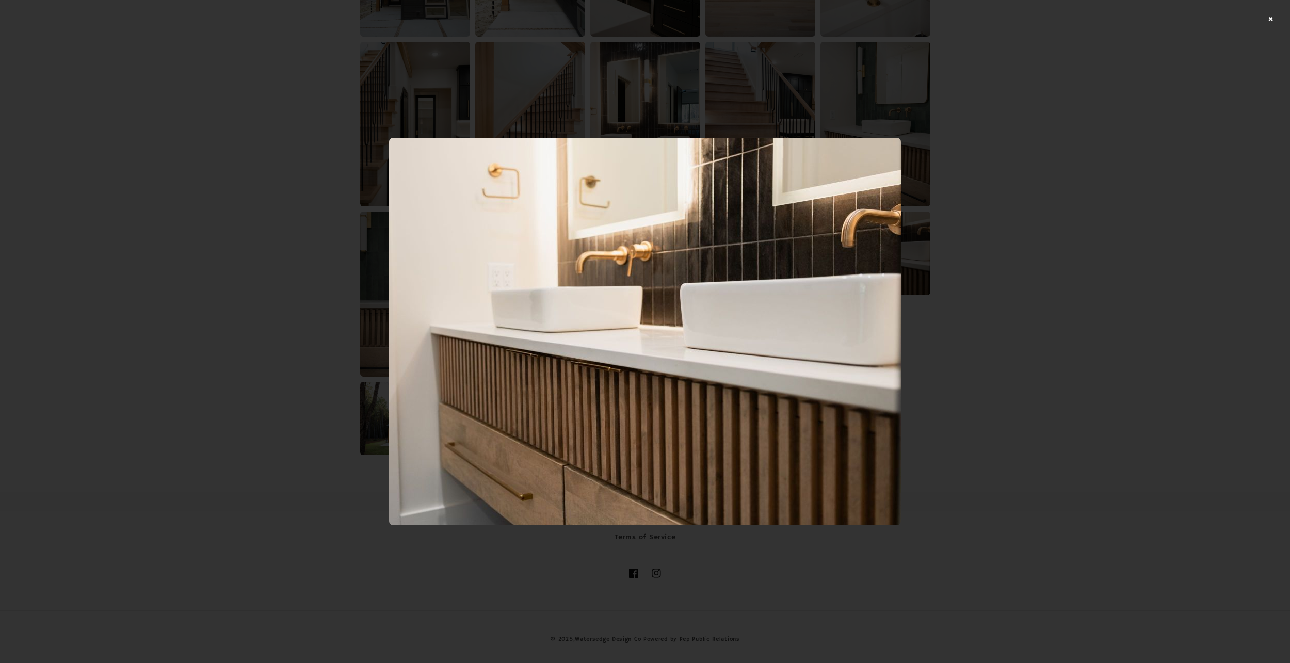
click at [943, 335] on div at bounding box center [645, 331] width 1290 height 663
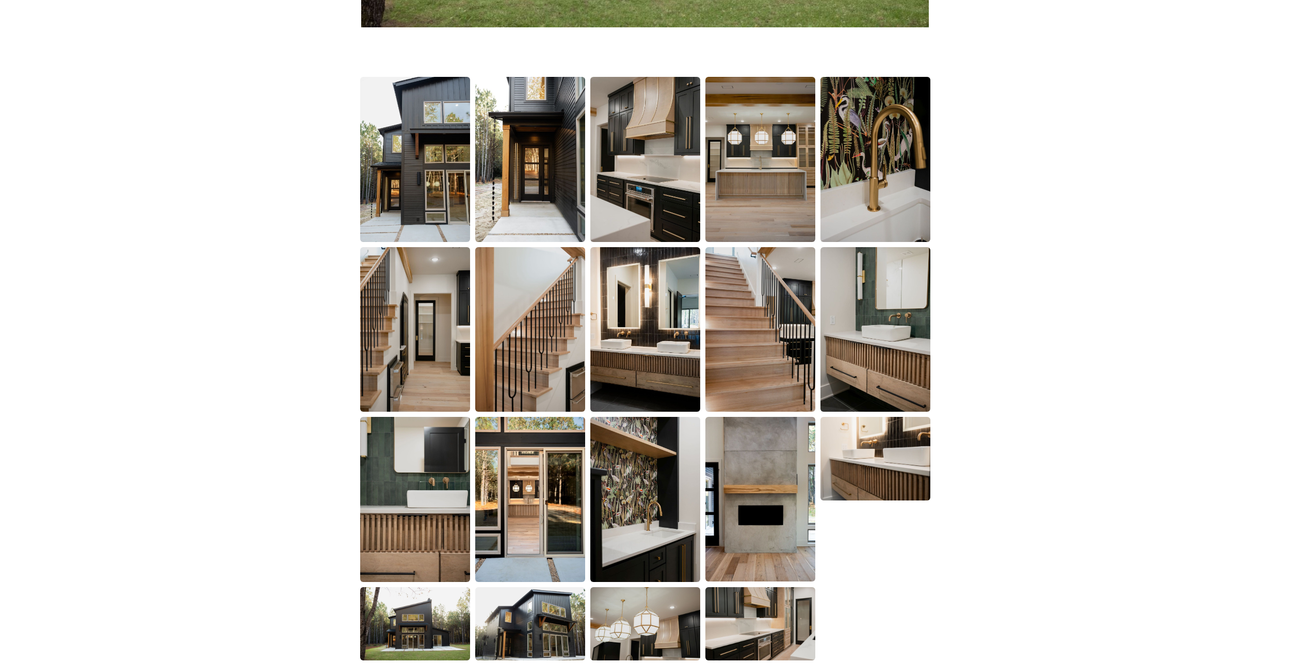
scroll to position [627, 0]
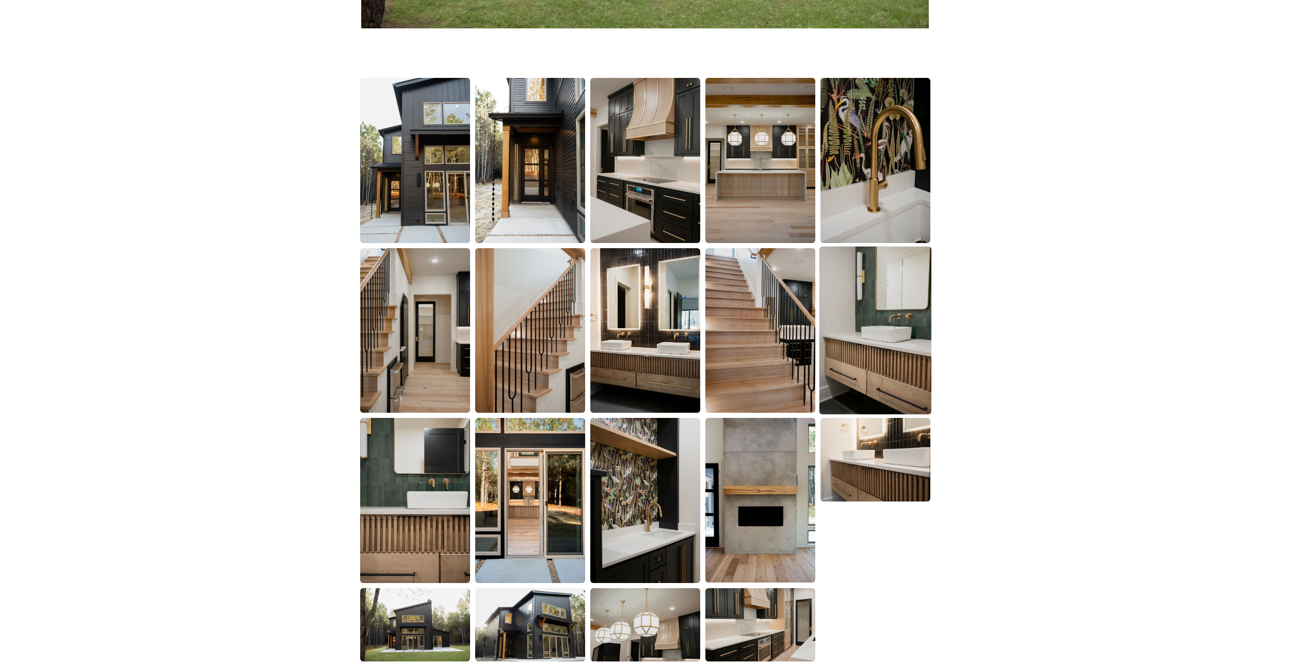
click at [871, 324] on img at bounding box center [875, 331] width 112 height 168
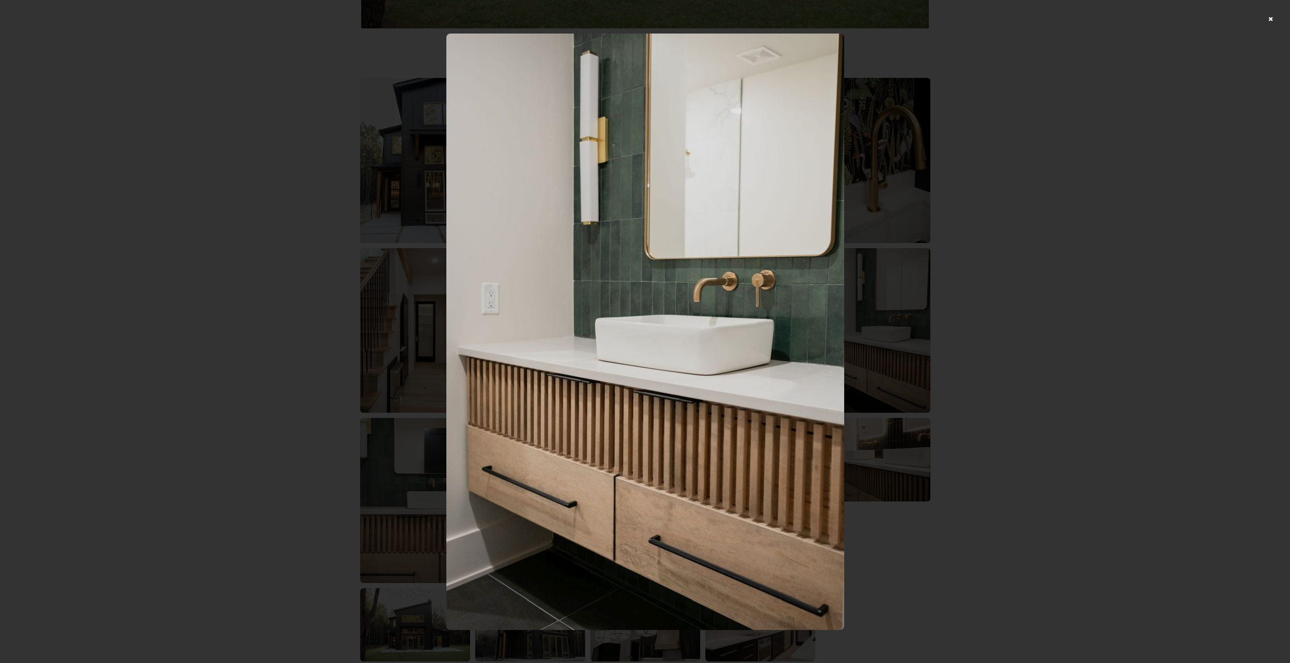
drag, startPoint x: 693, startPoint y: 308, endPoint x: 947, endPoint y: 319, distance: 254.7
click at [947, 319] on div at bounding box center [645, 331] width 1290 height 663
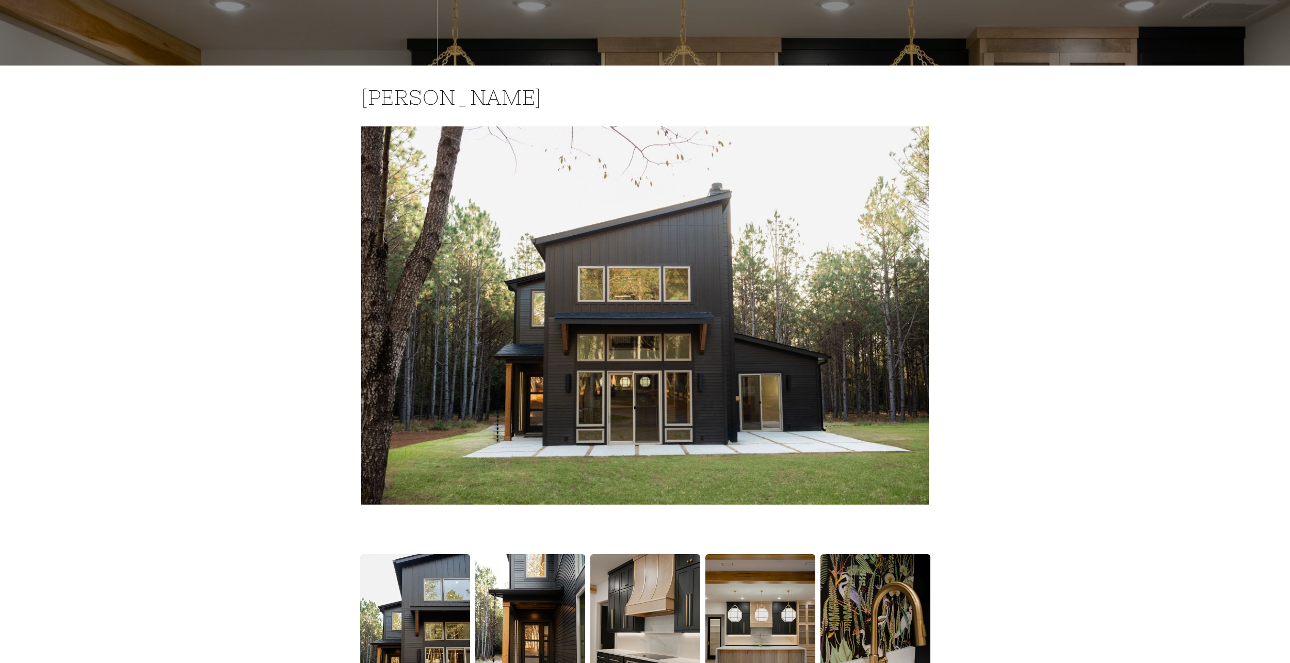
scroll to position [0, 0]
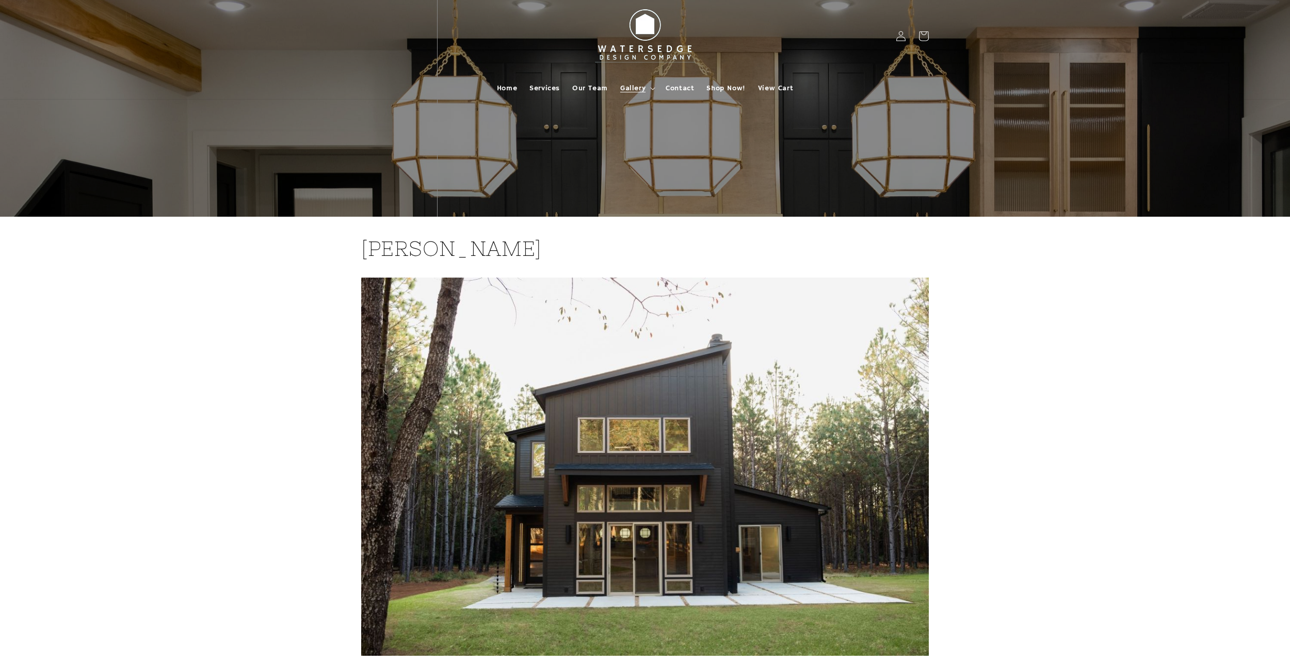
drag, startPoint x: 999, startPoint y: 397, endPoint x: 964, endPoint y: 192, distance: 208.2
click at [639, 87] on span "Gallery" at bounding box center [632, 88] width 25 height 9
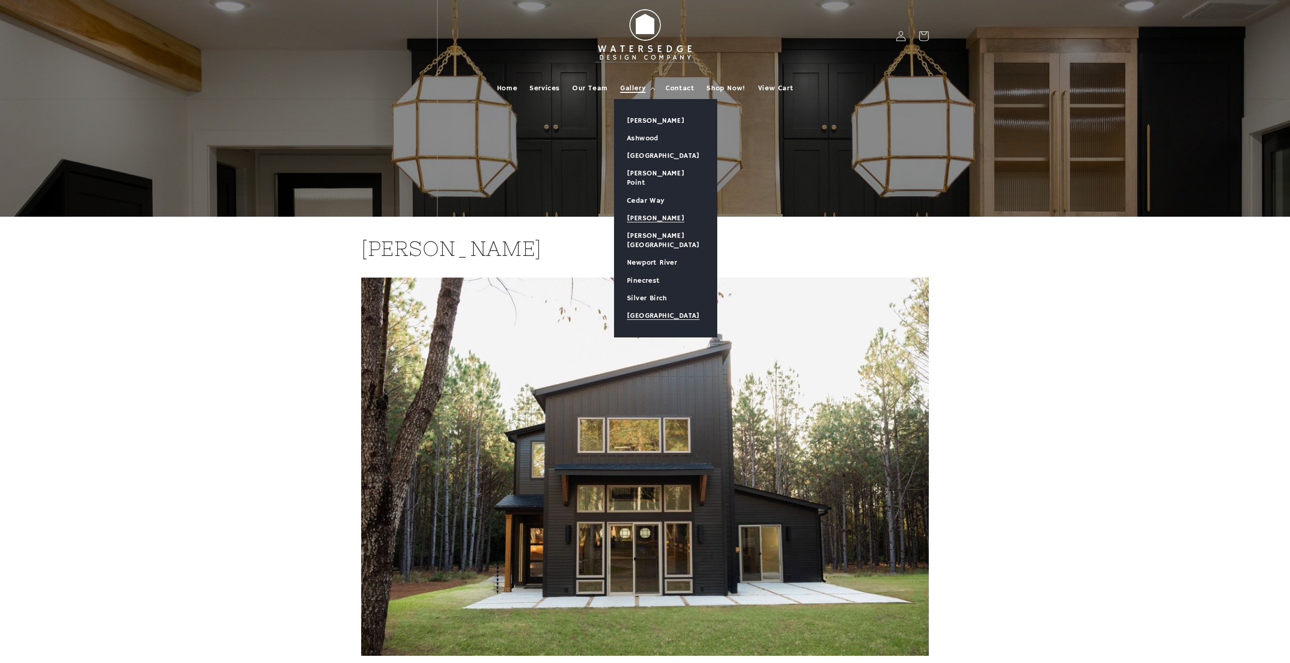
click at [663, 307] on link "[GEOGRAPHIC_DATA]" at bounding box center [666, 316] width 102 height 18
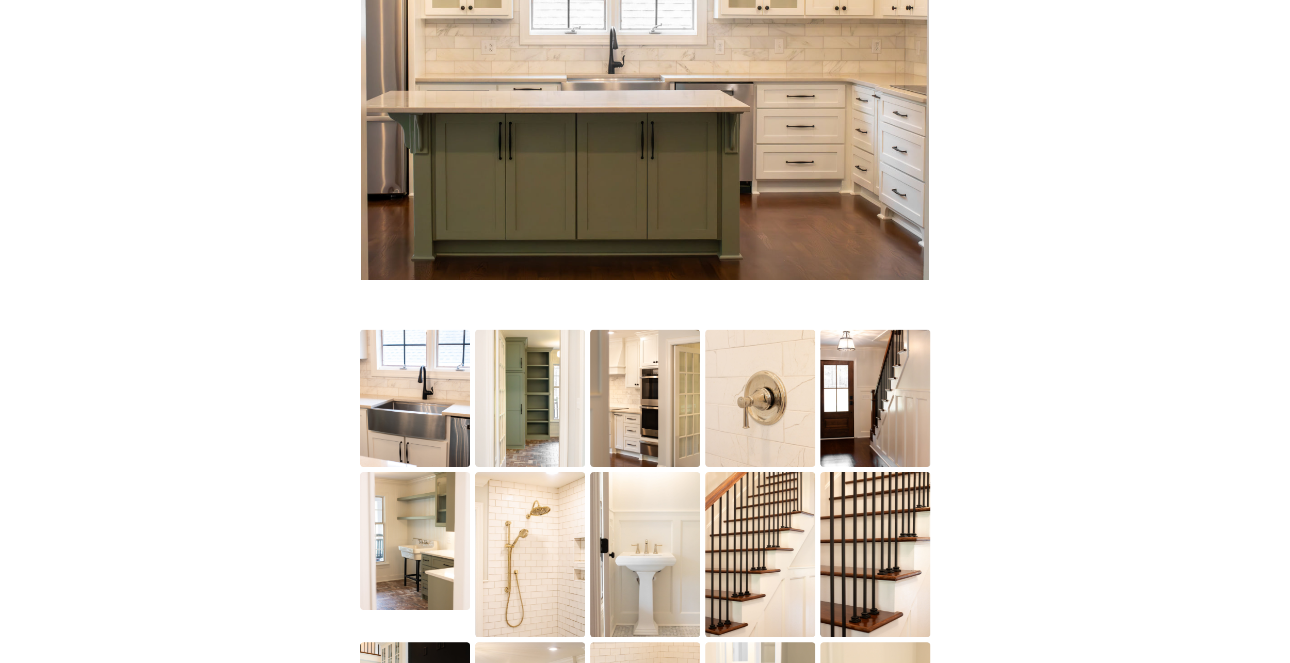
drag, startPoint x: 967, startPoint y: 396, endPoint x: 962, endPoint y: 293, distance: 102.8
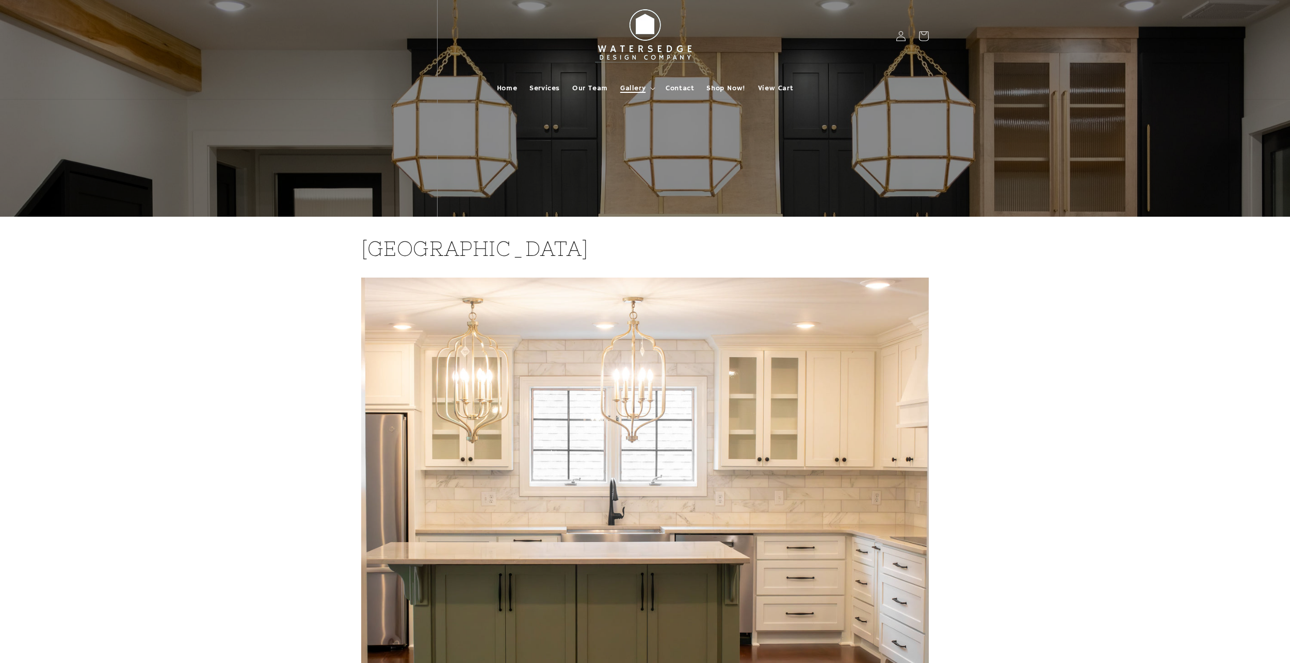
click at [639, 84] on span "Gallery" at bounding box center [632, 88] width 25 height 9
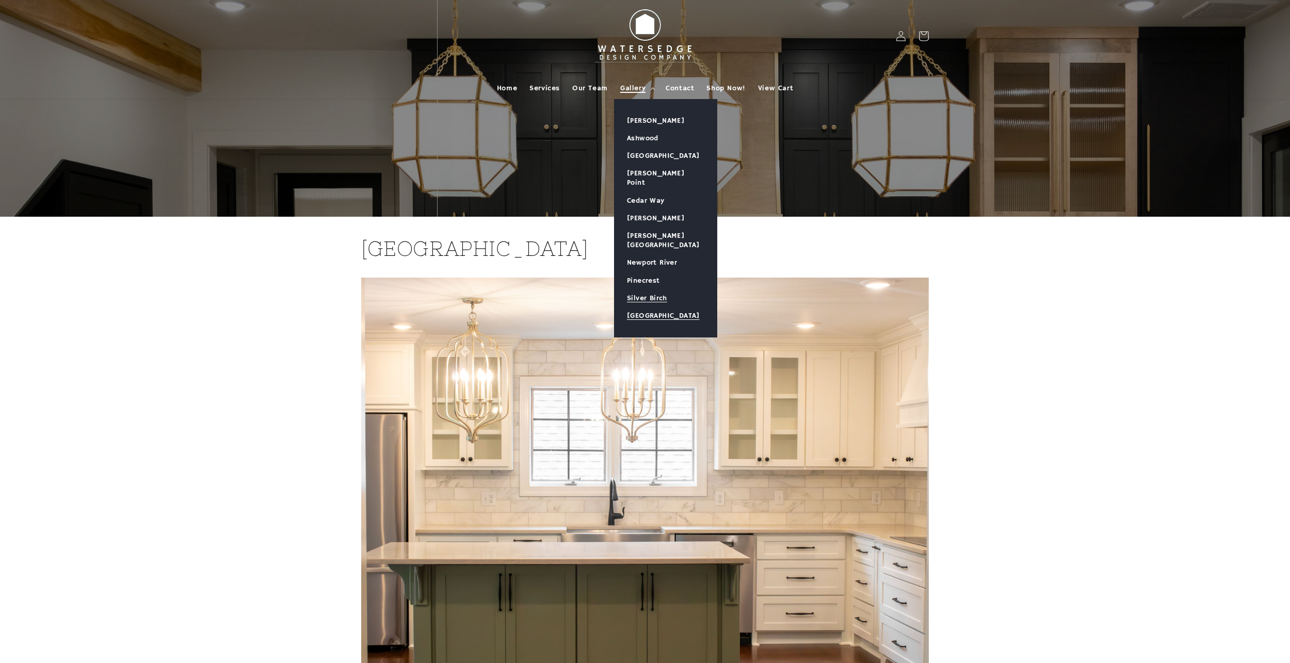
click at [649, 289] on link "Silver Birch" at bounding box center [666, 298] width 102 height 18
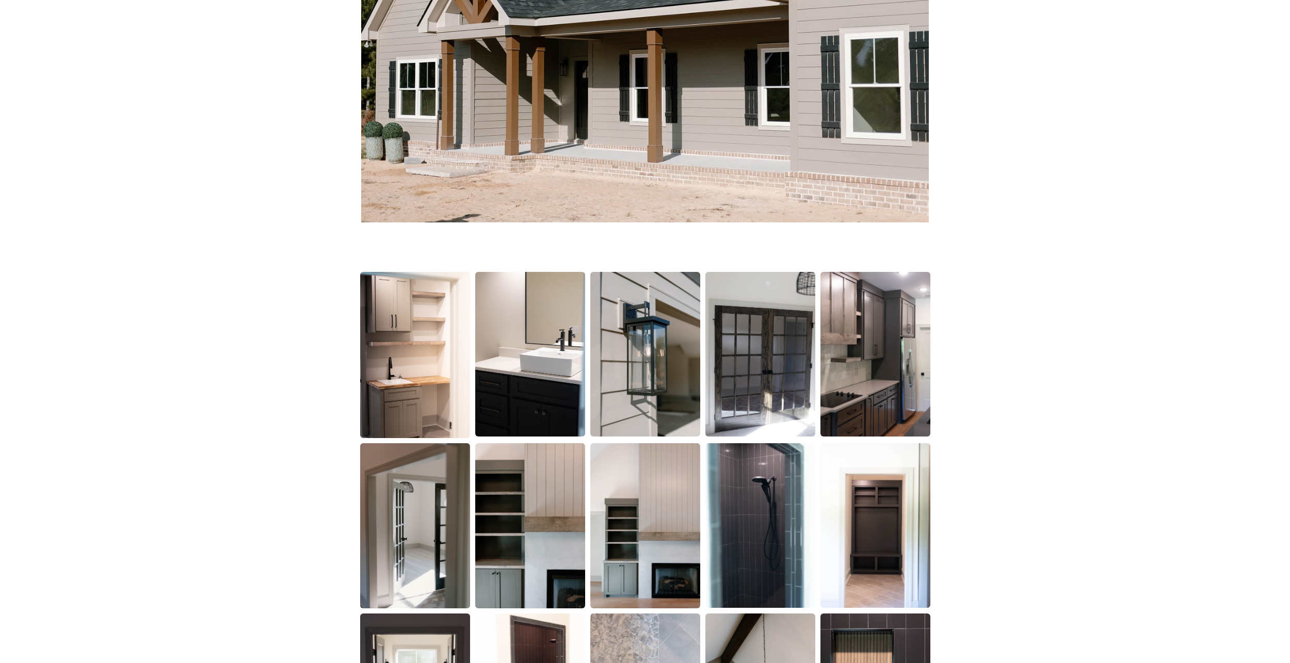
scroll to position [701, 0]
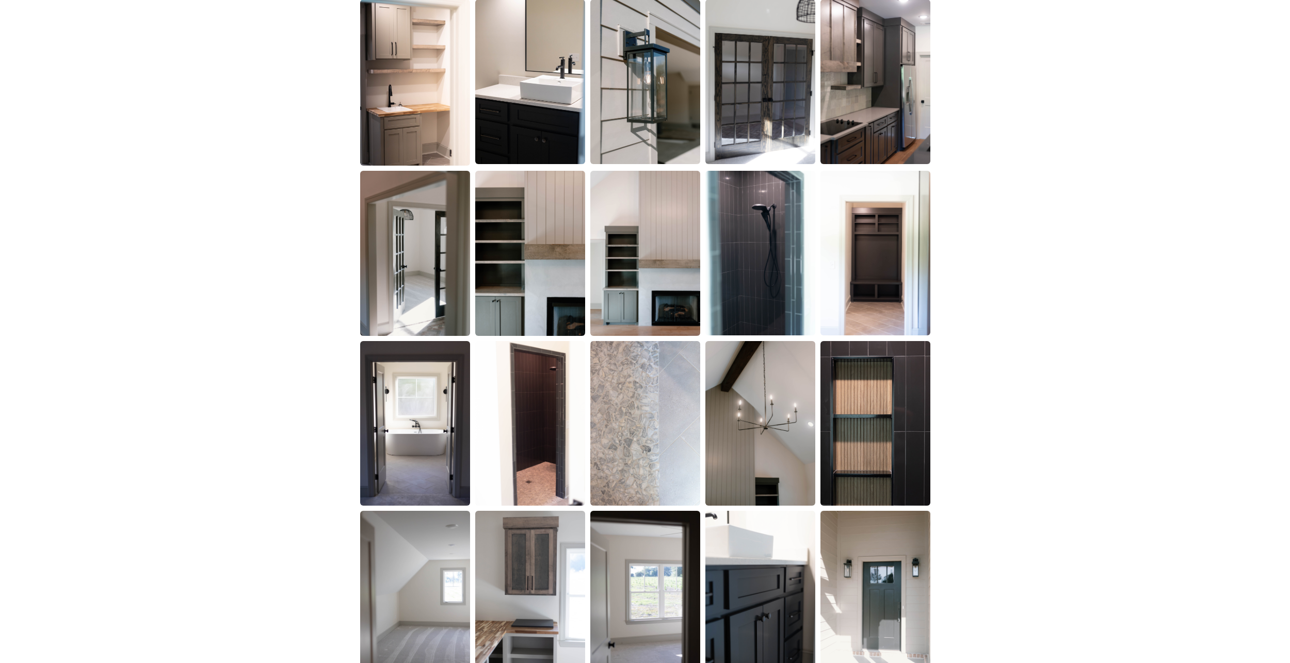
drag, startPoint x: 958, startPoint y: 351, endPoint x: 950, endPoint y: 358, distance: 10.6
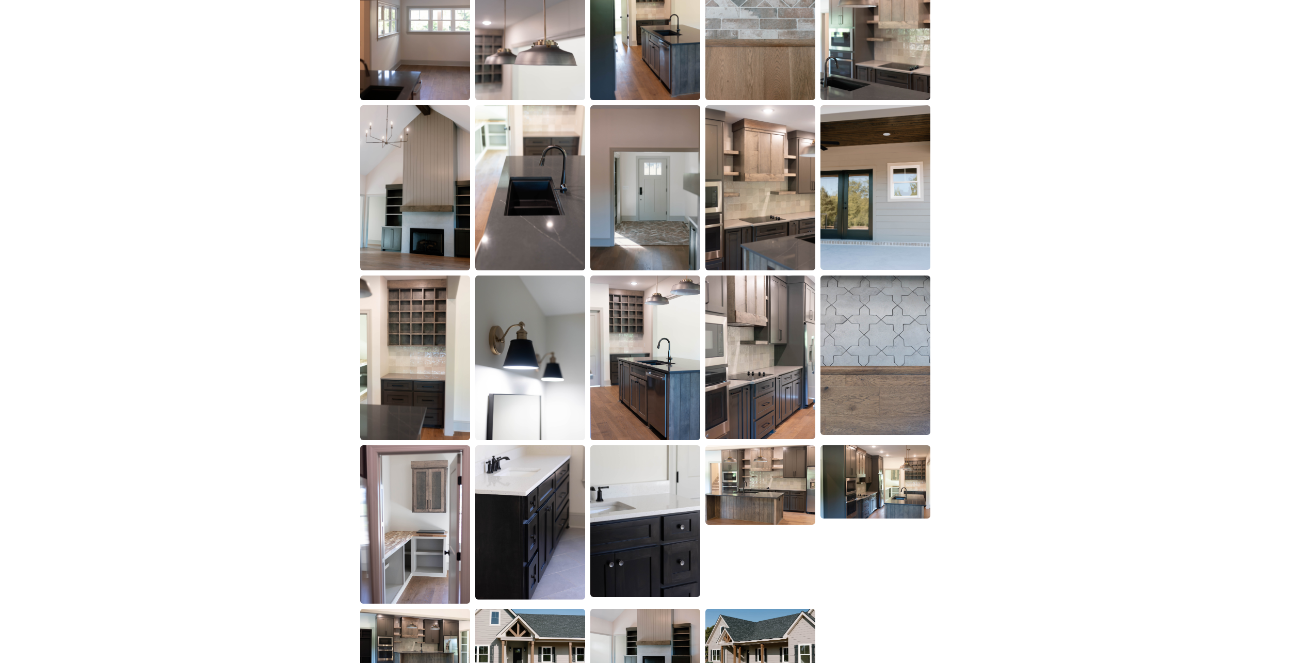
scroll to position [1475, 0]
